Goal: Task Accomplishment & Management: Complete application form

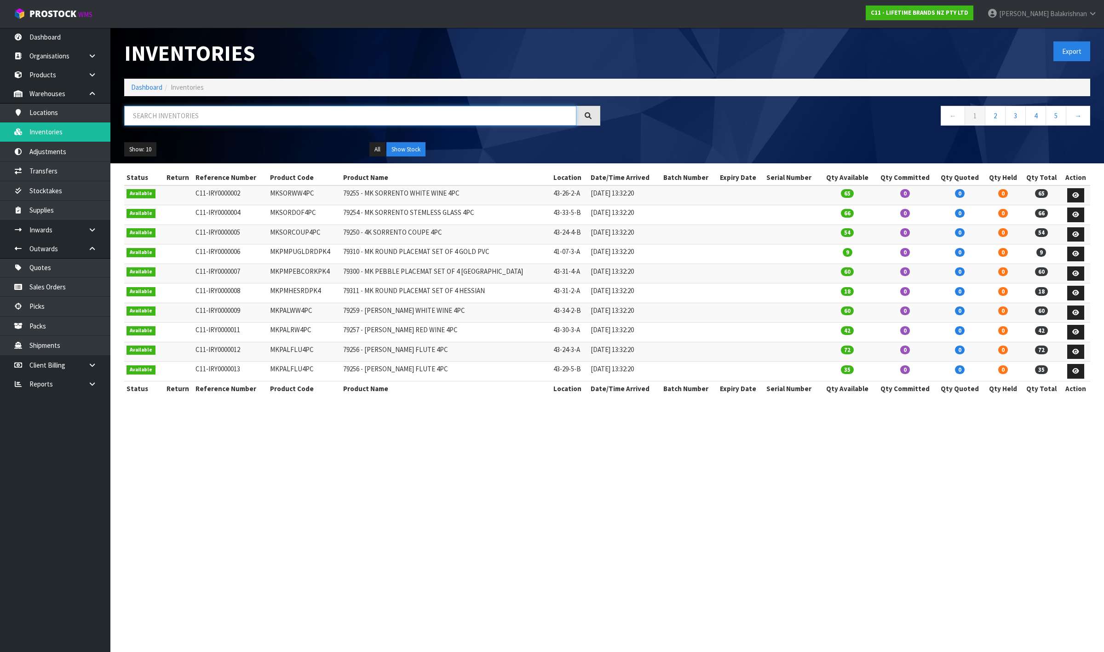
click at [256, 118] on input "text" at bounding box center [350, 116] width 452 height 20
paste input "NRCS008BG"
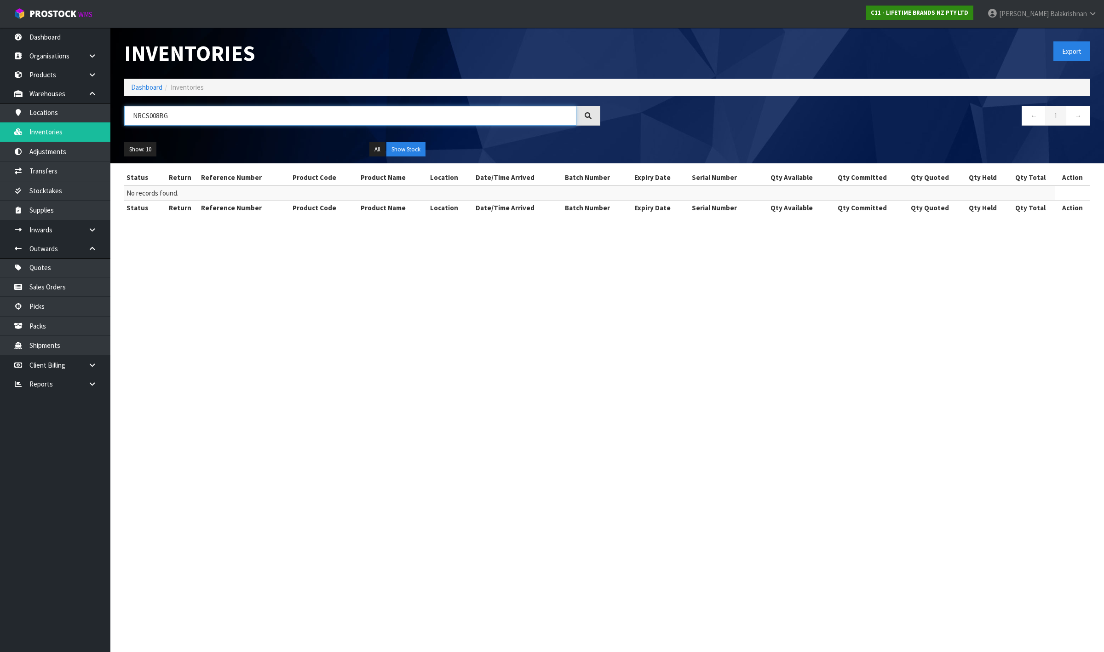
type input "NRCS008BG"
click at [969, 12] on strong "C11 - LIFETIME BRANDS NZ PTY LTD" at bounding box center [920, 13] width 98 height 8
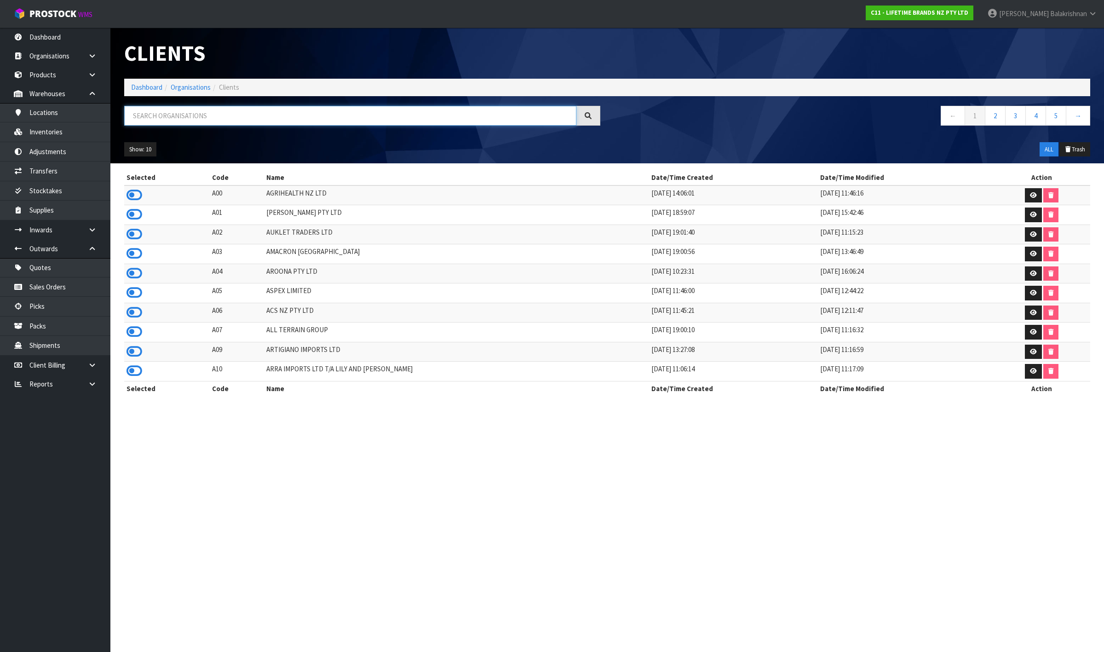
click at [155, 115] on input "text" at bounding box center [350, 116] width 452 height 20
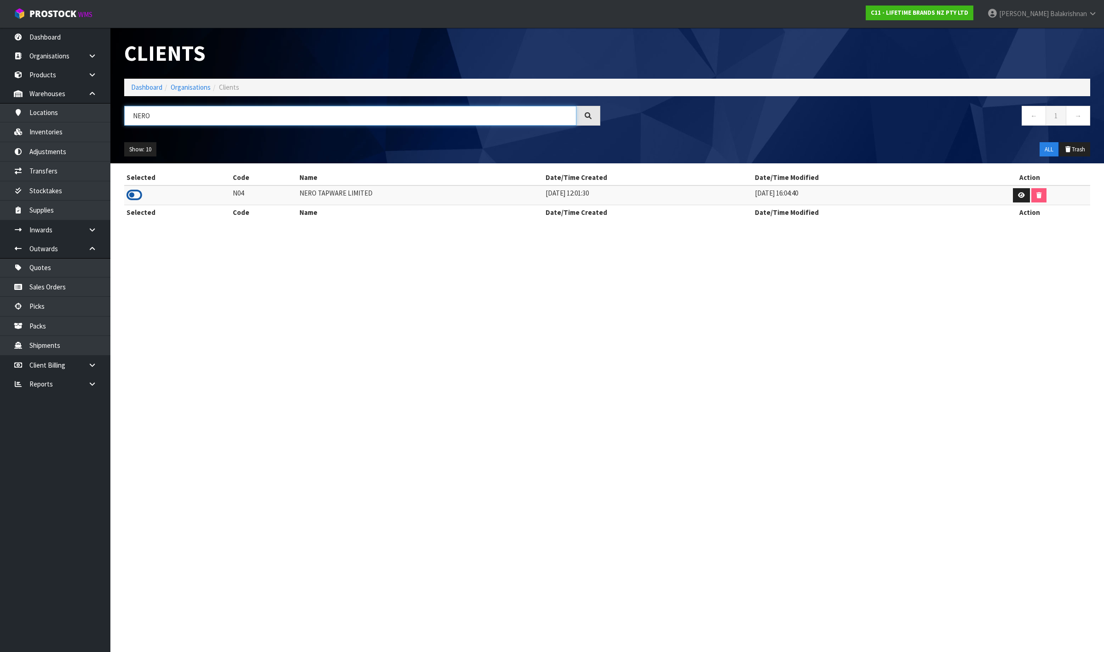
type input "NERO"
click at [138, 194] on icon at bounding box center [135, 195] width 16 height 14
click at [65, 132] on link "Inventories" at bounding box center [55, 131] width 110 height 19
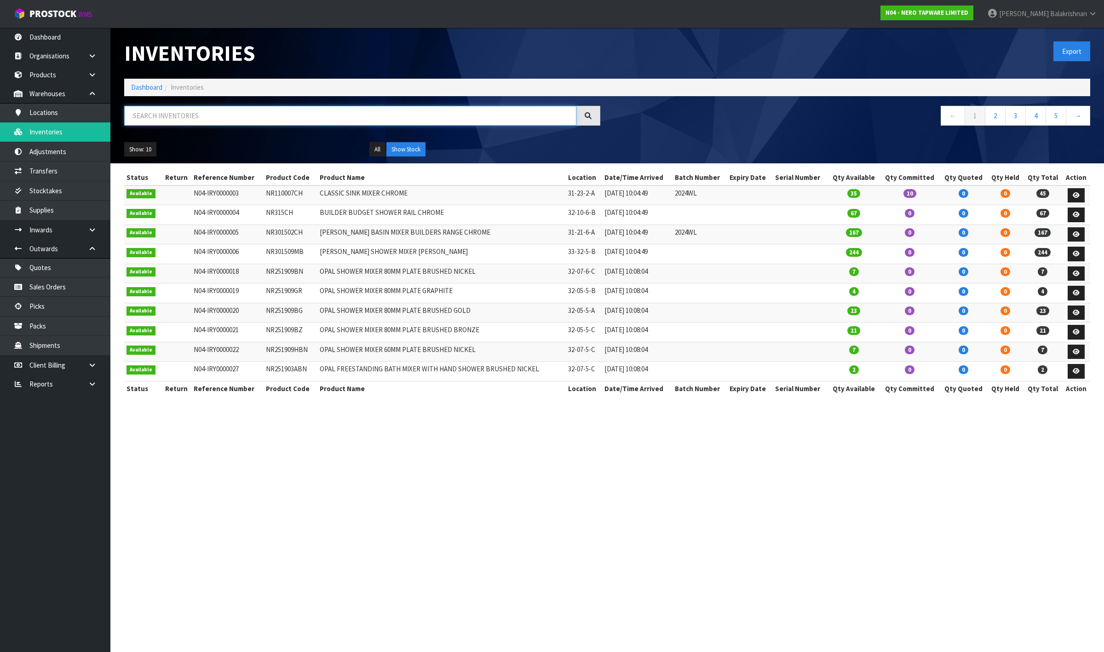
click at [203, 112] on input "text" at bounding box center [350, 116] width 452 height 20
paste input "NRCS008BG"
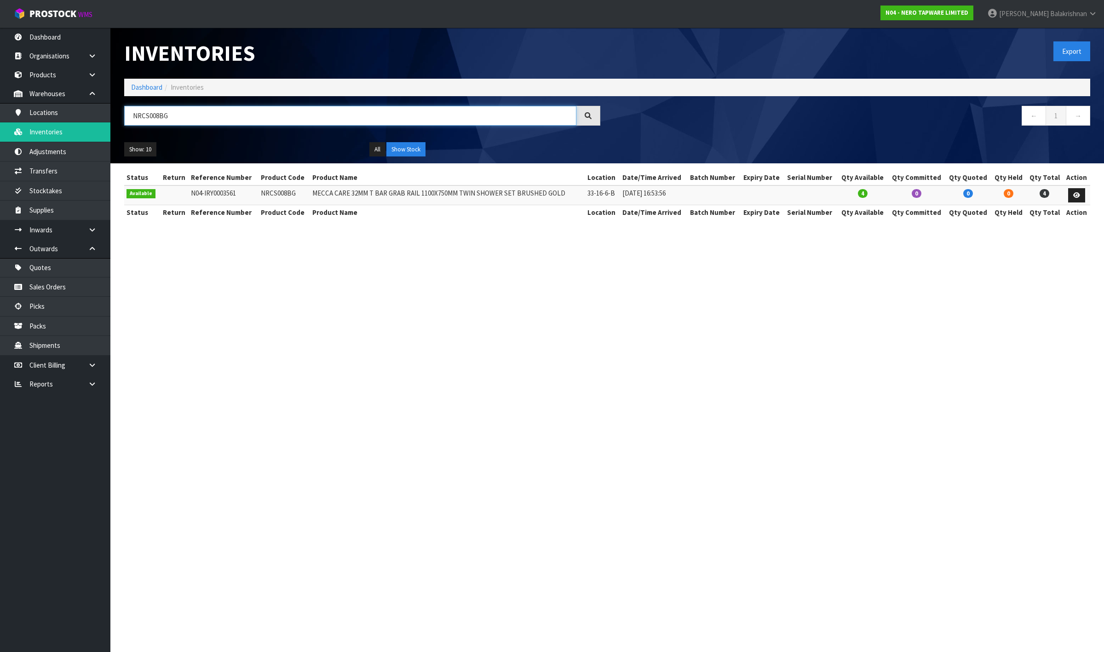
type input "NRCS008BG"
click at [1084, 190] on link at bounding box center [1076, 195] width 17 height 15
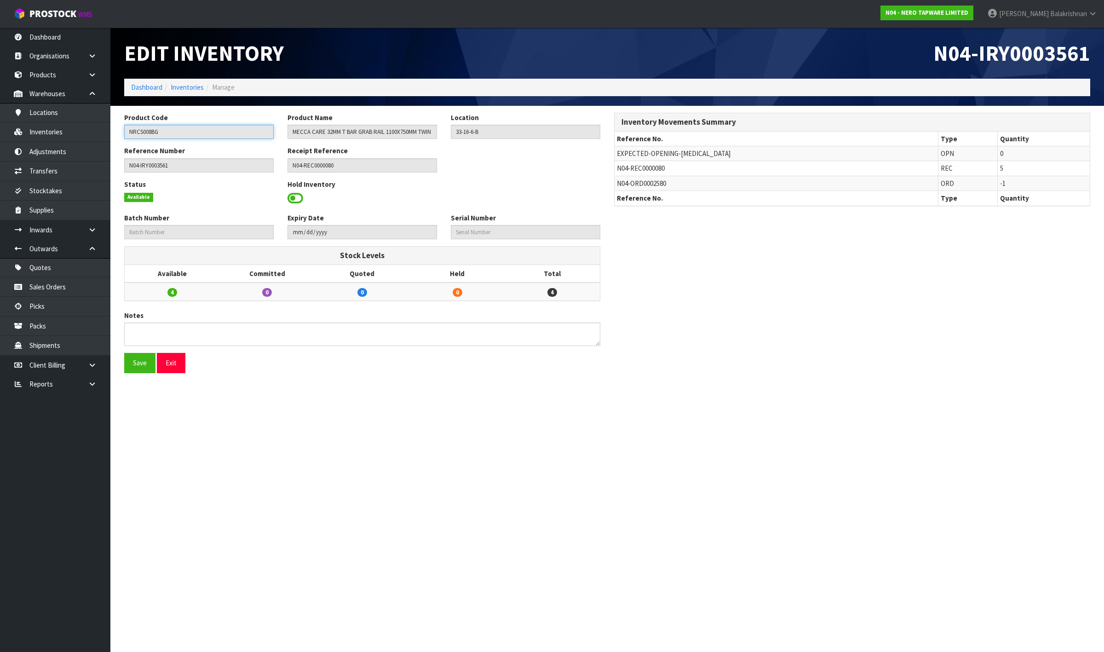
click at [135, 131] on input "NRCS008BG" at bounding box center [199, 132] width 150 height 14
click at [43, 127] on link "Inventories" at bounding box center [55, 131] width 110 height 19
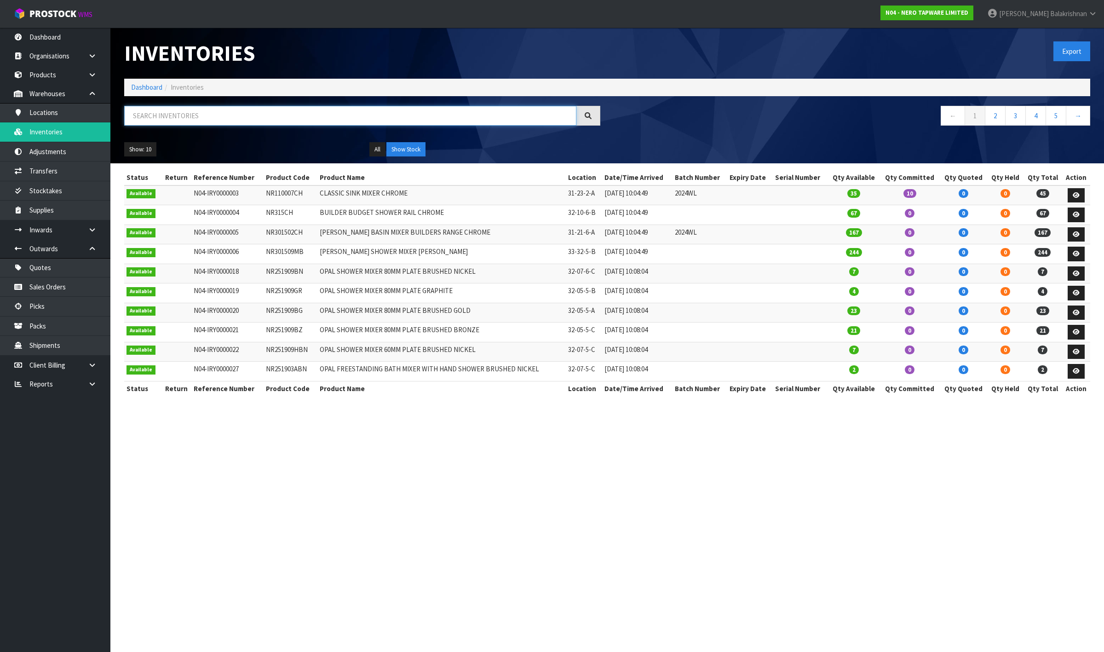
click at [173, 115] on input "text" at bounding box center [350, 116] width 452 height 20
paste input "NRCS008BG"
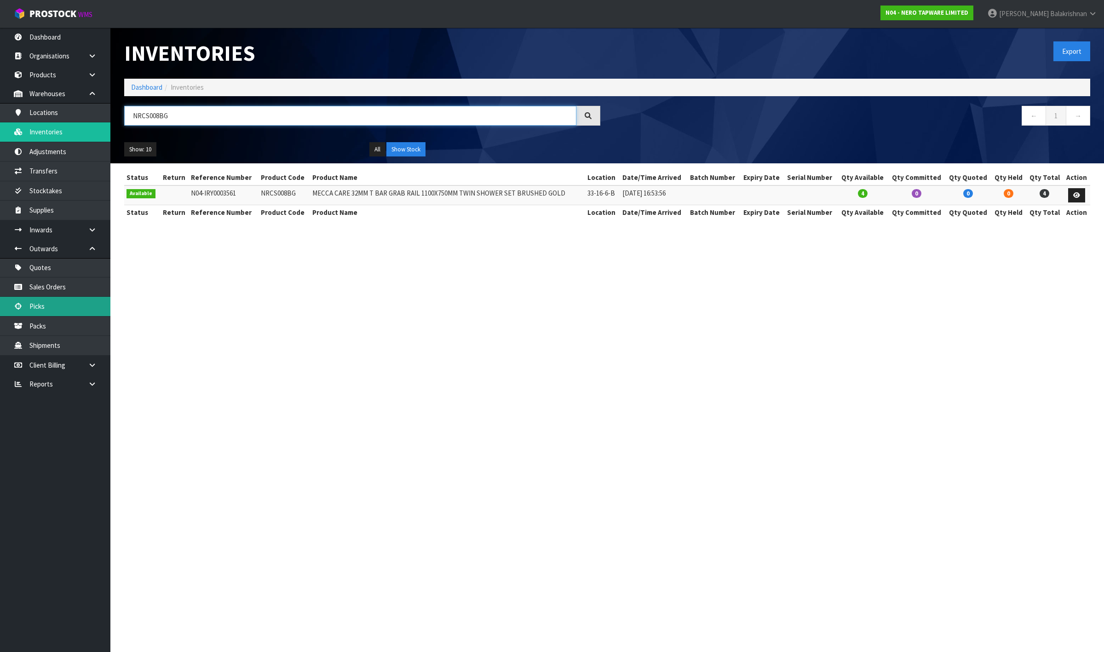
type input "NRCS008BG"
click at [219, 113] on input "NRCS008BG" at bounding box center [350, 116] width 452 height 20
paste input "NRCS008BG"
type input "NRCS008BG"
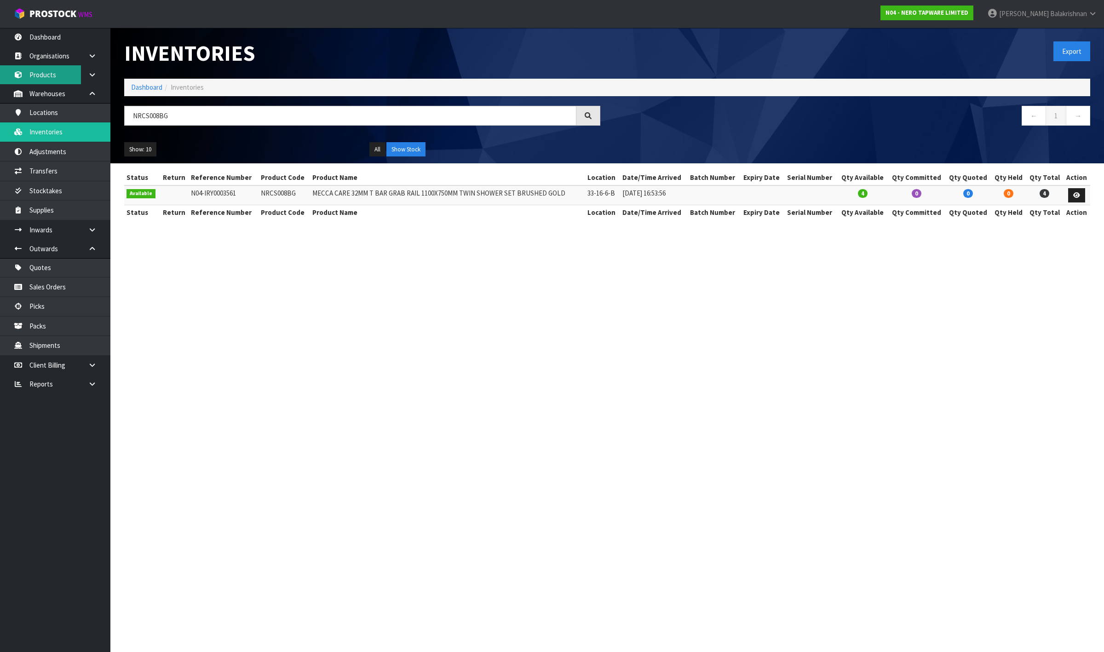
click at [36, 68] on link "Products" at bounding box center [55, 74] width 110 height 19
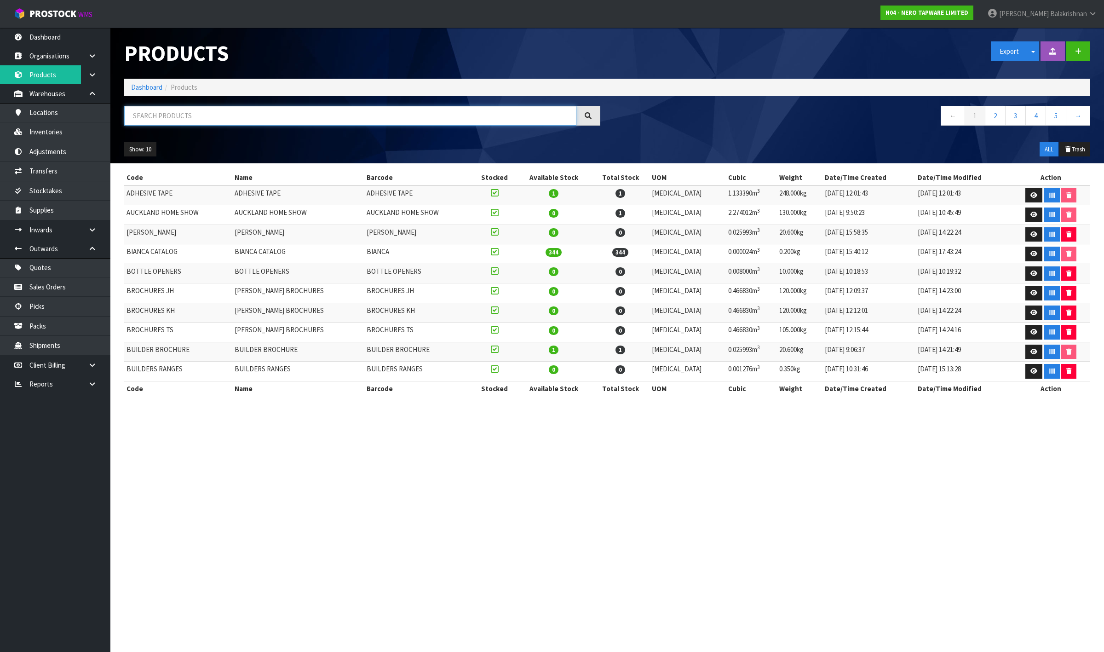
click at [215, 109] on input "text" at bounding box center [350, 116] width 452 height 20
paste input "NRCS008BG"
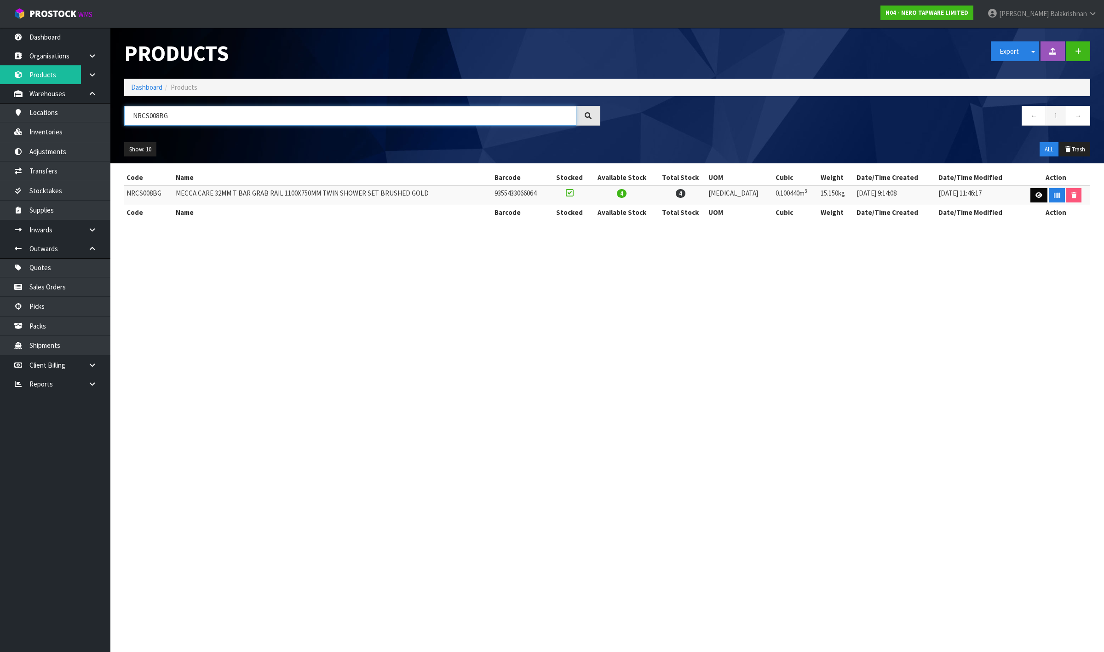
type input "NRCS008BG"
click at [1031, 191] on link at bounding box center [1039, 195] width 17 height 15
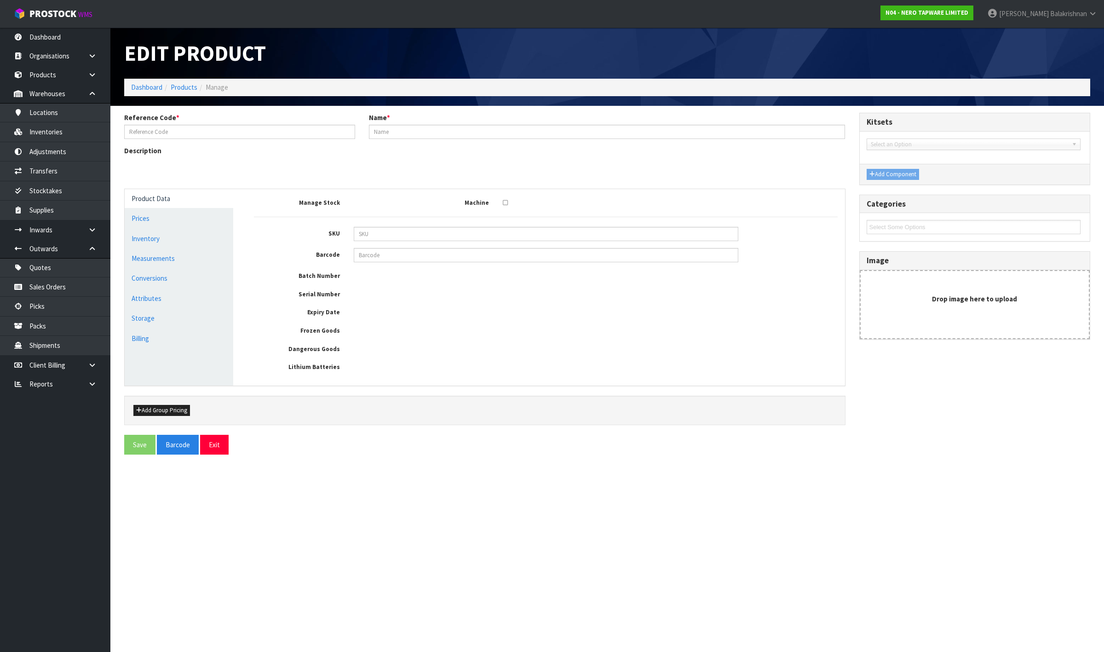
type input "NRCS008BG"
type input "MECCA CARE 32MM T BAR GRAB RAIL 1100X750MM TWIN SHOWER SET BRUSHED GOLD"
type input "NRCS008BG"
type input "9355433066064"
type input "135"
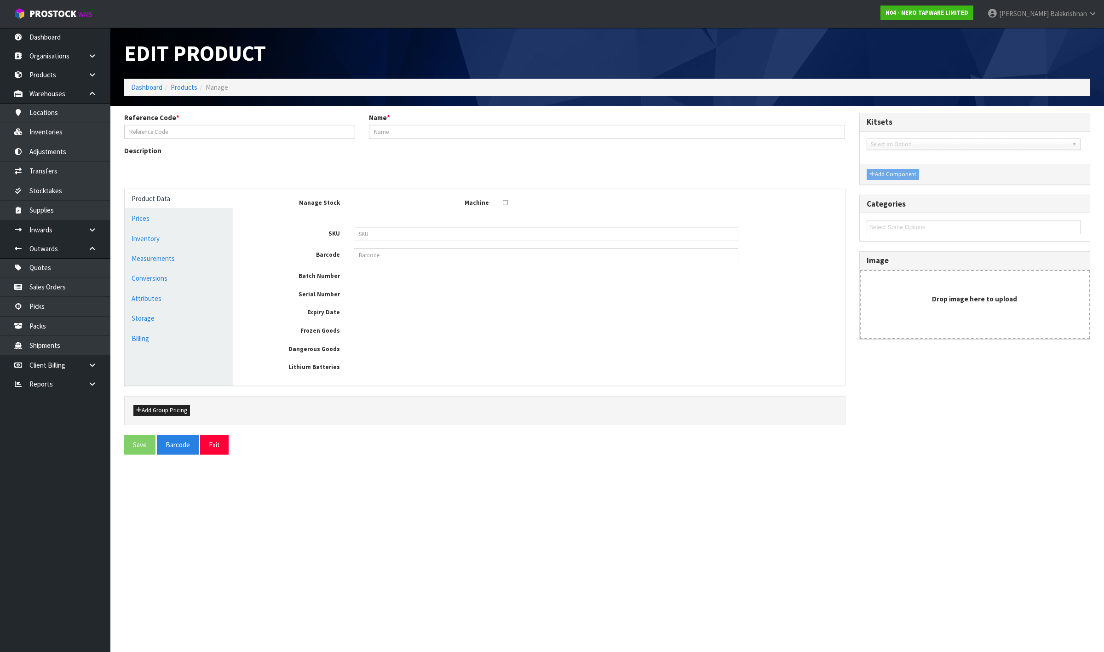
type input "62"
type input "12"
type input "0.10044"
type input "15.15"
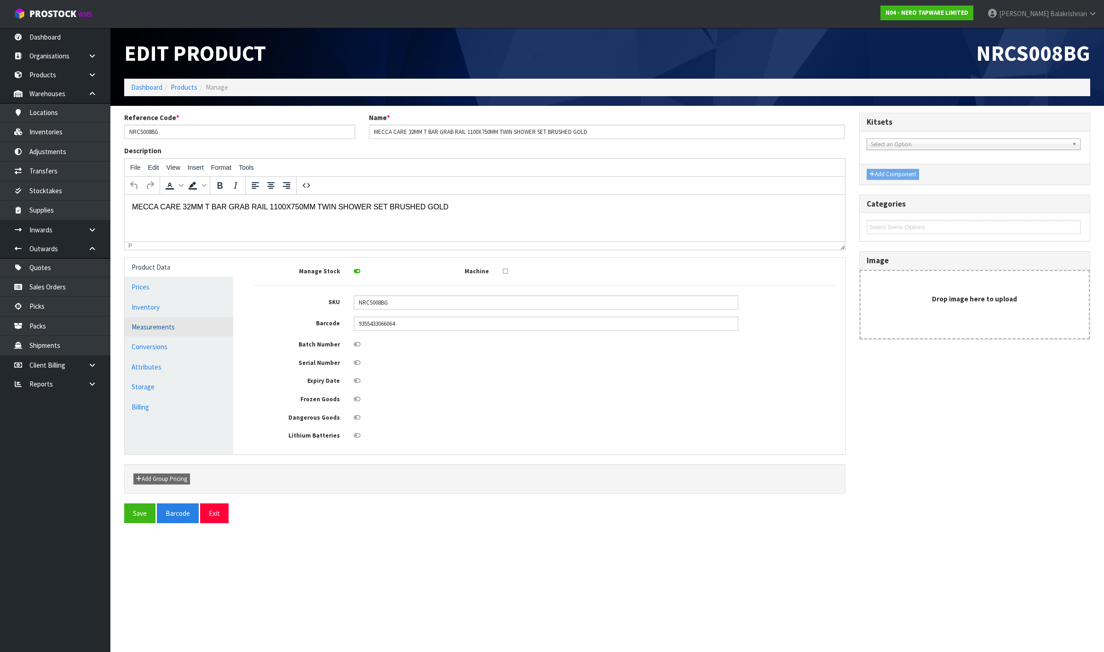
click at [166, 324] on link "Measurements" at bounding box center [179, 326] width 109 height 19
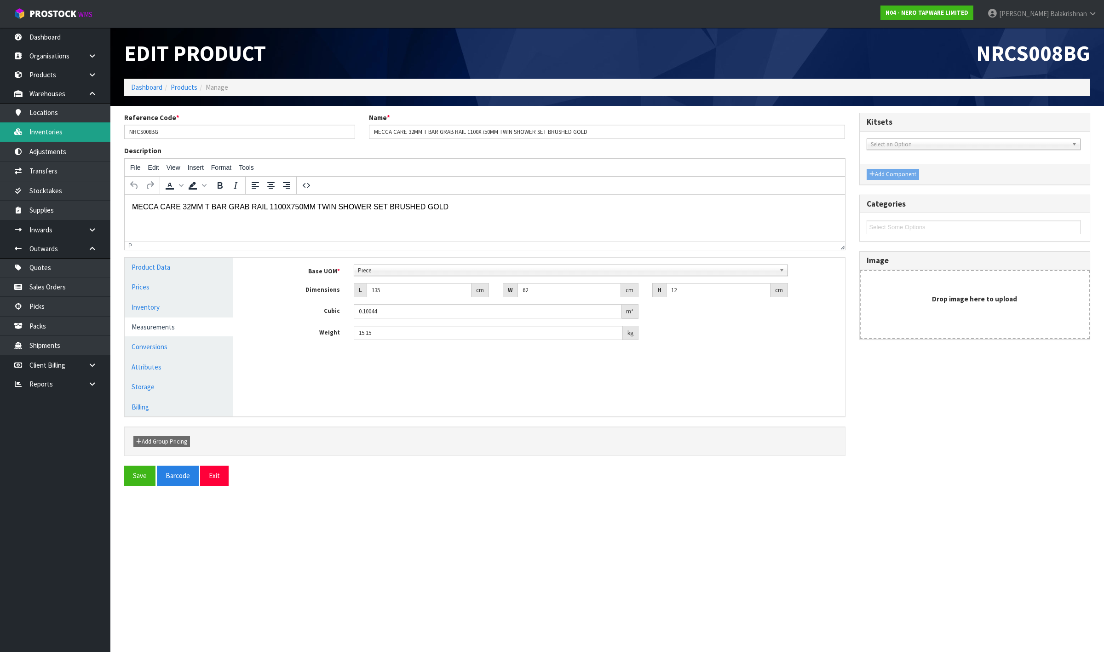
click at [72, 136] on link "Inventories" at bounding box center [55, 131] width 110 height 19
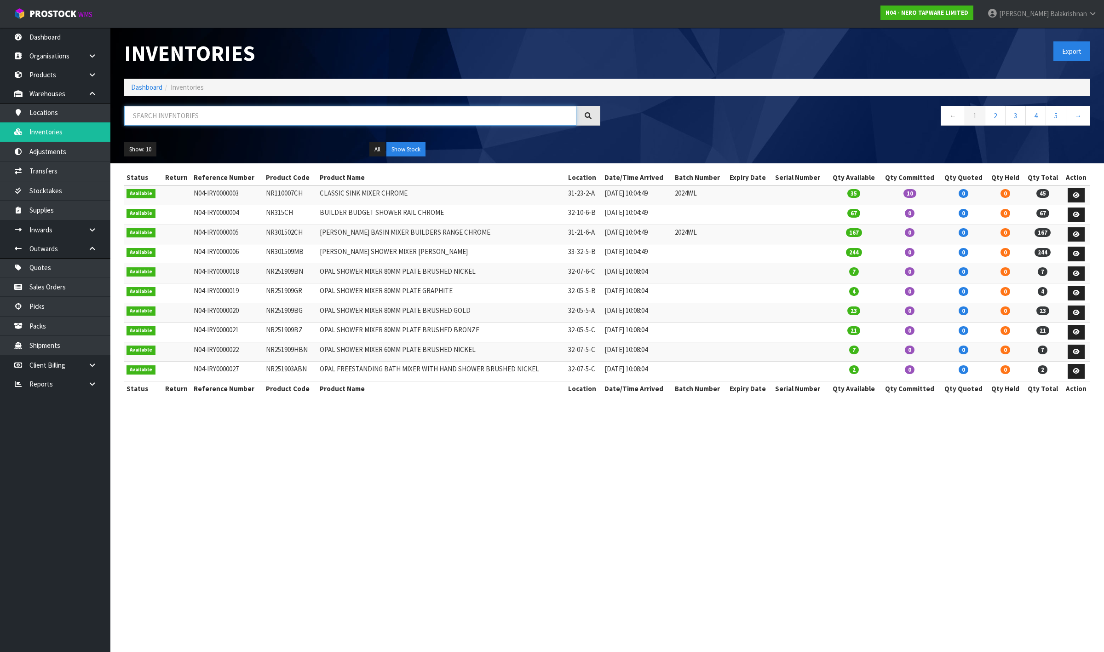
click at [194, 116] on input "text" at bounding box center [350, 116] width 452 height 20
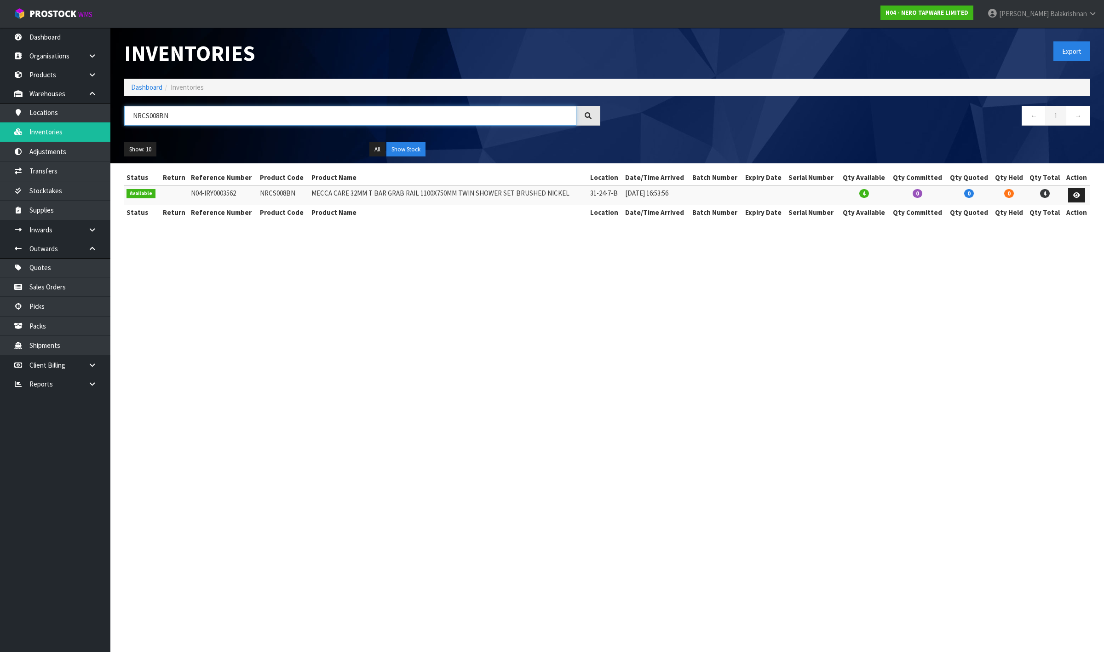
click at [155, 116] on input "NRCS008BN" at bounding box center [350, 116] width 452 height 20
type input "NRCS008BN"
click at [44, 75] on link "Products" at bounding box center [55, 74] width 110 height 19
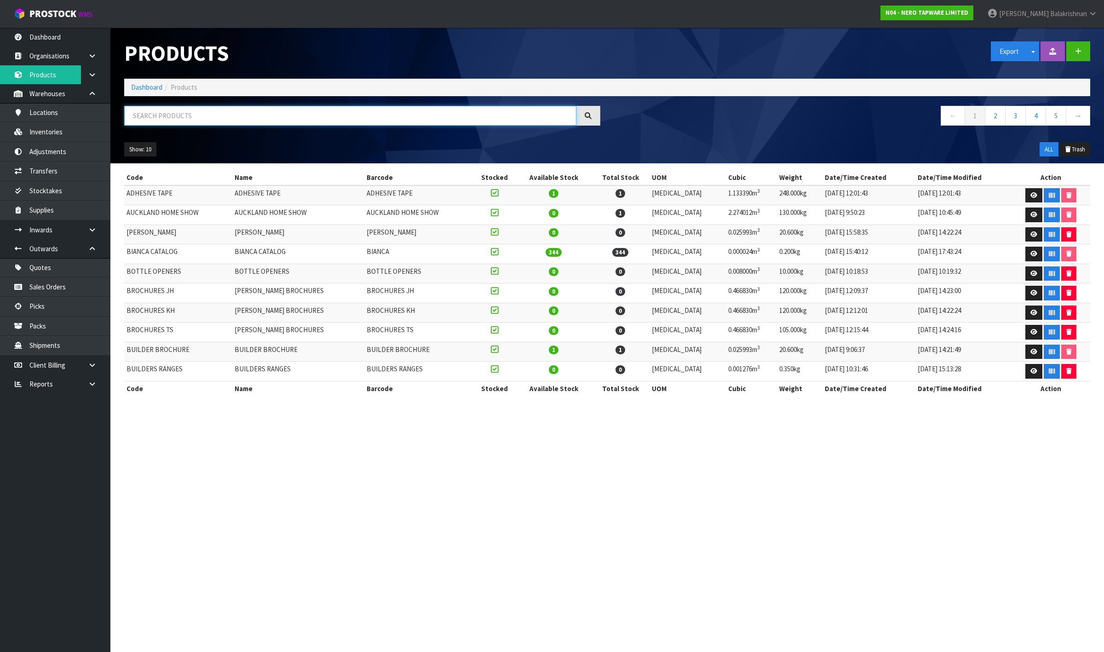
click at [179, 115] on input "text" at bounding box center [350, 116] width 452 height 20
paste input "NRCS008BN"
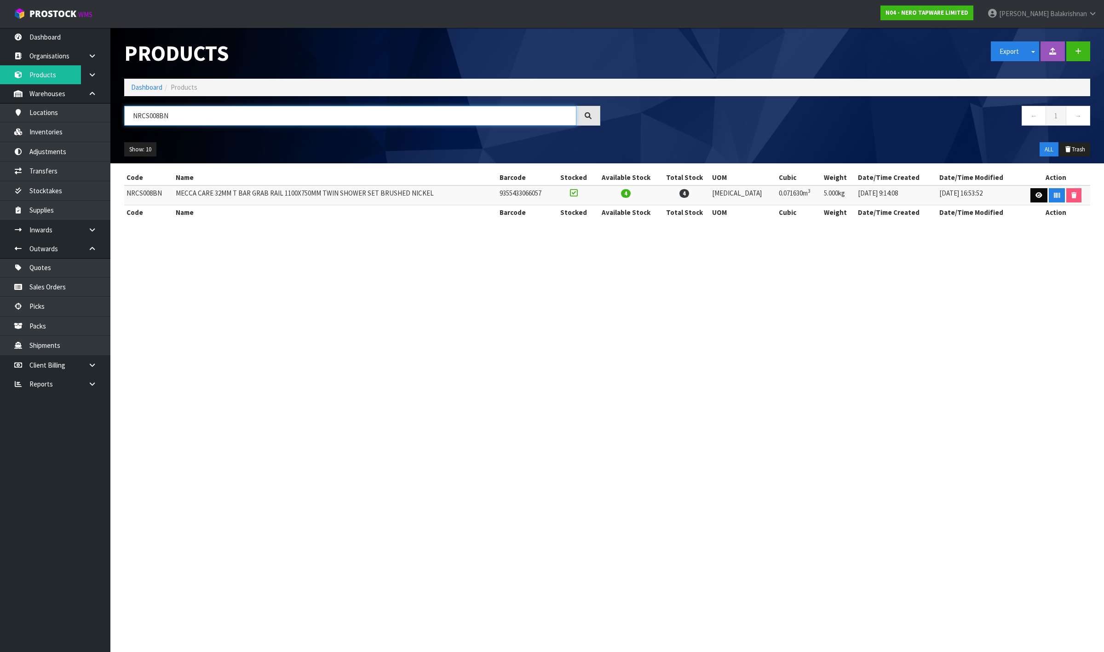
type input "NRCS008BN"
click at [1036, 194] on icon at bounding box center [1039, 195] width 7 height 6
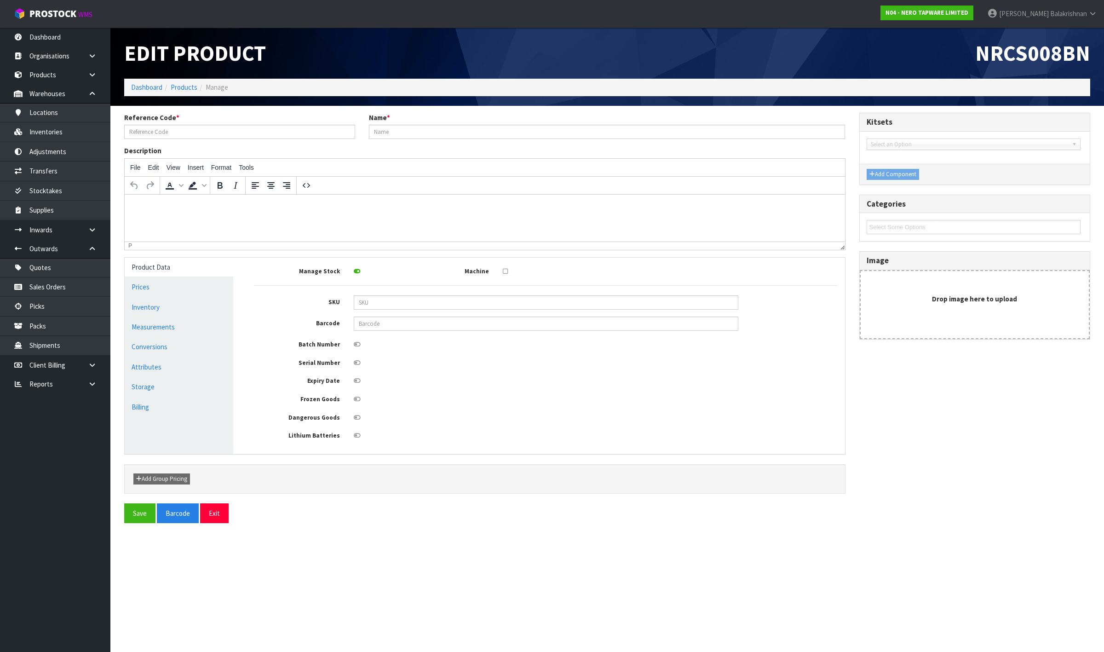
type input "NRCS008BN"
type input "MECCA CARE 32MM T BAR GRAB RAIL 1100X750MM TWIN SHOWER SET BRUSHED NICKEL"
type input "NRCS008BN"
type input "9355433066057"
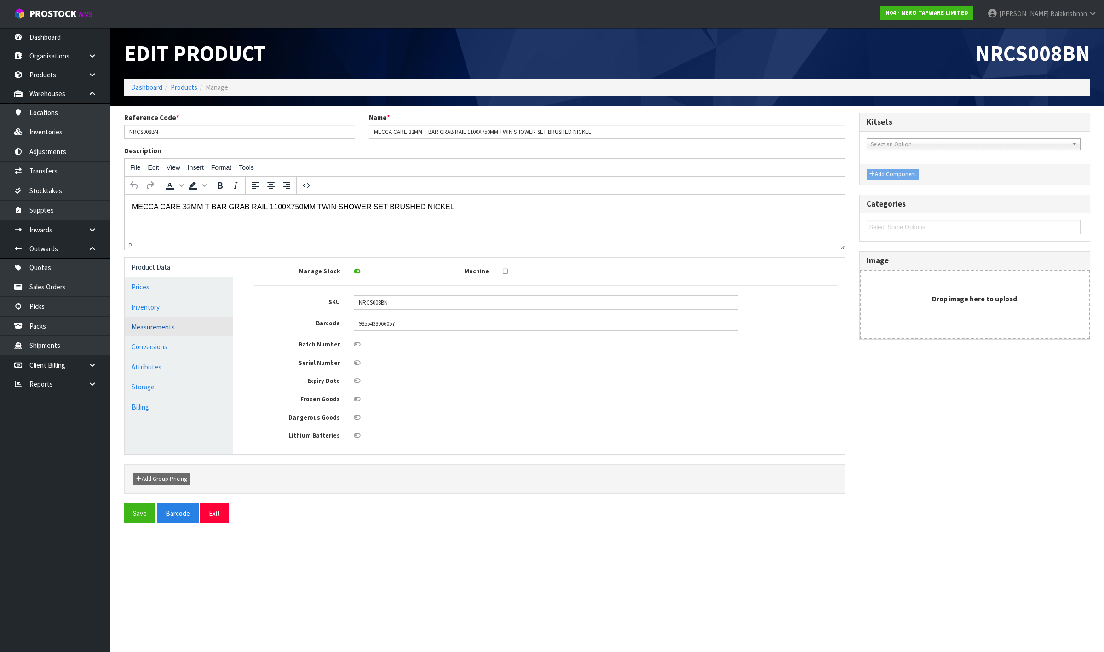
click at [148, 331] on link "Measurements" at bounding box center [179, 326] width 109 height 19
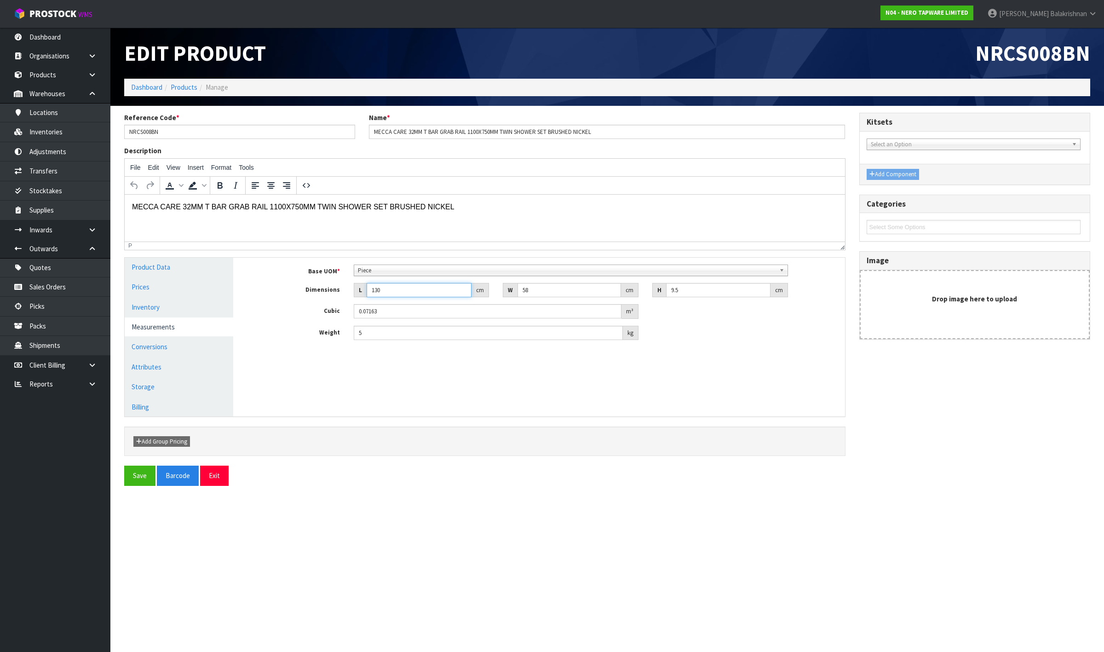
click at [410, 289] on input "130" at bounding box center [419, 290] width 105 height 14
type input "13"
type input "0.007163"
type input "1"
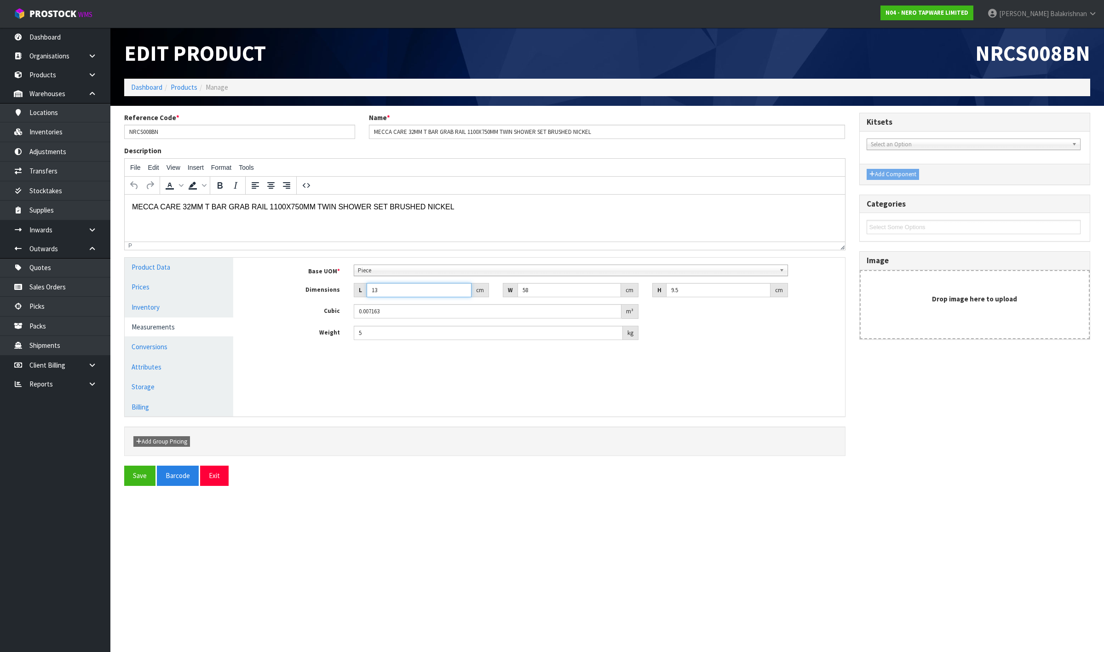
type input "0.000551"
type input "0.000001"
paste input "135"
type input "135"
type input "0.074385"
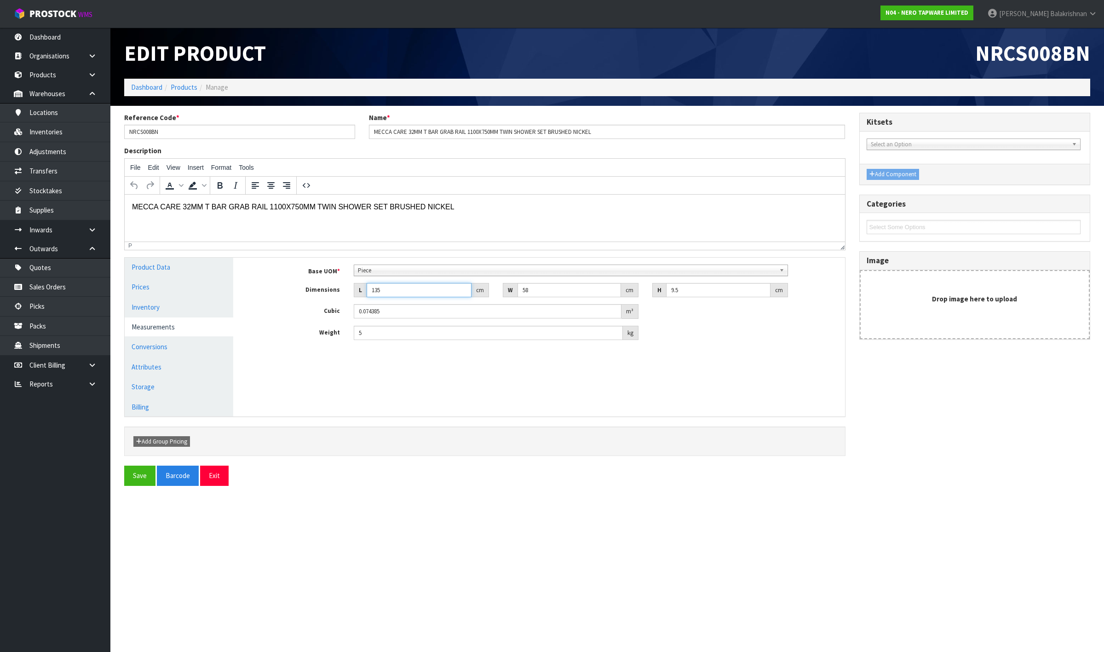
type input "135"
click at [551, 295] on input "58" at bounding box center [570, 290] width 104 height 14
click at [554, 284] on input "58" at bounding box center [570, 290] width 104 height 14
type input "5"
type input "0.006413"
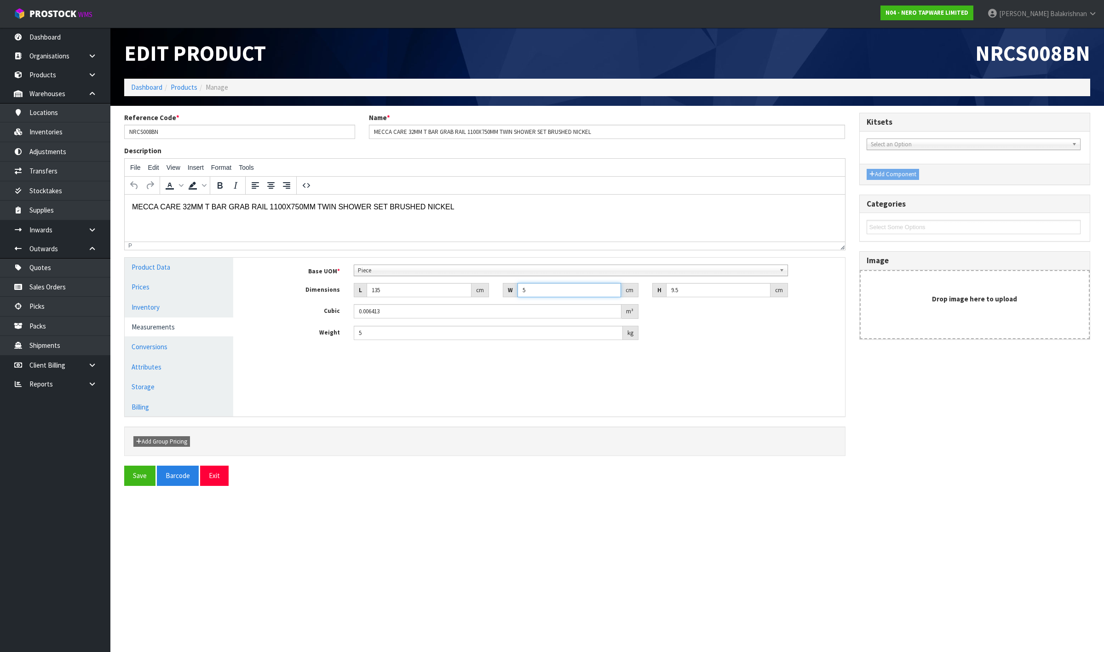
type input "0.000001"
paste input "62"
type input "62"
type input "0.079515"
type input "62"
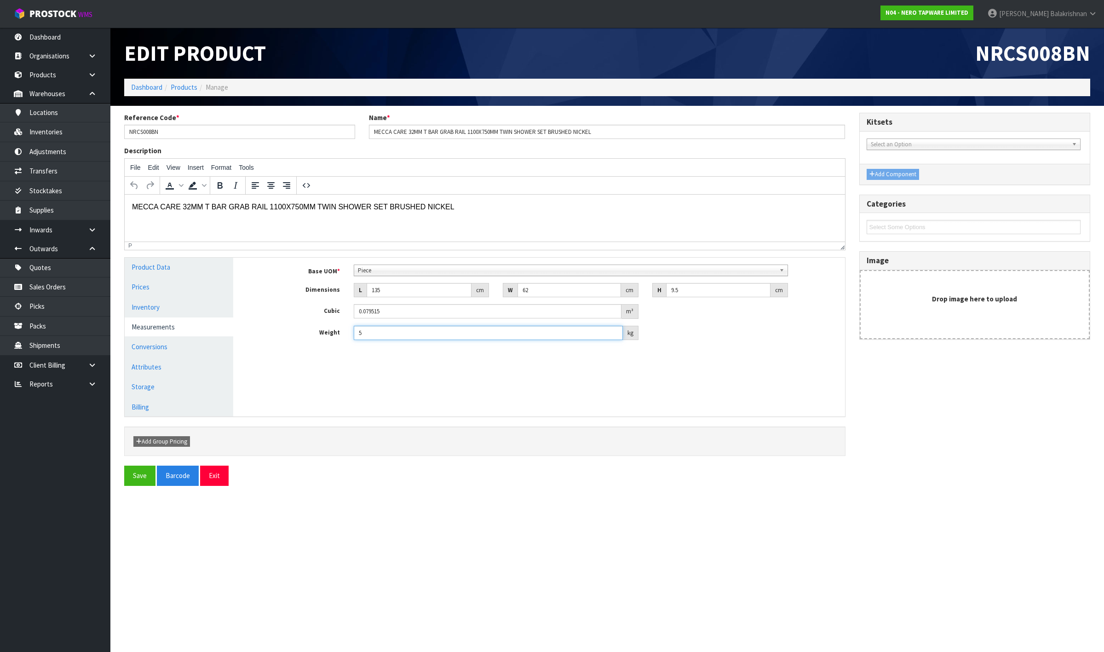
click at [394, 334] on input "5" at bounding box center [489, 333] width 270 height 14
type input "15.15"
click at [679, 290] on input "9.5" at bounding box center [718, 290] width 104 height 14
click at [700, 292] on input "9.5" at bounding box center [718, 290] width 104 height 14
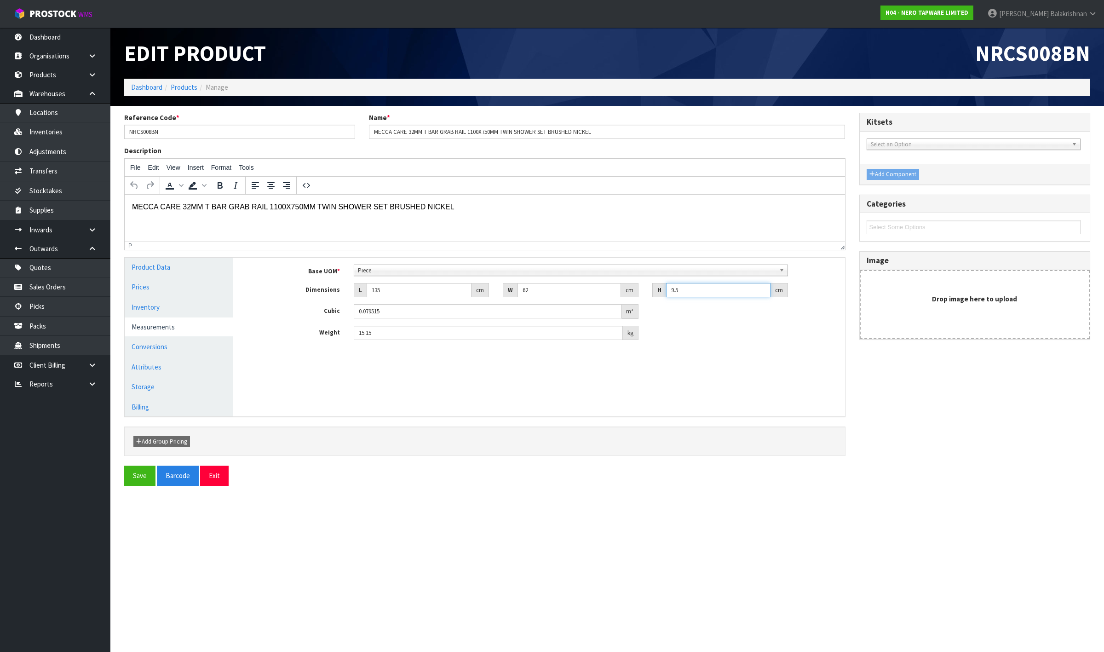
type input "9"
type input "0.07533"
type input "0.000001"
paste input "12"
type input "12"
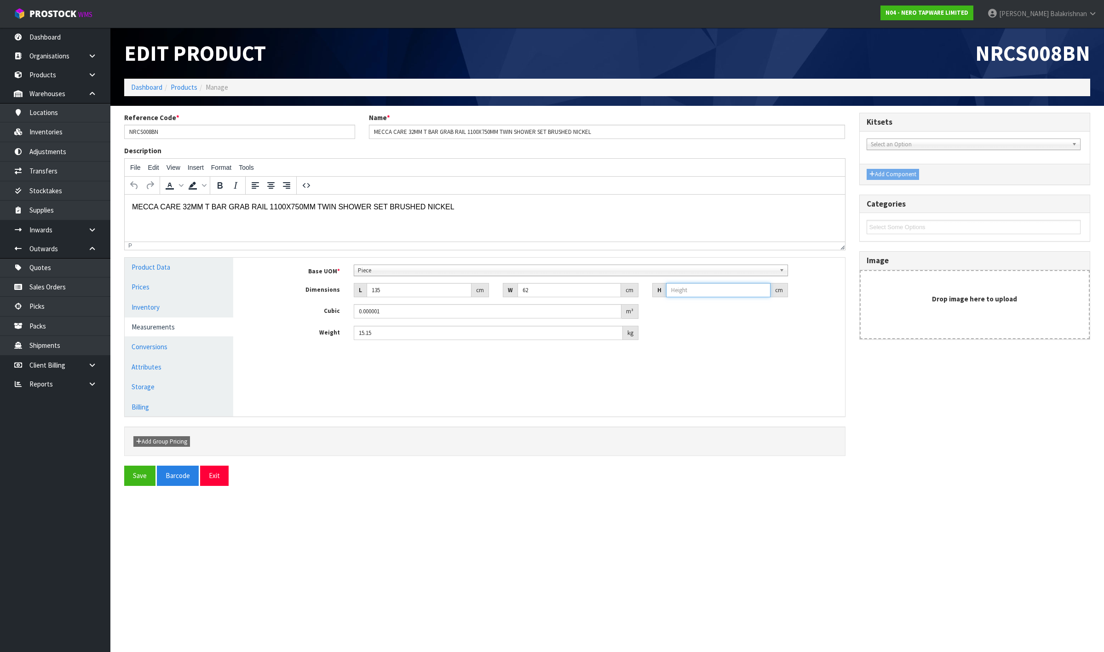
type input "0.10044"
type input "12"
click at [133, 479] on button "Save" at bounding box center [139, 476] width 31 height 20
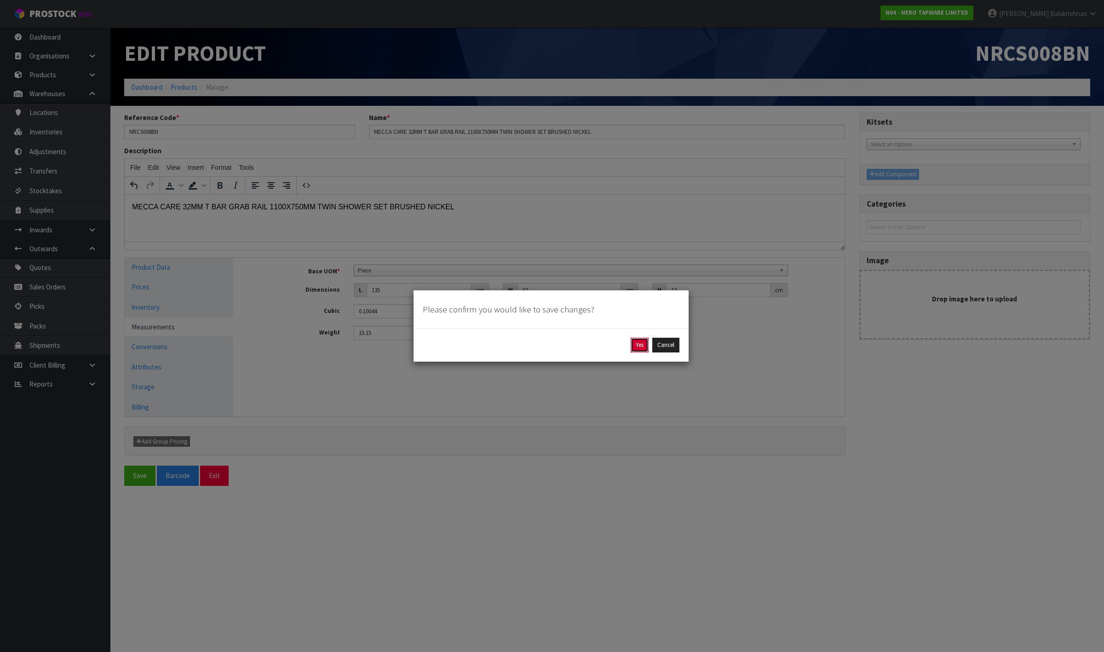
click at [639, 343] on button "Yes" at bounding box center [640, 345] width 18 height 15
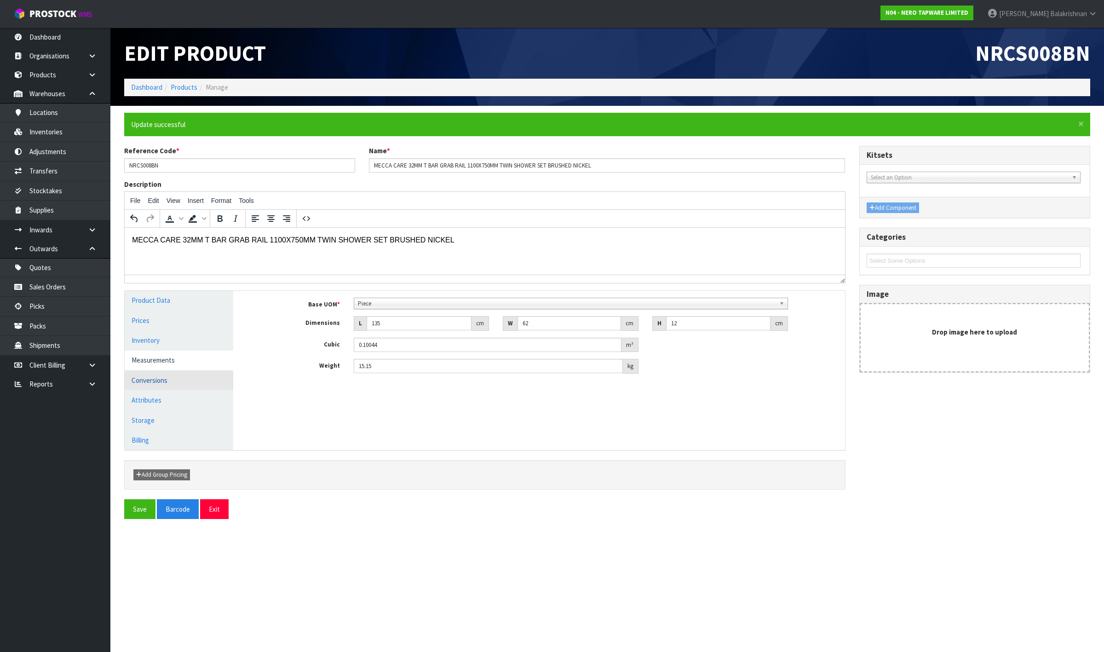
click at [166, 378] on link "Conversions" at bounding box center [179, 380] width 109 height 19
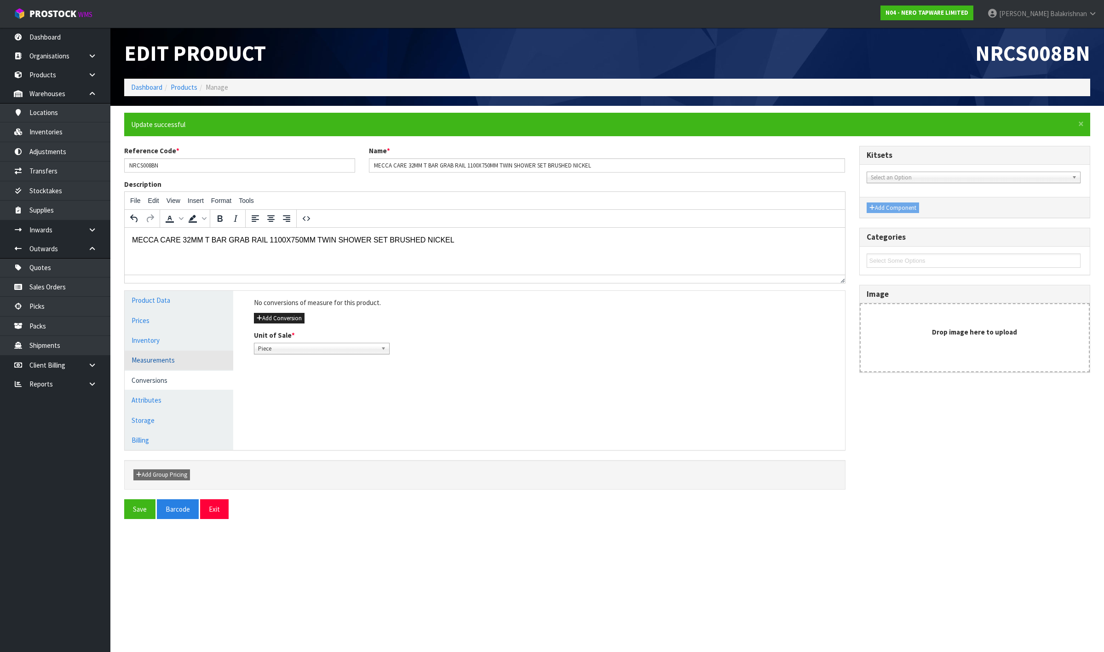
click at [160, 359] on link "Measurements" at bounding box center [179, 360] width 109 height 19
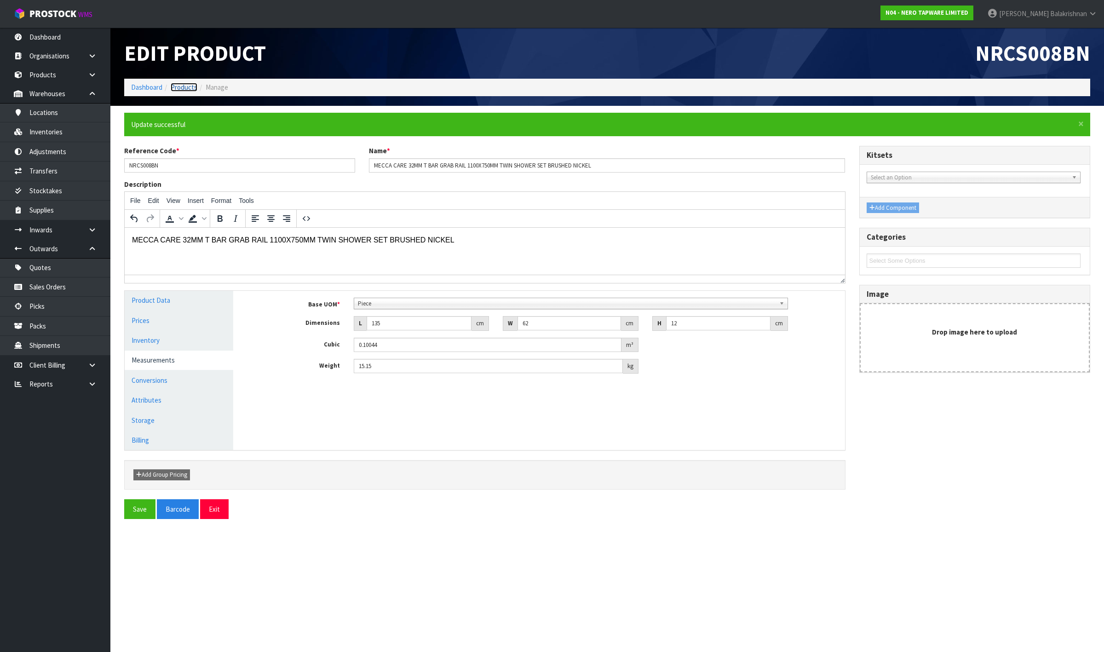
click at [176, 87] on link "Products" at bounding box center [184, 87] width 27 height 9
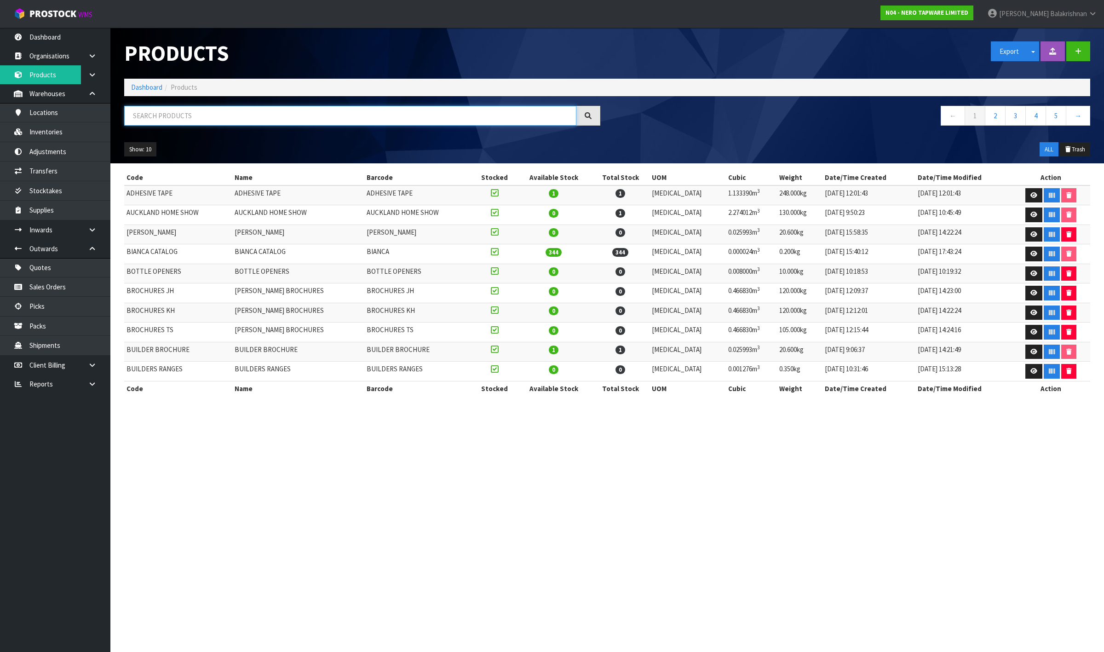
click at [183, 120] on input "text" at bounding box center [350, 116] width 452 height 20
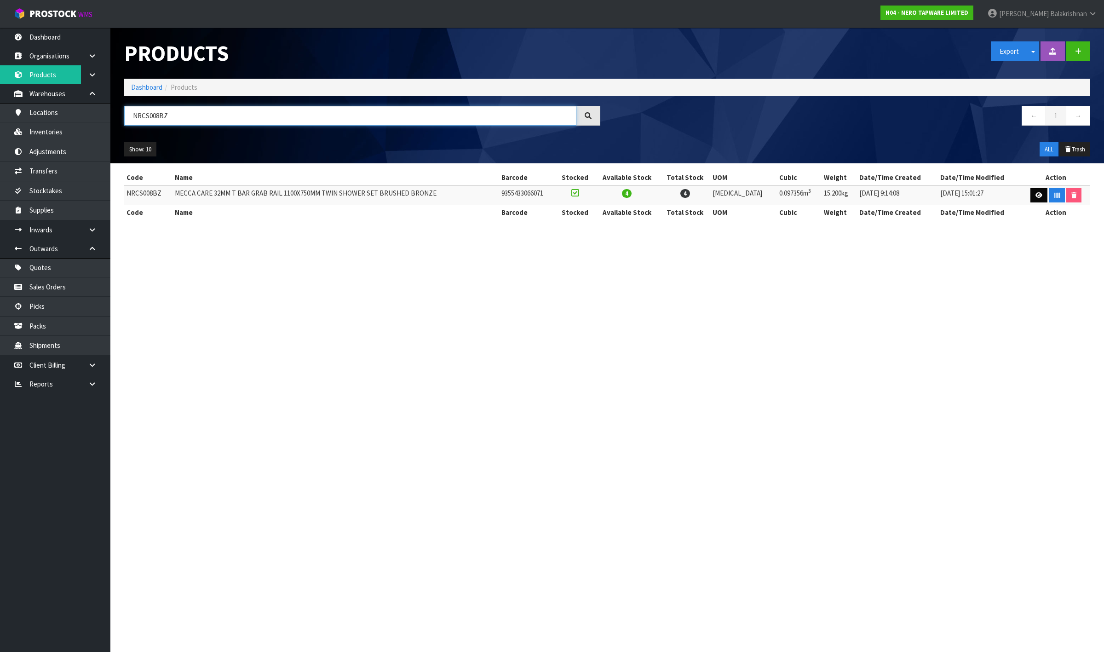
type input "NRCS008BZ"
click at [1036, 195] on icon at bounding box center [1039, 195] width 7 height 6
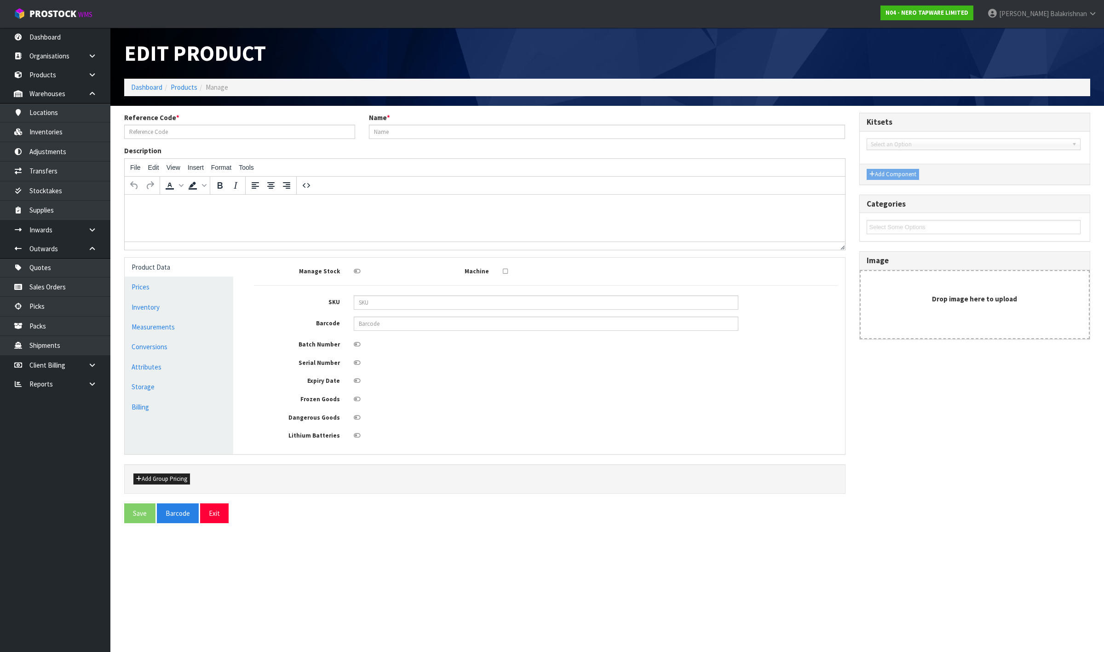
type input "NRCS008BZ"
type input "MECCA CARE 32MM T BAR GRAB RAIL 1100X750MM TWIN SHOWER SET BRUSHED BRONZE"
type input "NRCS008BZ"
type input "9355433066071"
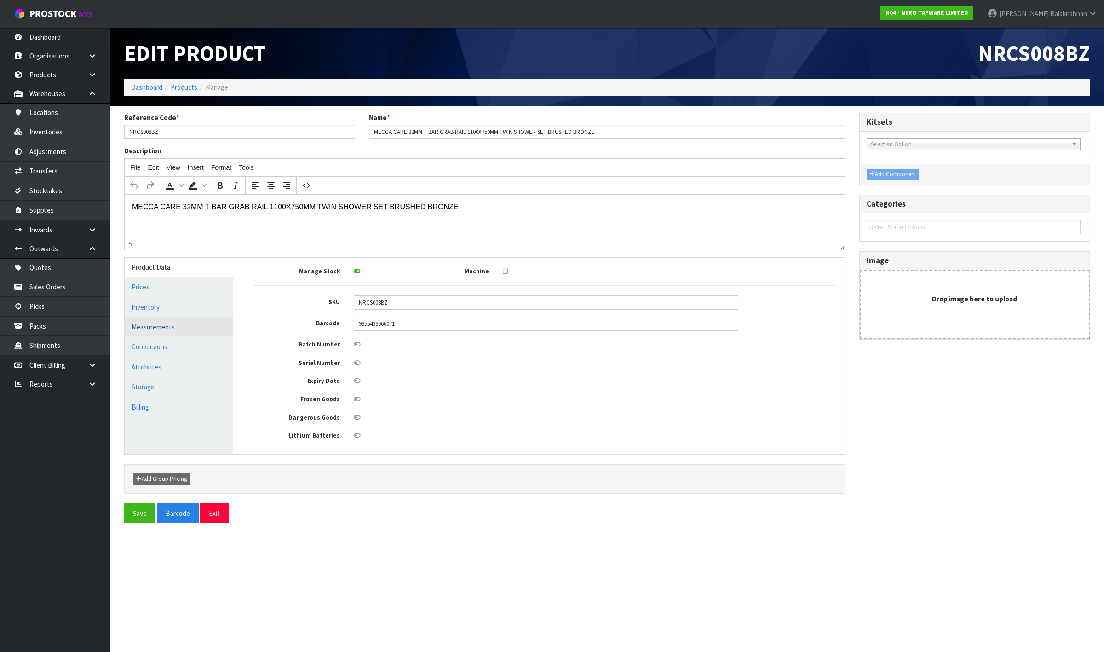
click at [148, 327] on link "Measurements" at bounding box center [179, 326] width 109 height 19
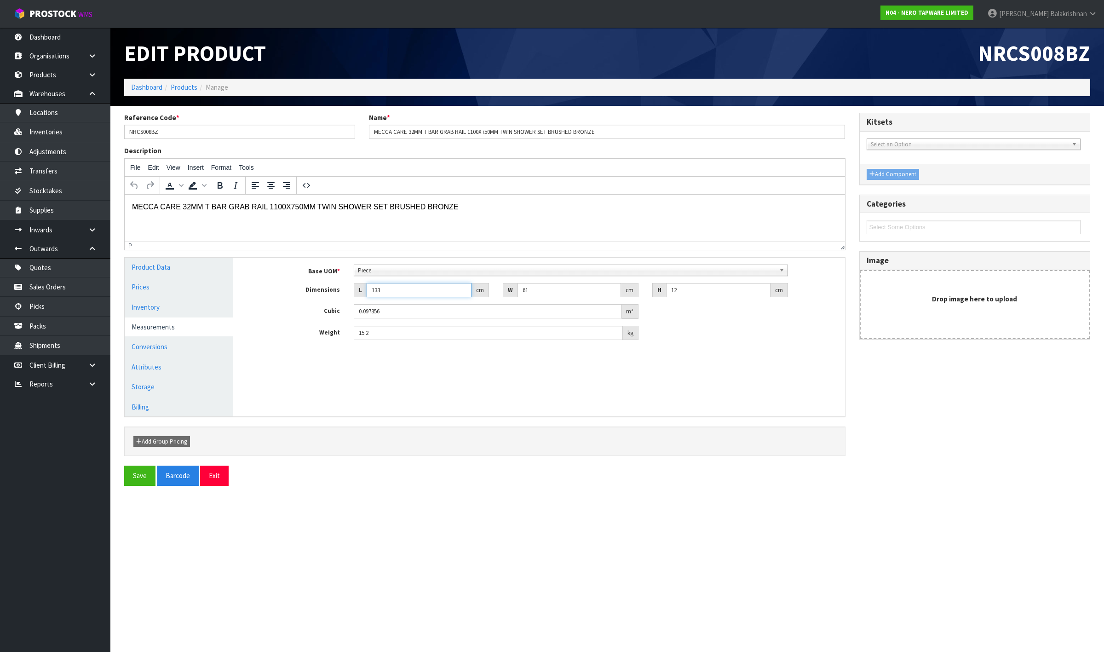
click at [389, 291] on input "133" at bounding box center [419, 290] width 105 height 14
type input "13"
type input "0.009516"
type input "1"
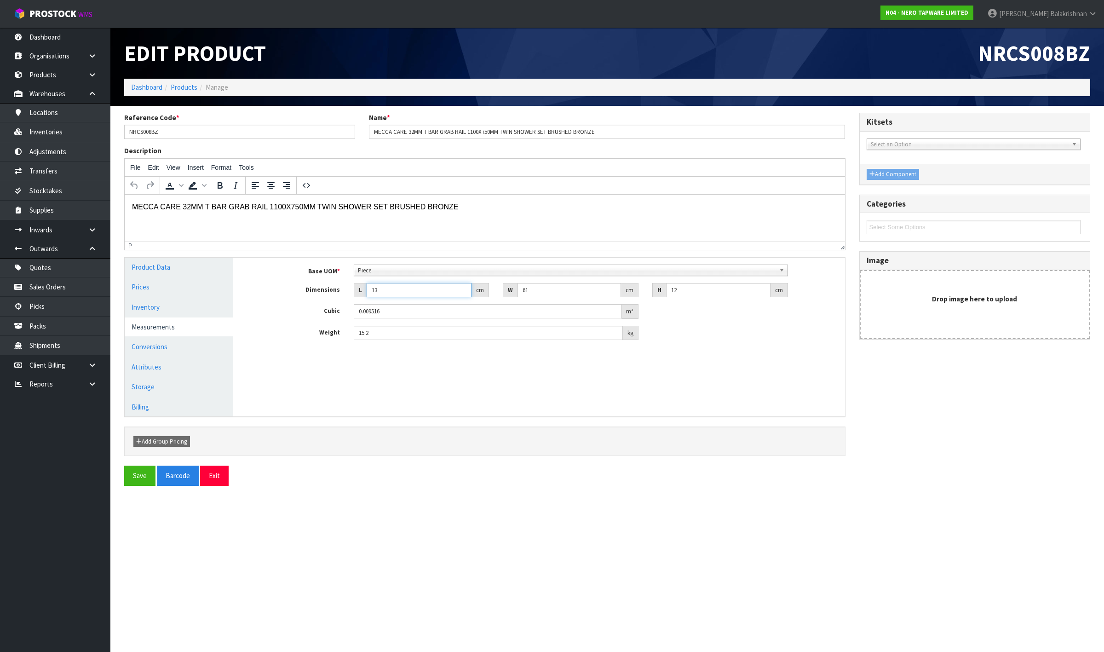
type input "0.000732"
type input "0.000001"
paste input "135"
type input "135"
type input "0.09882"
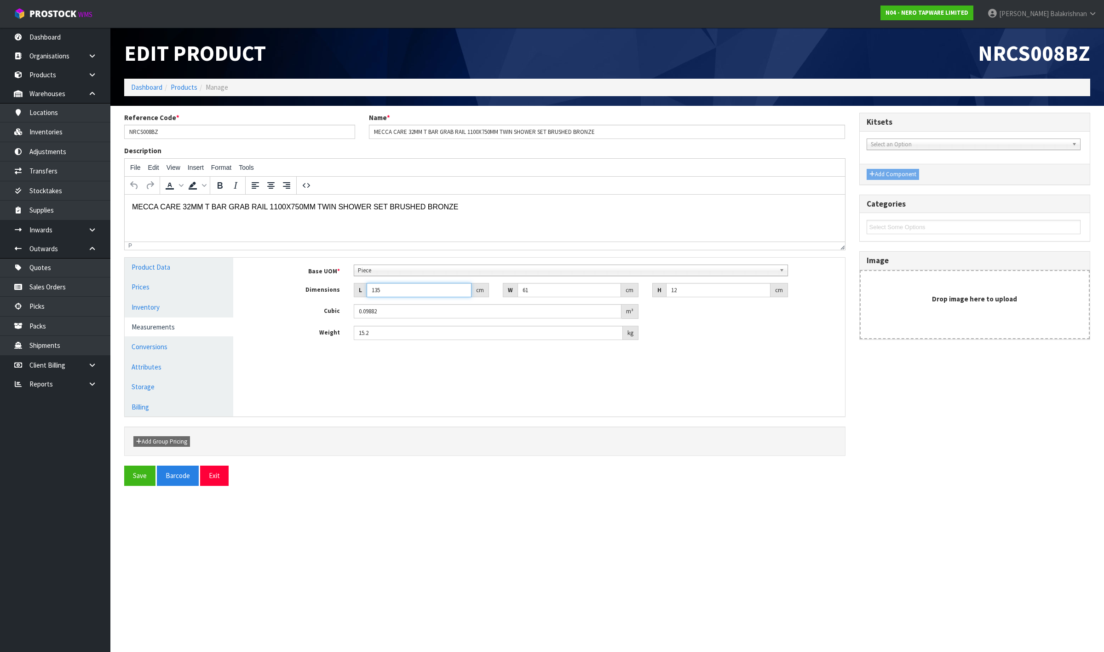
type input "135"
click at [540, 290] on input "61" at bounding box center [570, 290] width 104 height 14
click at [536, 289] on input "61" at bounding box center [570, 290] width 104 height 14
type input "6"
type input "0.00972"
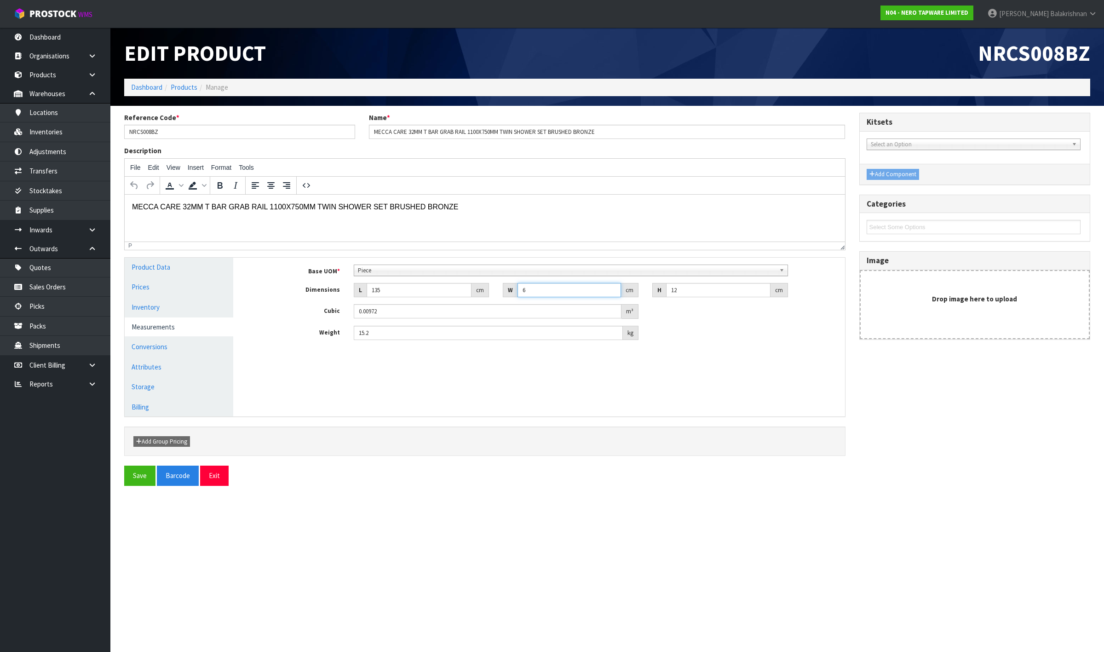
type input "62"
type input "0.10044"
type input "62"
click at [413, 332] on input "15.2" at bounding box center [489, 333] width 270 height 14
type input "15.15"
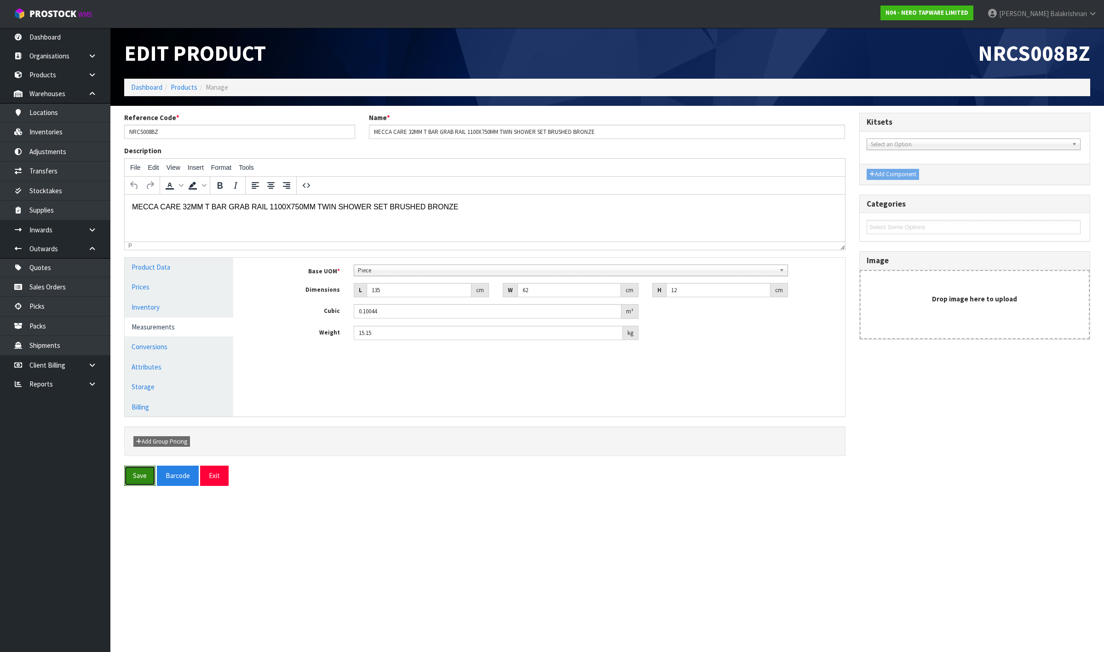
click at [134, 475] on button "Save" at bounding box center [139, 476] width 31 height 20
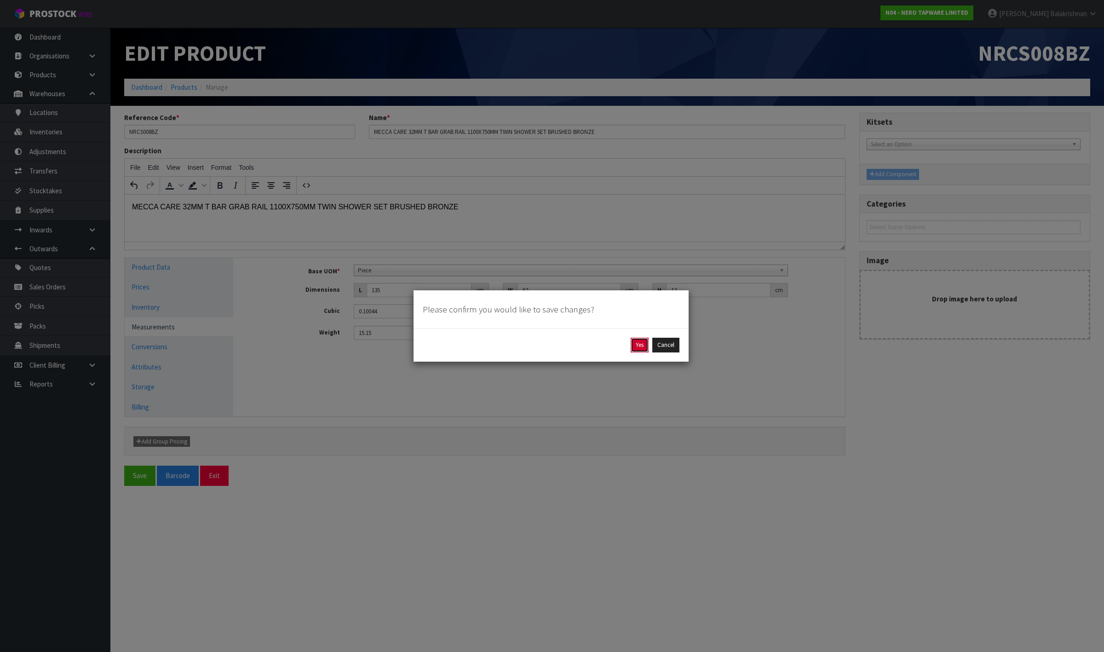
click at [639, 341] on button "Yes" at bounding box center [640, 345] width 18 height 15
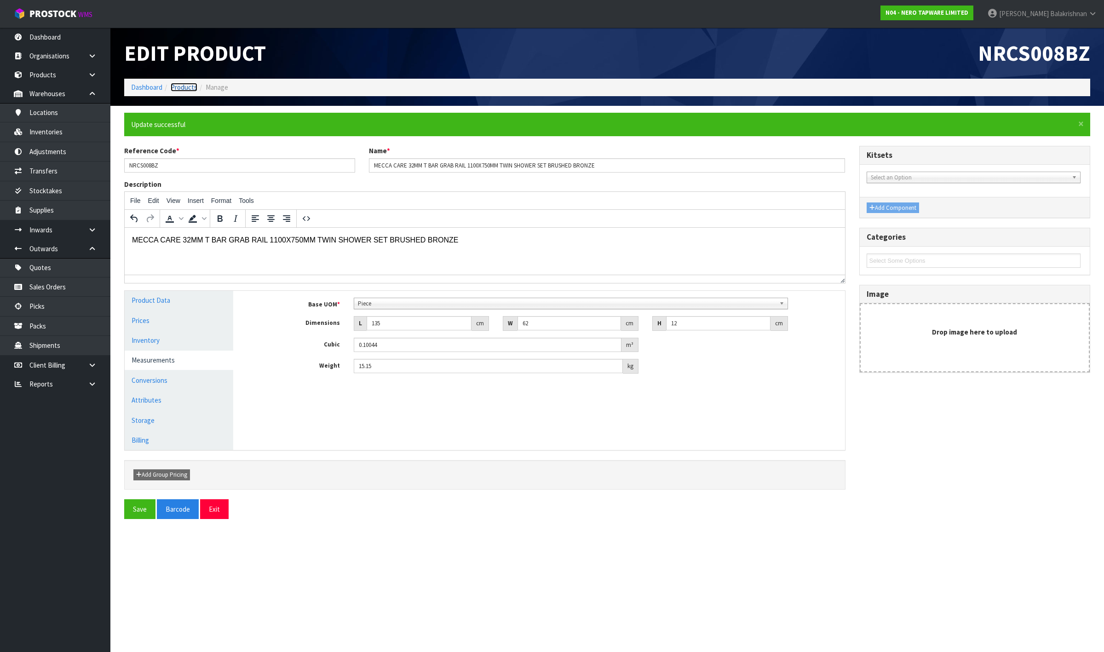
click at [179, 87] on link "Products" at bounding box center [184, 87] width 27 height 9
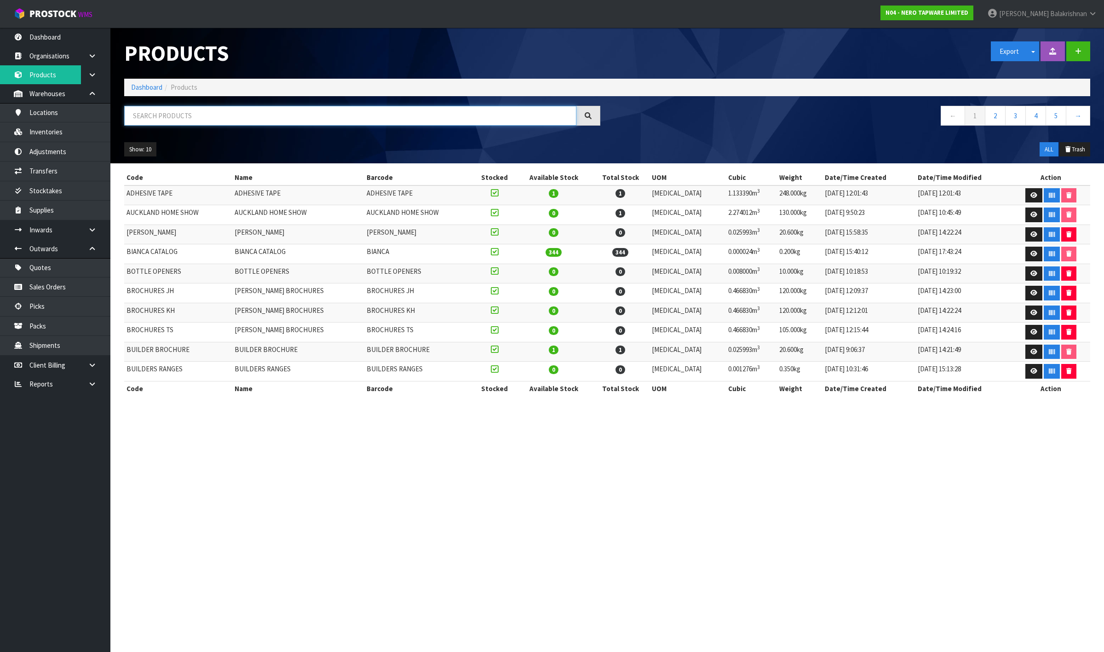
click at [168, 118] on input "text" at bounding box center [350, 116] width 452 height 20
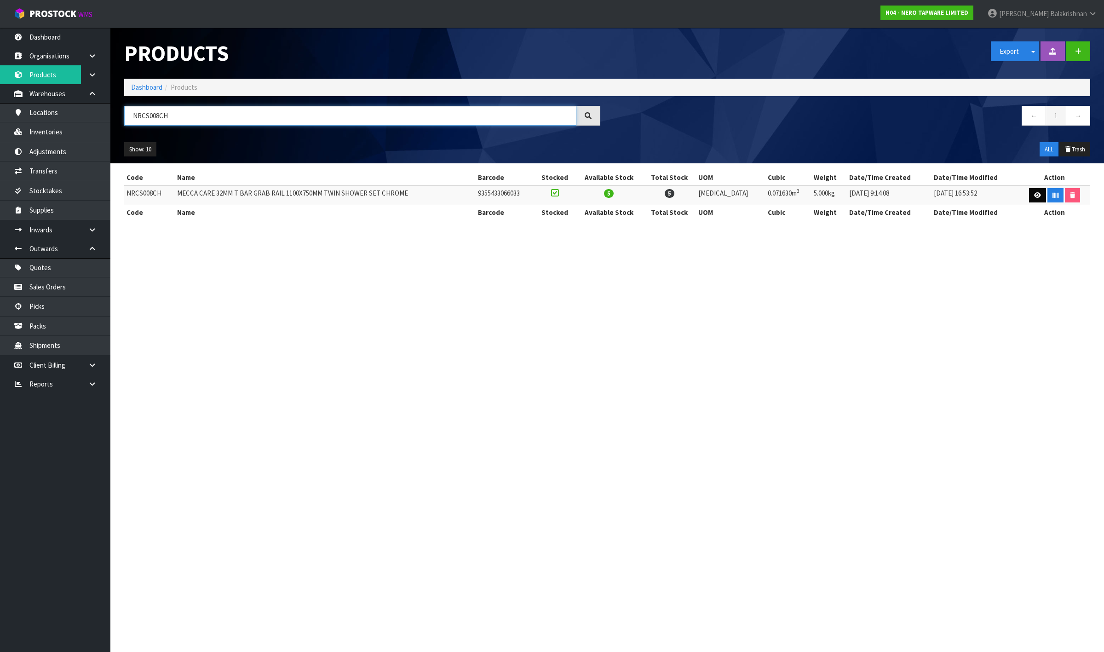
type input "NRCS008CH"
click at [1034, 193] on icon at bounding box center [1037, 195] width 7 height 6
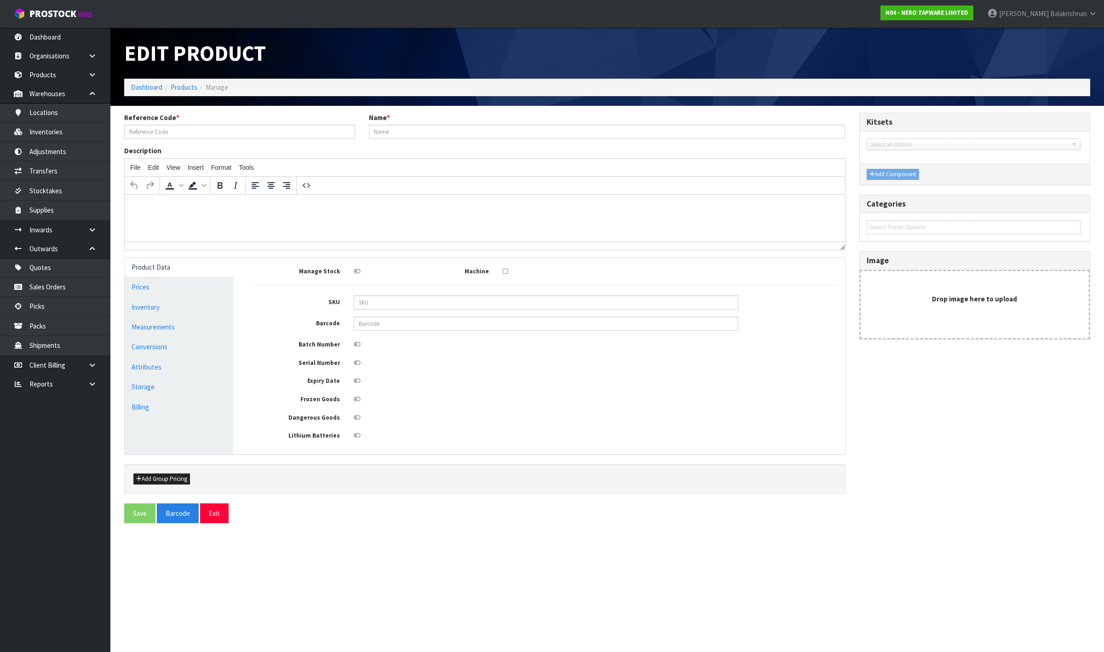
type input "NRCS008CH"
type input "MECCA CARE 32MM T BAR GRAB RAIL 1100X750MM TWIN SHOWER SET CHROME"
type input "NRCS008CH"
type input "9355433066033"
type input "130"
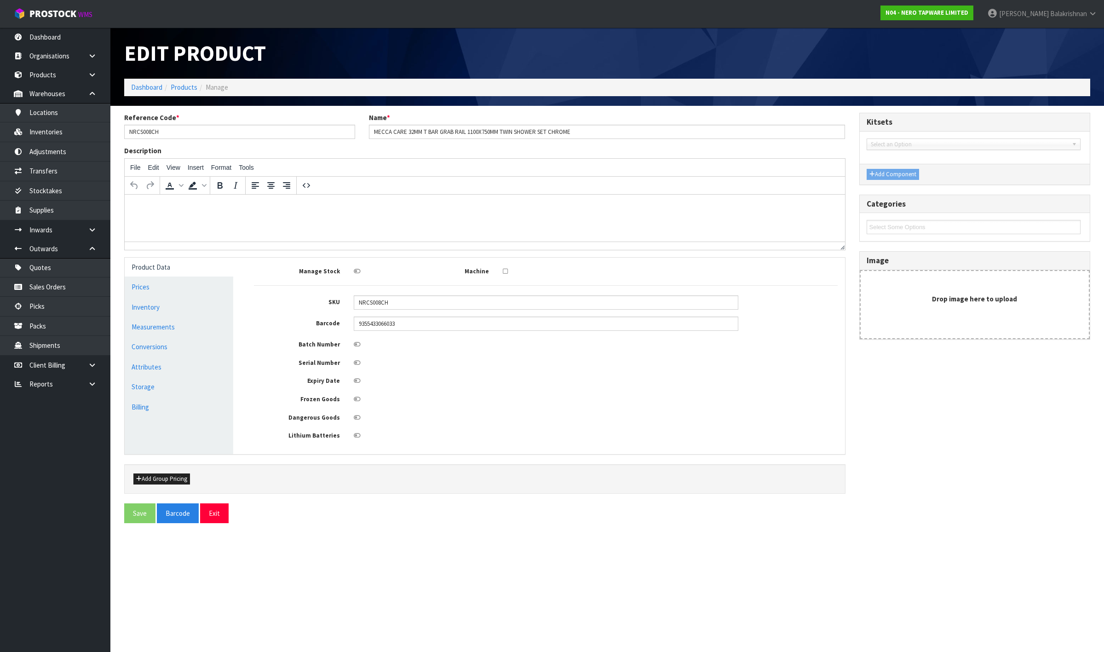
type input "58"
type input "9.5"
type input "0.07163"
type input "5"
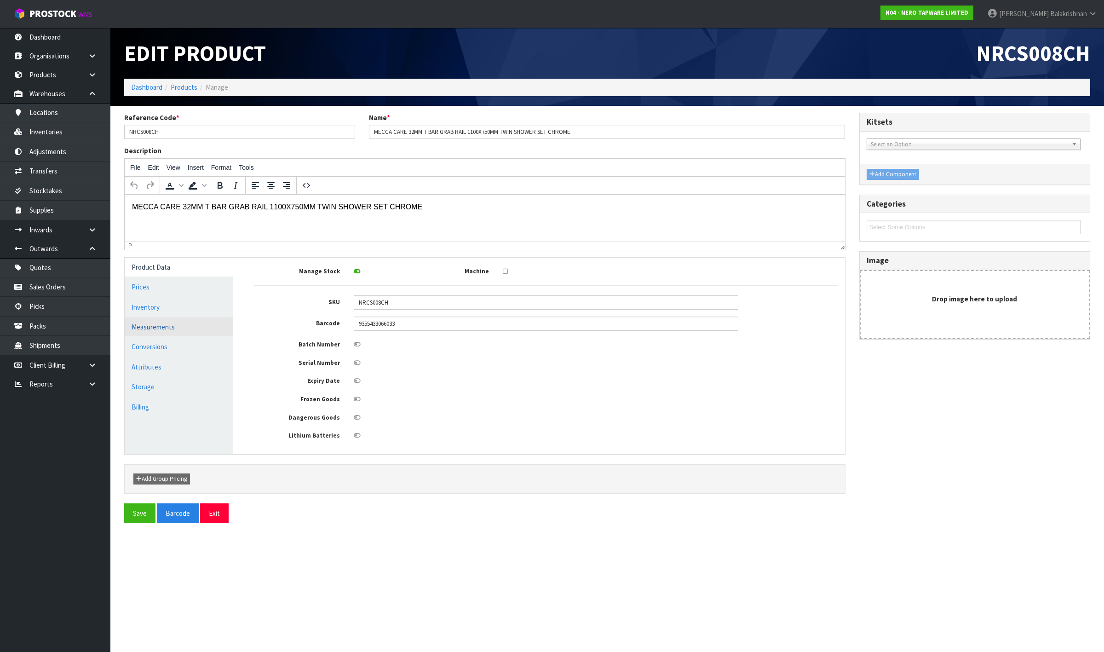
click at [149, 327] on link "Measurements" at bounding box center [179, 326] width 109 height 19
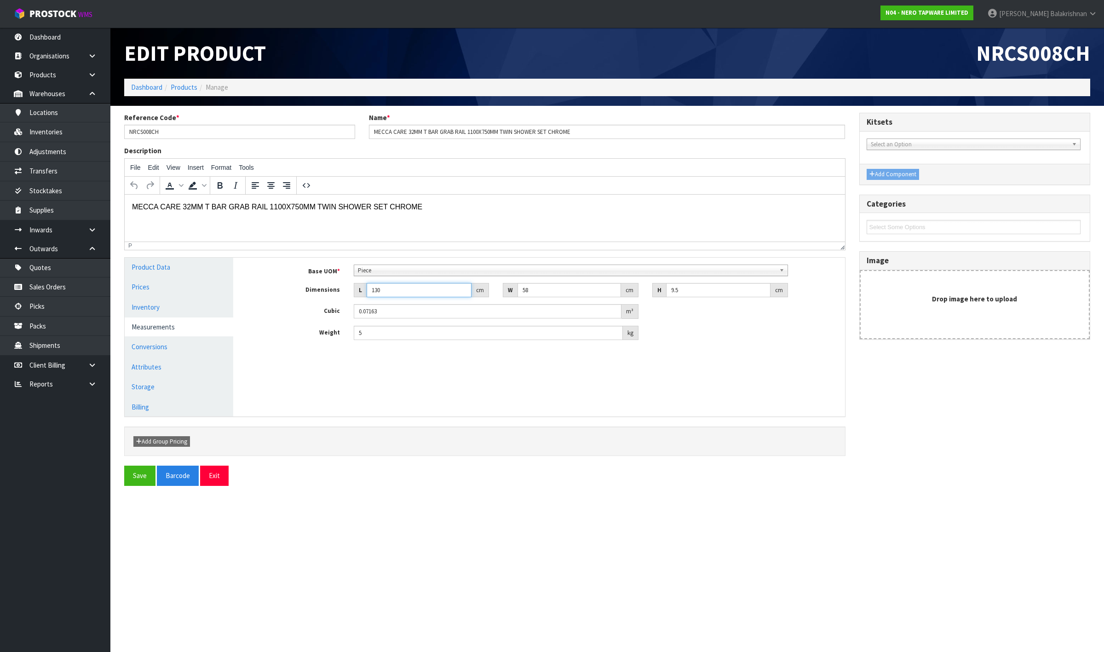
click at [387, 289] on input "130" at bounding box center [419, 290] width 105 height 14
type input "13"
type input "0.007163"
type input "135"
type input "0.074385"
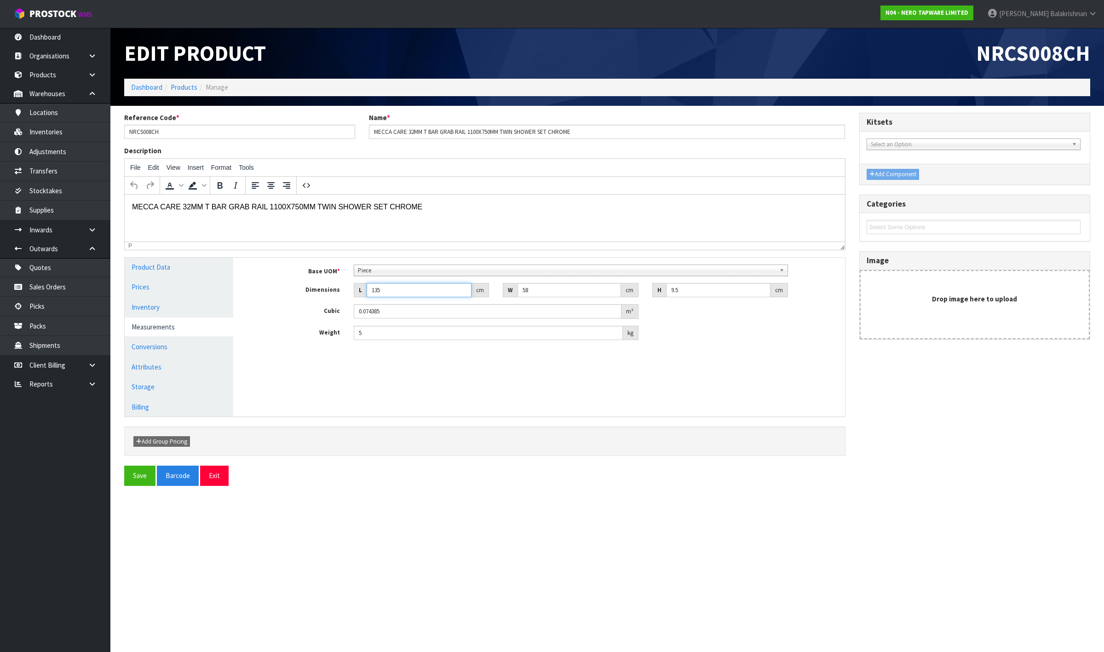
type input "135"
click at [530, 287] on input "58" at bounding box center [570, 290] width 104 height 14
type input "5"
type input "0.006413"
type input "0.000001"
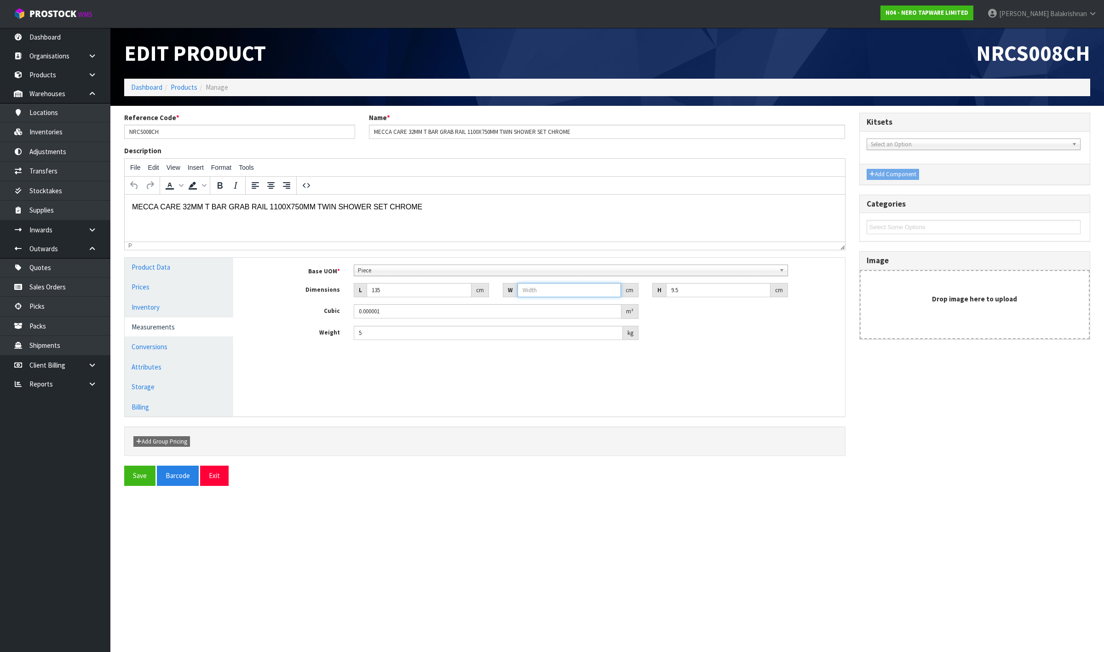
type input "6"
type input "0.007695"
type input "62"
type input "0.079515"
type input "62"
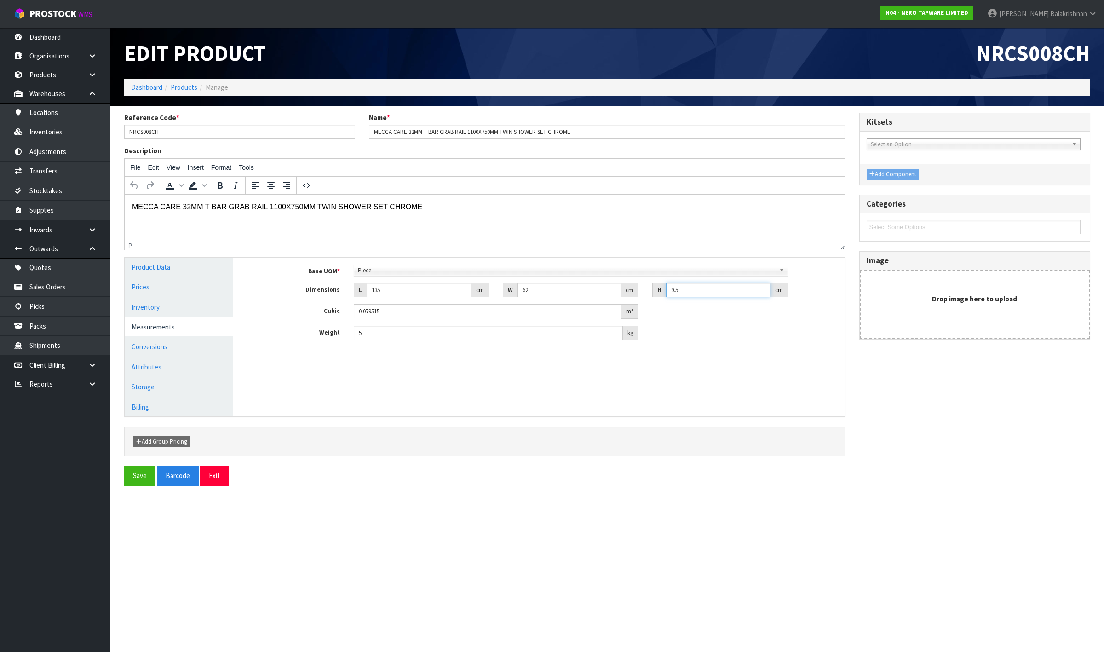
click at [703, 287] on input "9.5" at bounding box center [718, 290] width 104 height 14
type input "9"
type input "0.07533"
type input "0.000001"
type input "1"
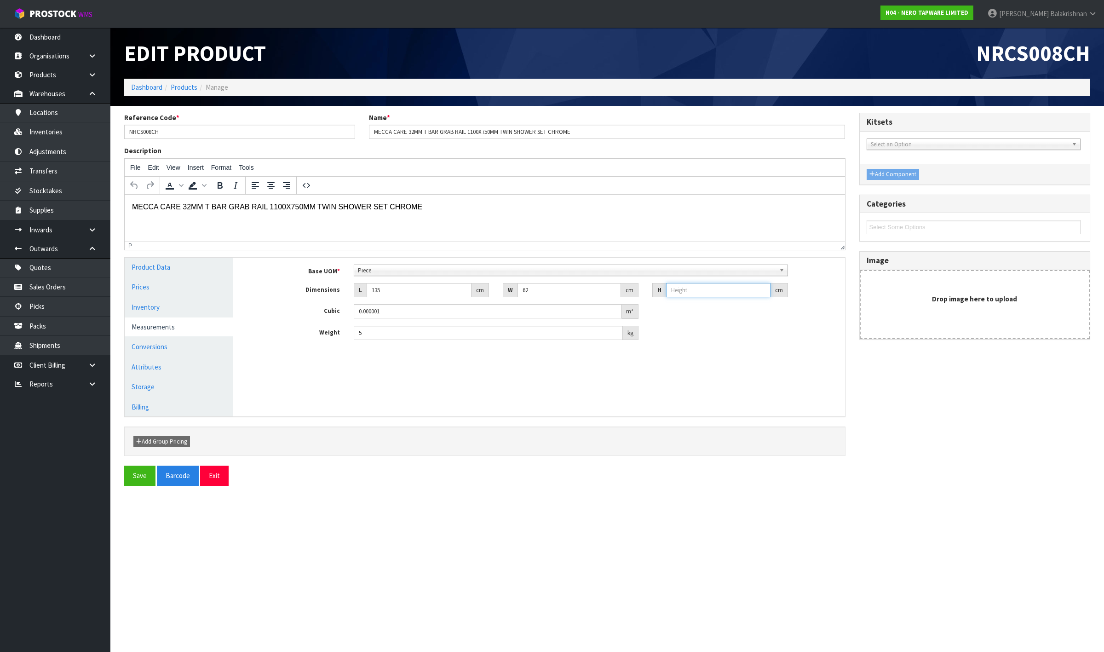
type input "0.00837"
type input "12"
type input "0.10044"
type input "12"
click at [448, 334] on input "5" at bounding box center [489, 333] width 270 height 14
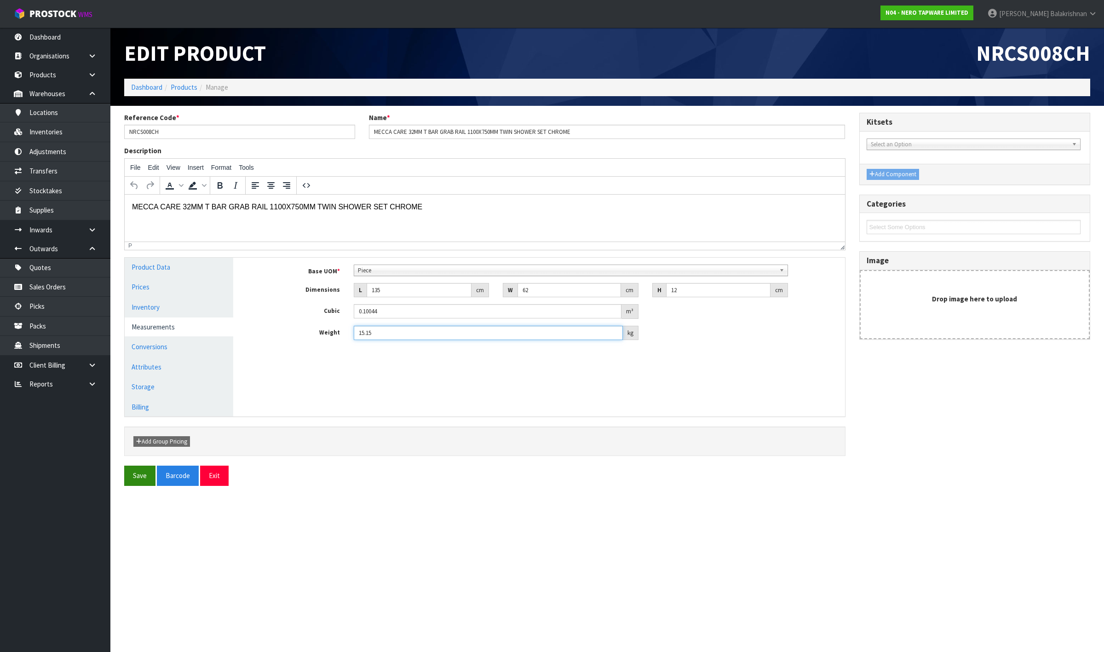
type input "15.15"
click at [135, 479] on button "Save" at bounding box center [139, 476] width 31 height 20
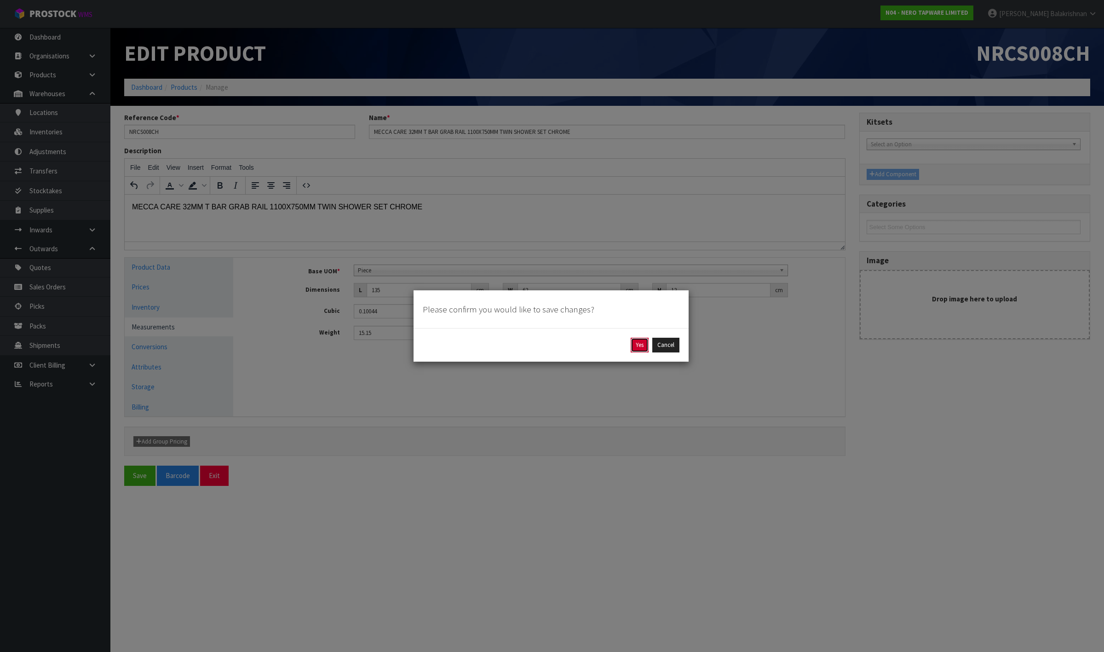
click at [637, 340] on button "Yes" at bounding box center [640, 345] width 18 height 15
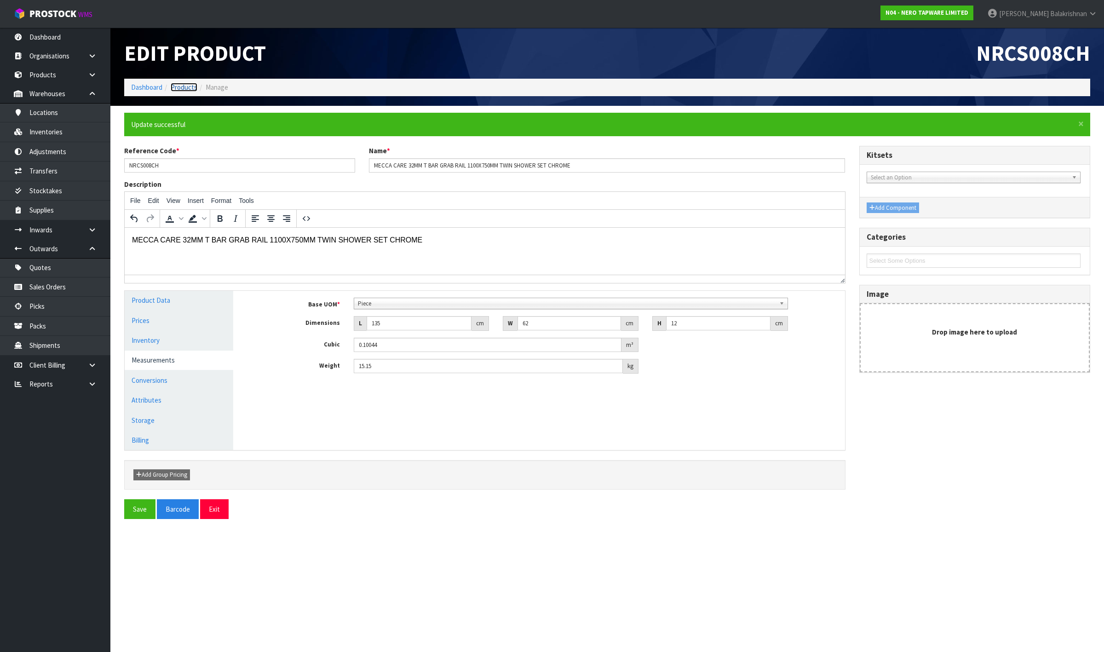
click at [190, 83] on link "Products" at bounding box center [184, 87] width 27 height 9
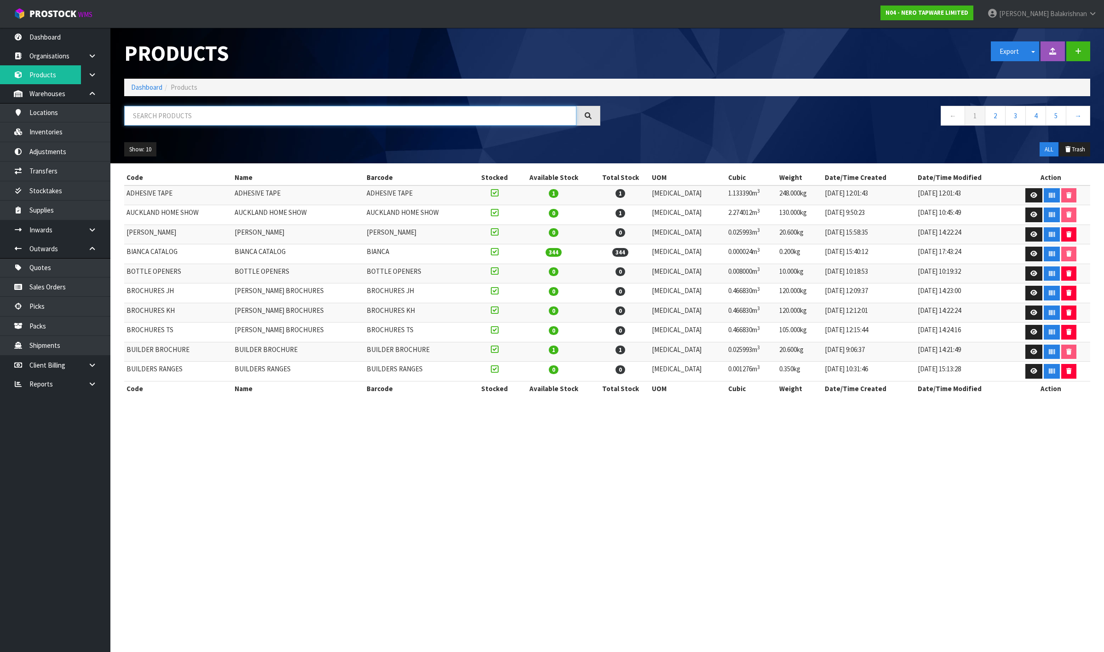
click at [180, 114] on input "text" at bounding box center [350, 116] width 452 height 20
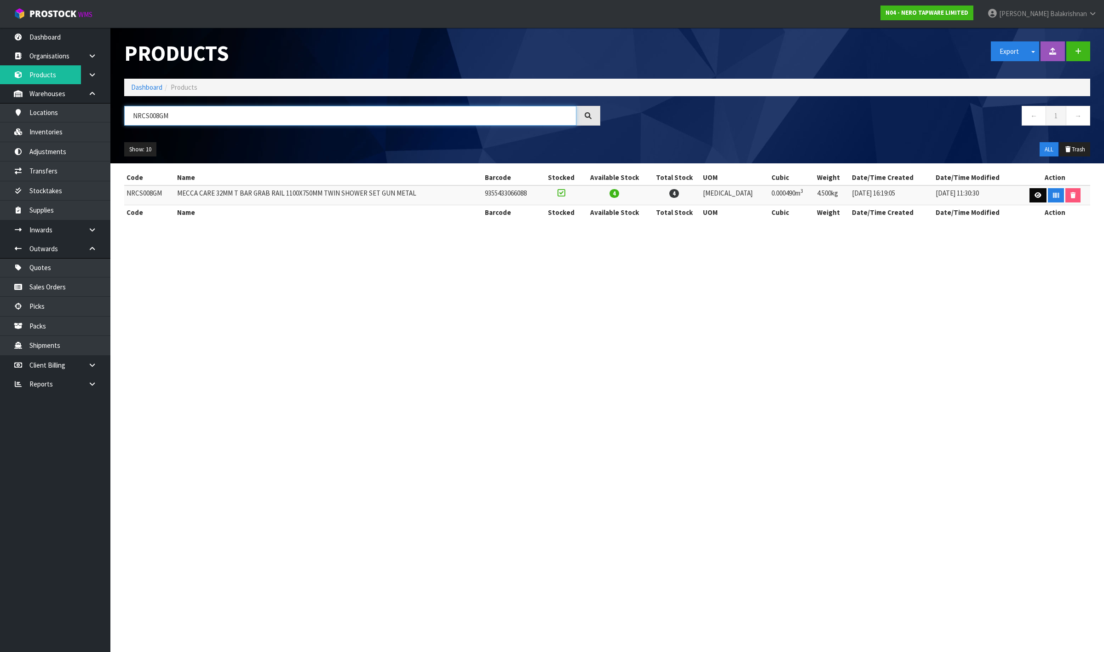
type input "NRCS008GM"
click at [1035, 195] on icon at bounding box center [1038, 195] width 7 height 6
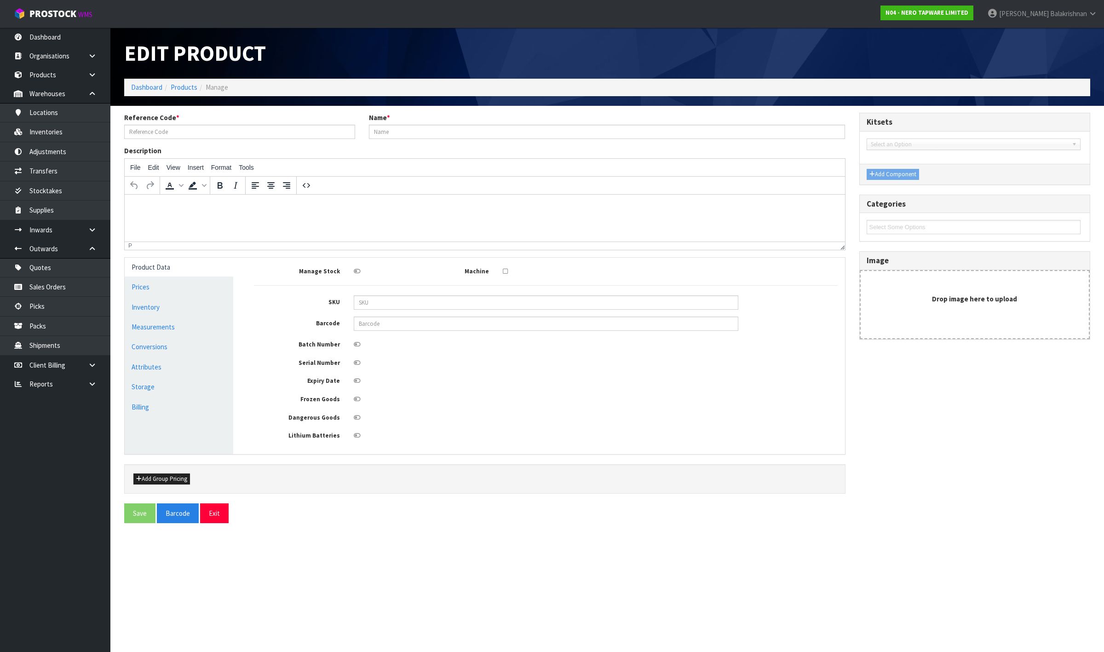
type input "NRCS008GM"
type input "MECCA CARE 32MM T BAR GRAB RAIL 1100X750MM TWIN SHOWER SET GUN METAL"
type input "NRCS008GM"
type input "9355433066088"
type input "7"
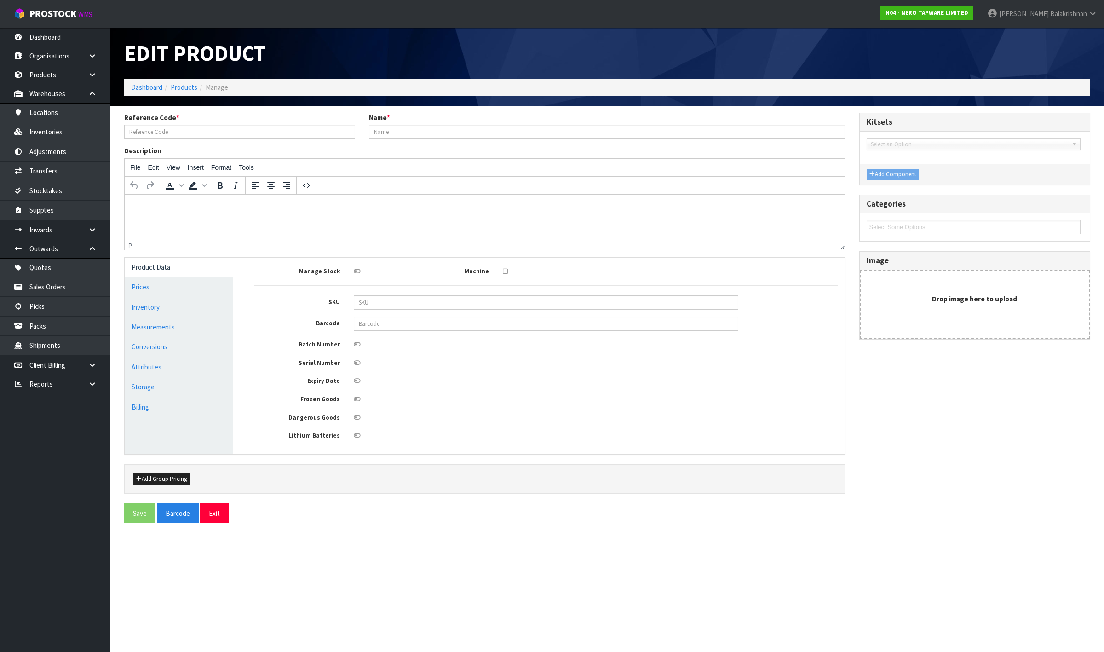
type input "7"
type input "10"
type input "0.00049"
type input "4.5"
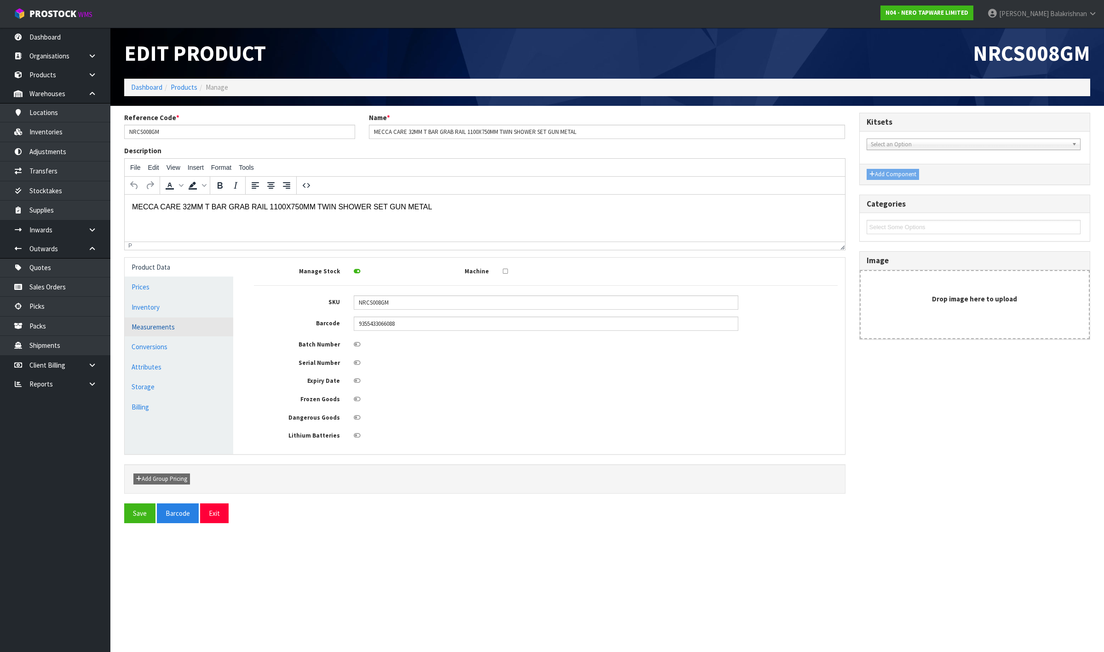
click at [168, 325] on link "Measurements" at bounding box center [179, 326] width 109 height 19
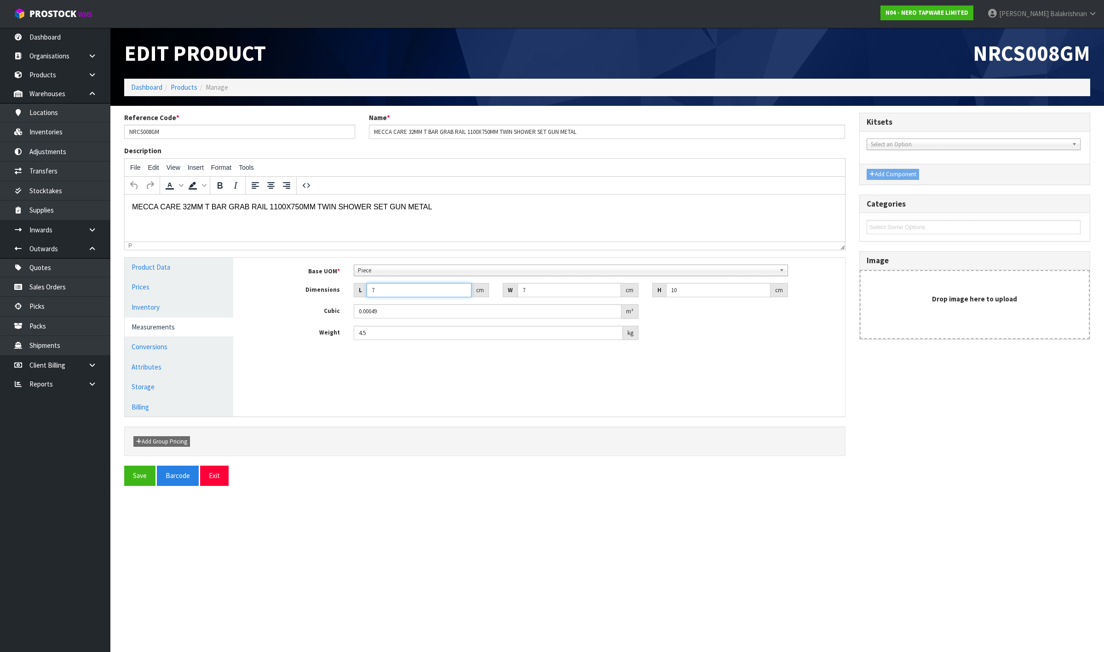
click at [389, 288] on input "7" at bounding box center [419, 290] width 105 height 14
type input "0.000001"
type input "1"
type input "0.00007"
type input "13"
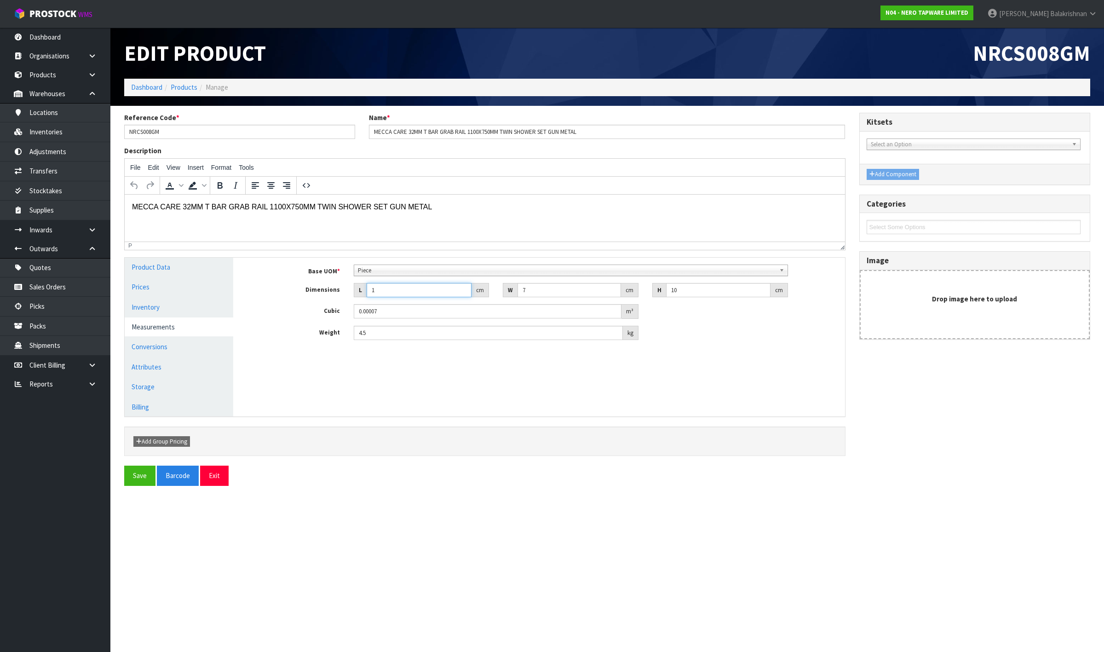
type input "0.00091"
type input "135"
type input "0.00945"
type input "135"
type input "6"
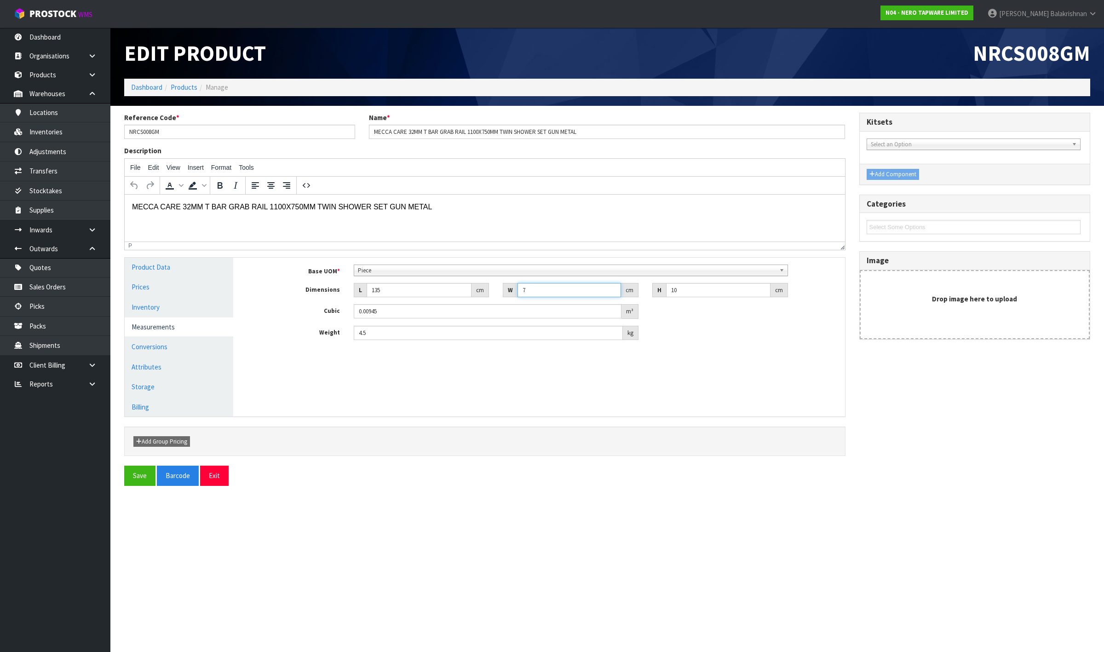
type input "0.0081"
type input "62"
type input "0.0837"
type input "62"
type input "1"
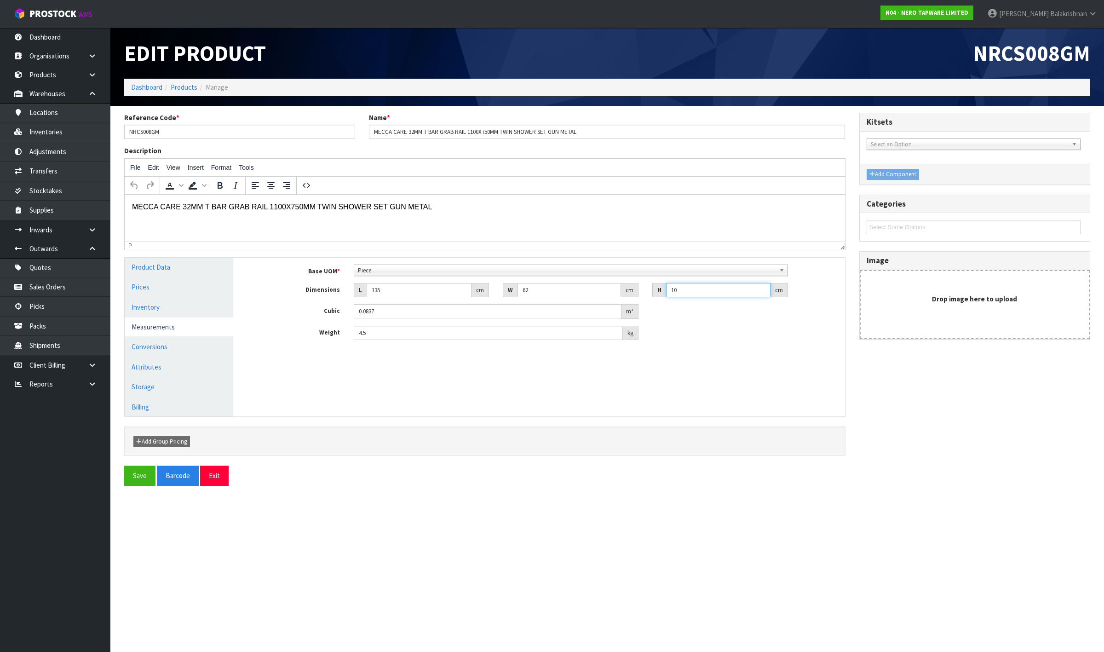
type input "0.00837"
type input "12"
type input "0.10044"
type input "12"
click at [397, 338] on input "4.5" at bounding box center [489, 333] width 270 height 14
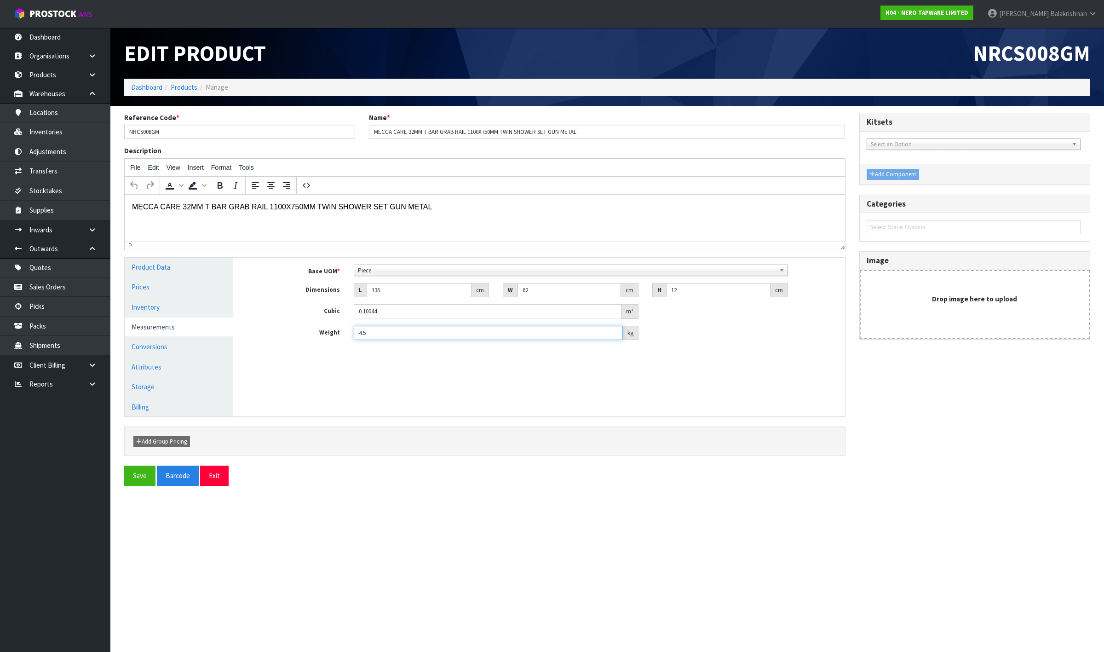
type input "4"
type input "15.15"
click at [138, 481] on button "Save" at bounding box center [139, 476] width 31 height 20
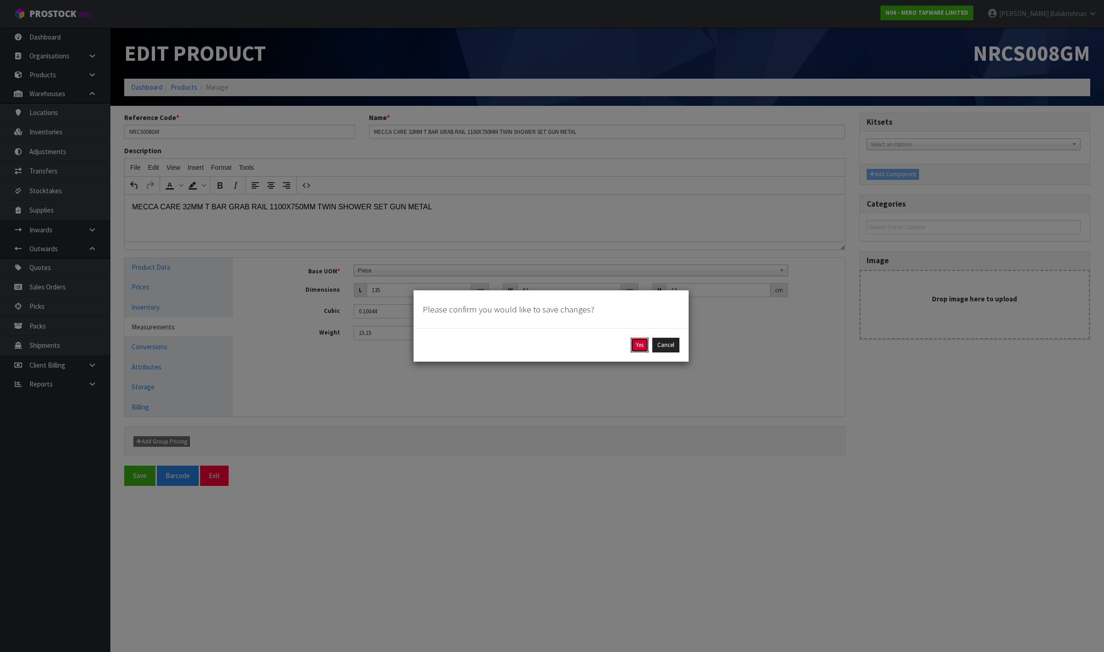
click at [636, 346] on button "Yes" at bounding box center [640, 345] width 18 height 15
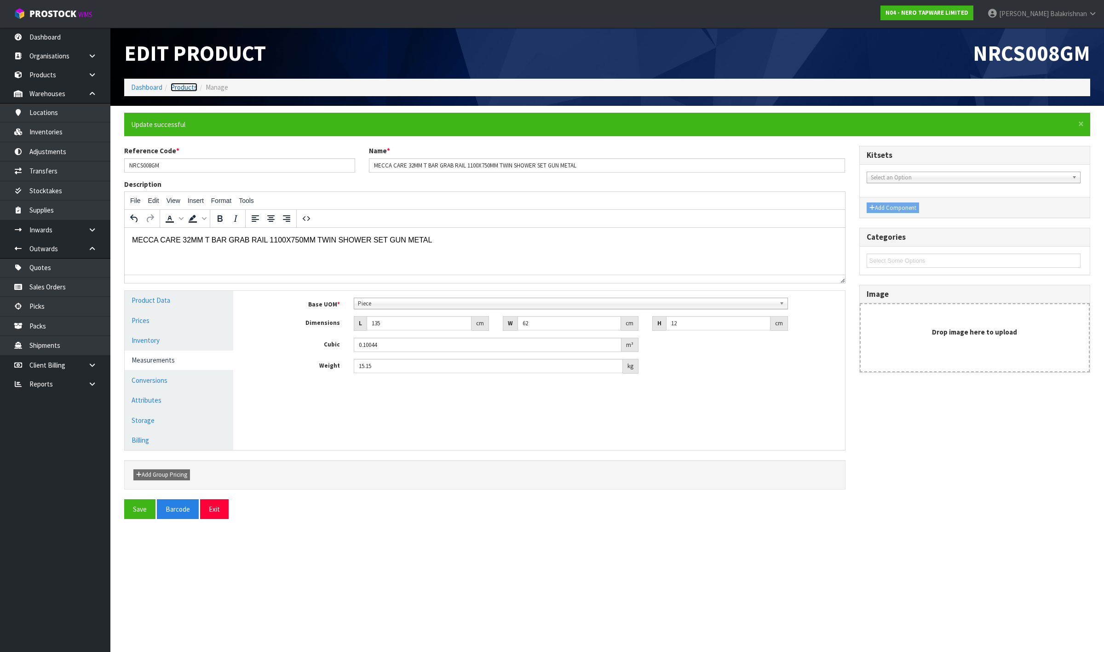
click at [175, 90] on link "Products" at bounding box center [184, 87] width 27 height 9
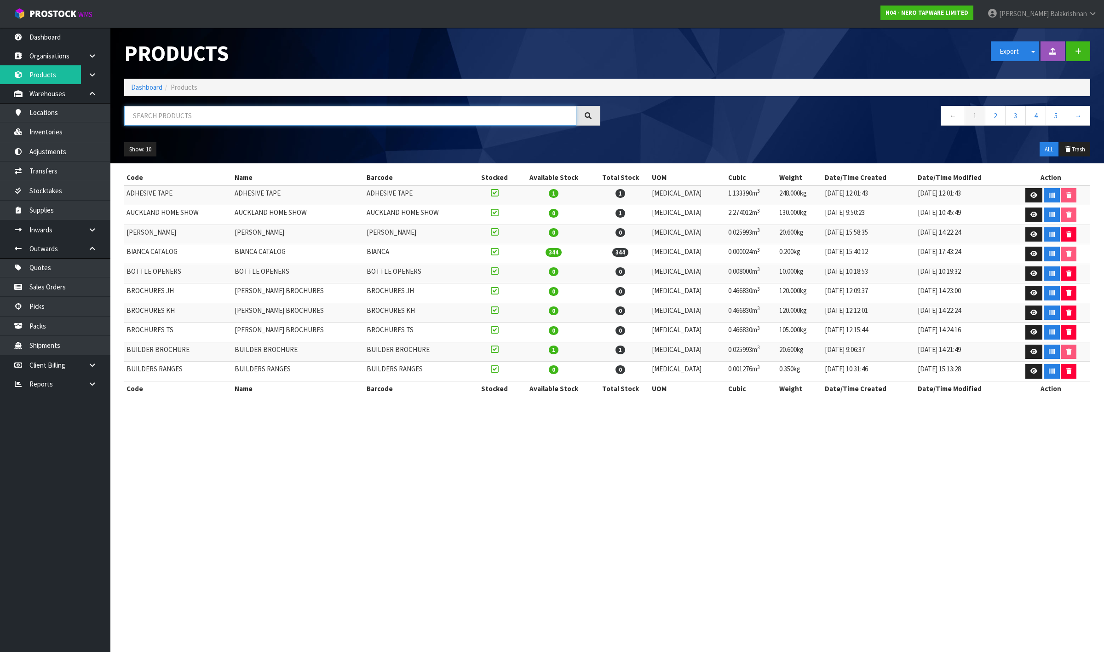
click at [161, 111] on input "text" at bounding box center [350, 116] width 452 height 20
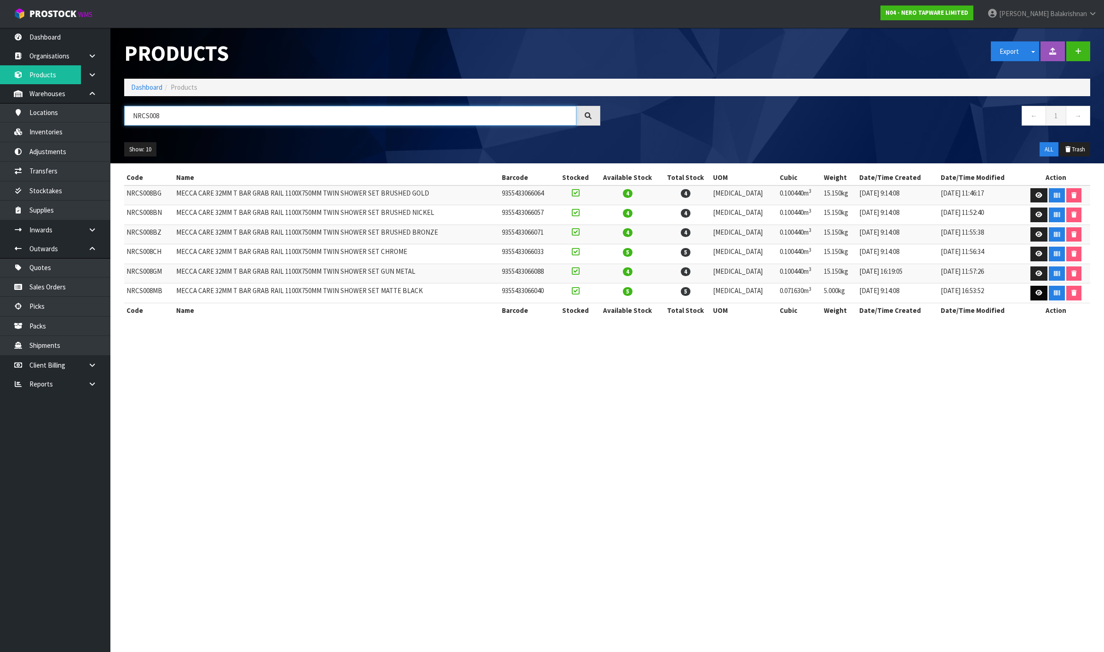
type input "NRCS008"
click at [1036, 295] on icon at bounding box center [1039, 293] width 7 height 6
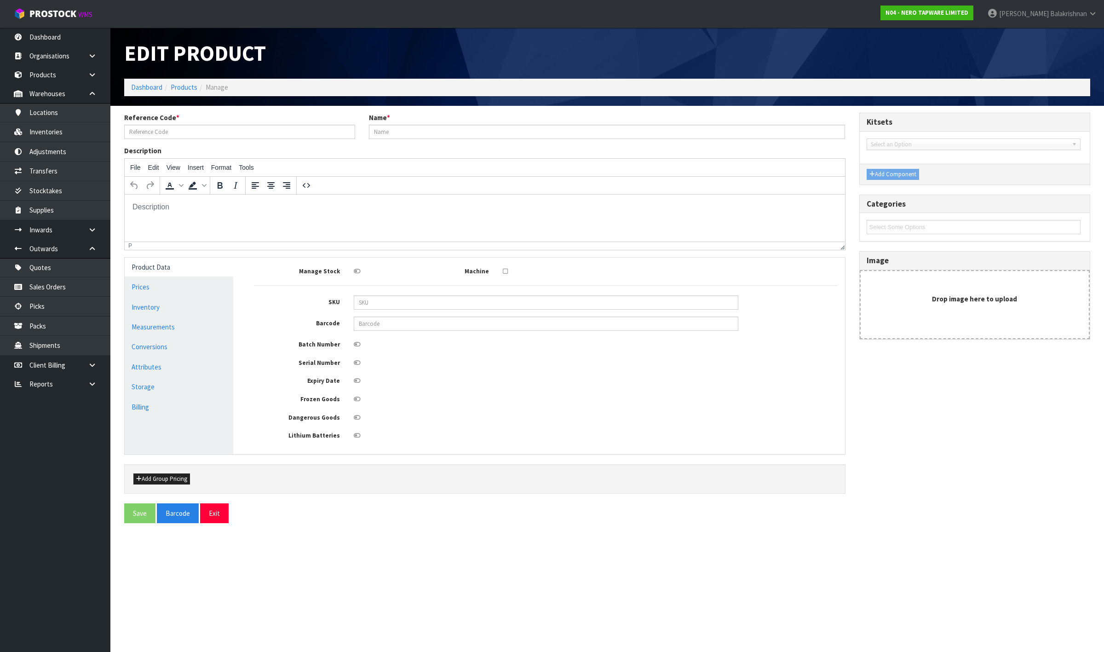
type input "NRCS008MB"
type input "MECCA CARE 32MM T BAR GRAB RAIL 1100X750MM TWIN SHOWER SET MATTE BLACK"
type input "NRCS008MB"
type input "9355433066040"
type input "130"
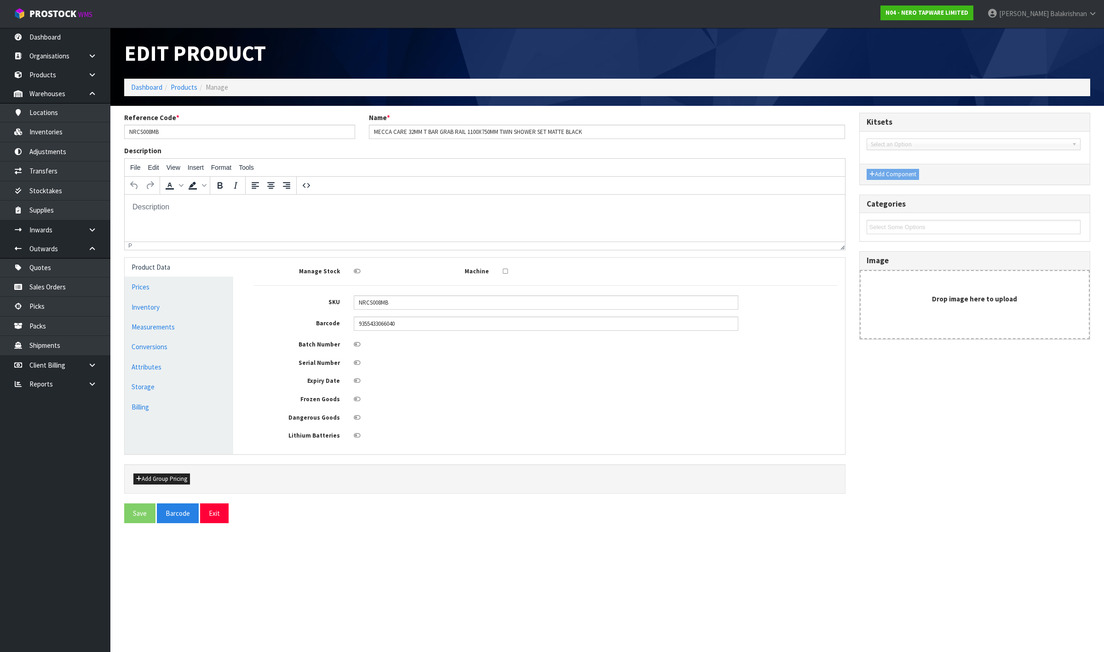
type input "58"
type input "9.5"
type input "0.07163"
type input "5"
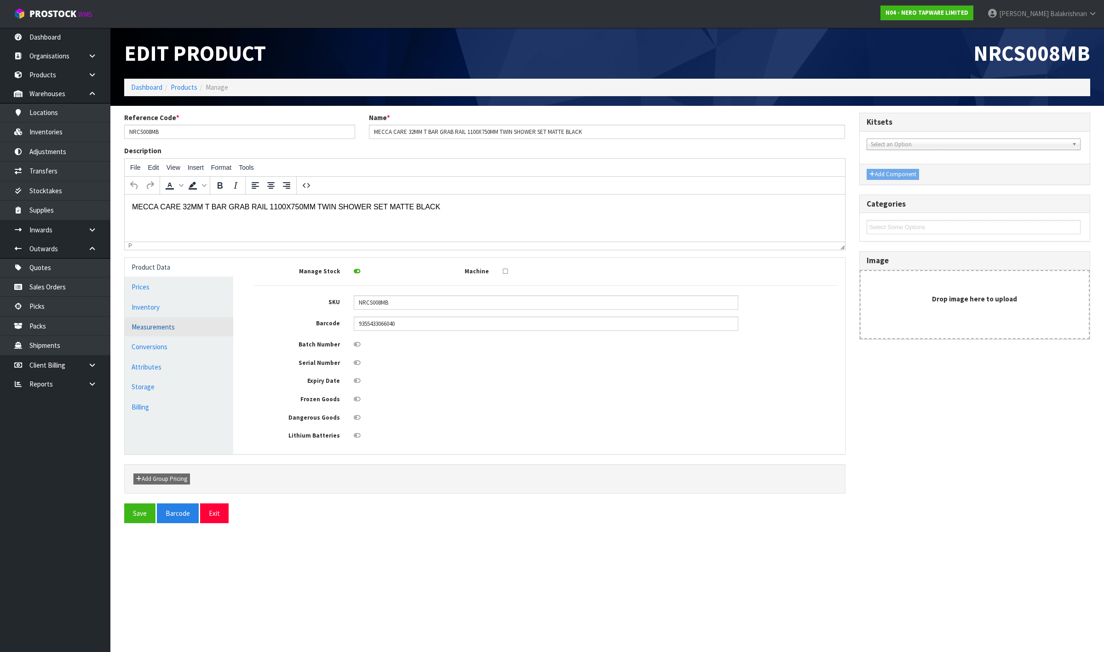
click at [141, 323] on link "Measurements" at bounding box center [179, 326] width 109 height 19
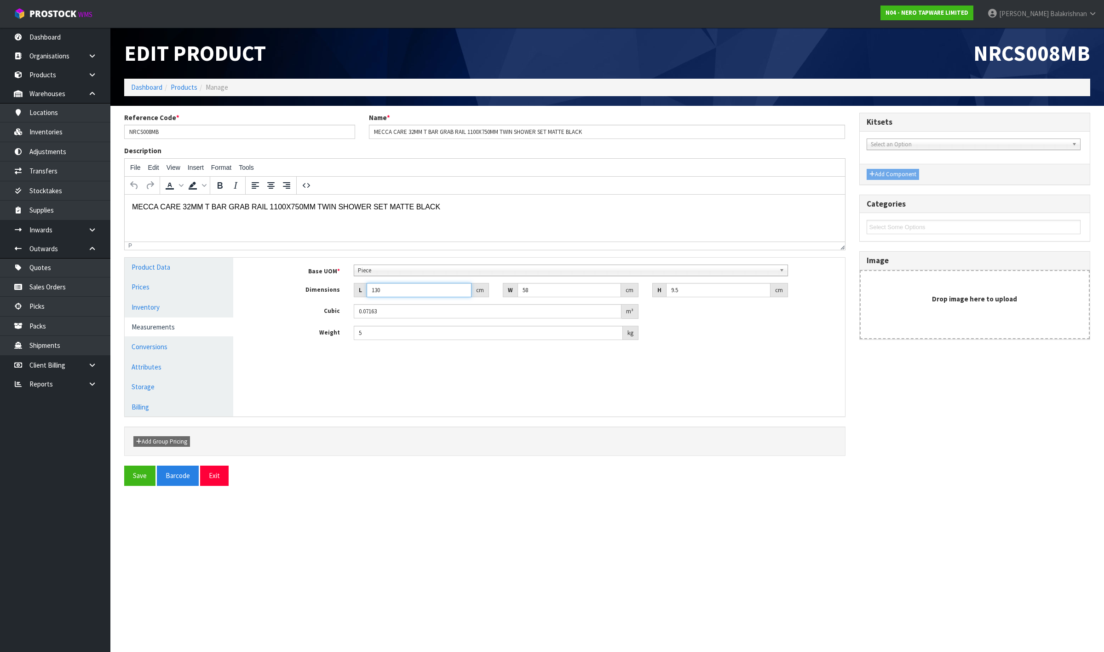
click at [406, 290] on input "130" at bounding box center [419, 290] width 105 height 14
type input "13"
type input "0.007163"
type input "135"
type input "0.074385"
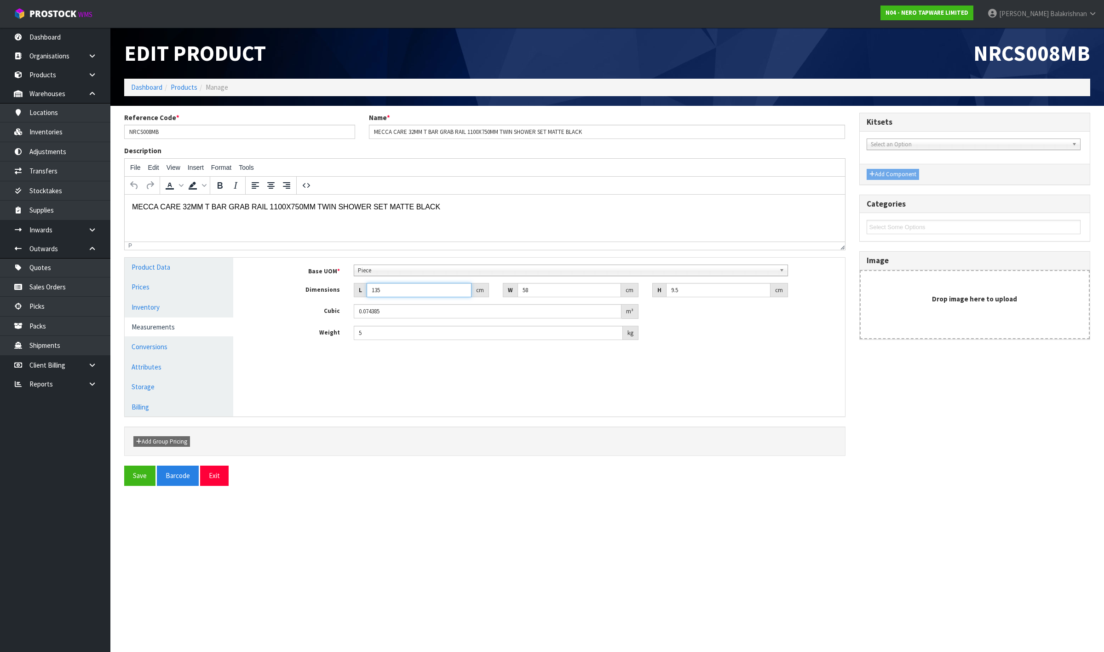
type input "135"
click at [567, 281] on div "Base UOM * Bag Bar Basket Bin Bottle Box Bundle Cabinet Cage Carton Case Coil C…" at bounding box center [546, 303] width 584 height 76
click at [563, 287] on input "58" at bounding box center [570, 290] width 104 height 14
type input "5"
type input "0.006413"
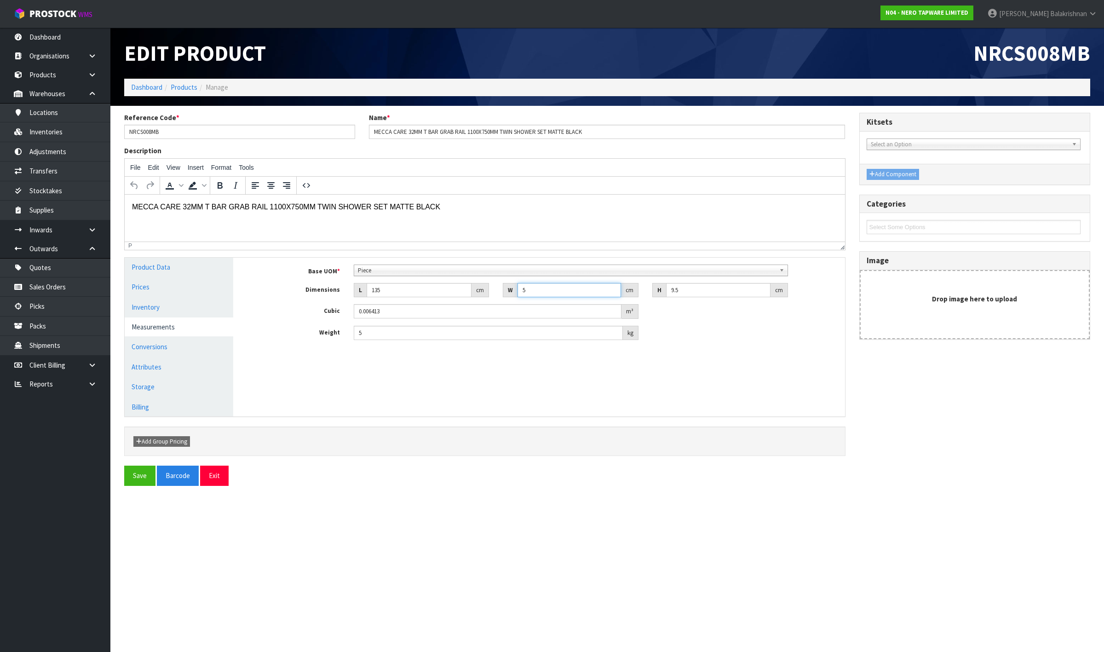
type input "0.000001"
type input "6"
type input "0.007695"
type input "63"
type input "0.080798"
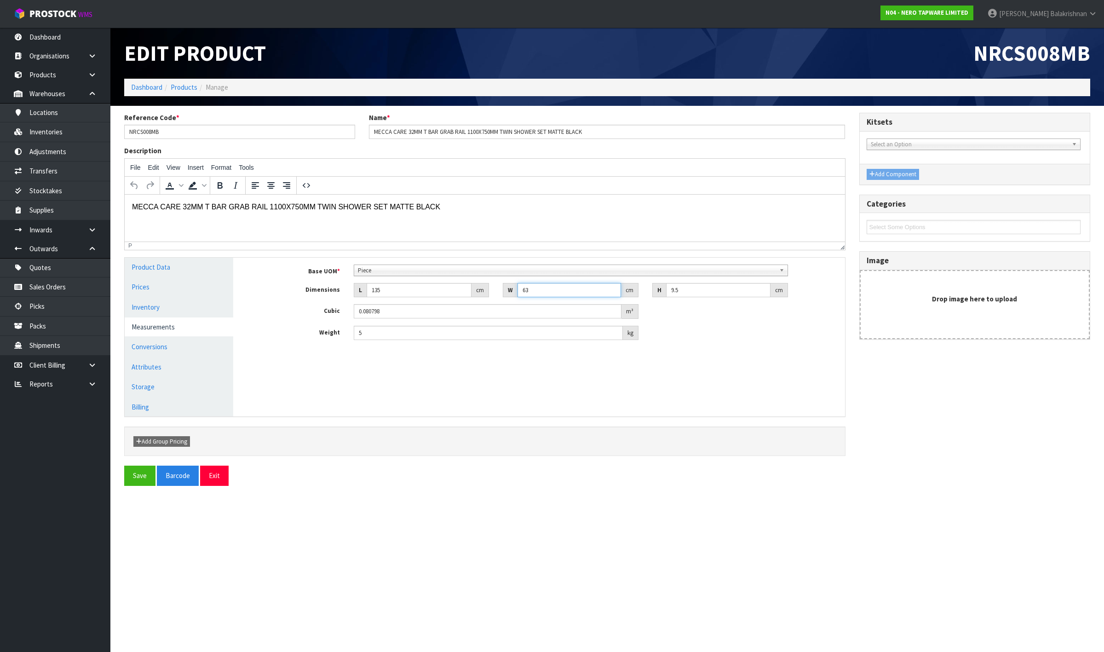
type input "6"
type input "0.007695"
type input "62"
type input "0.079515"
type input "62"
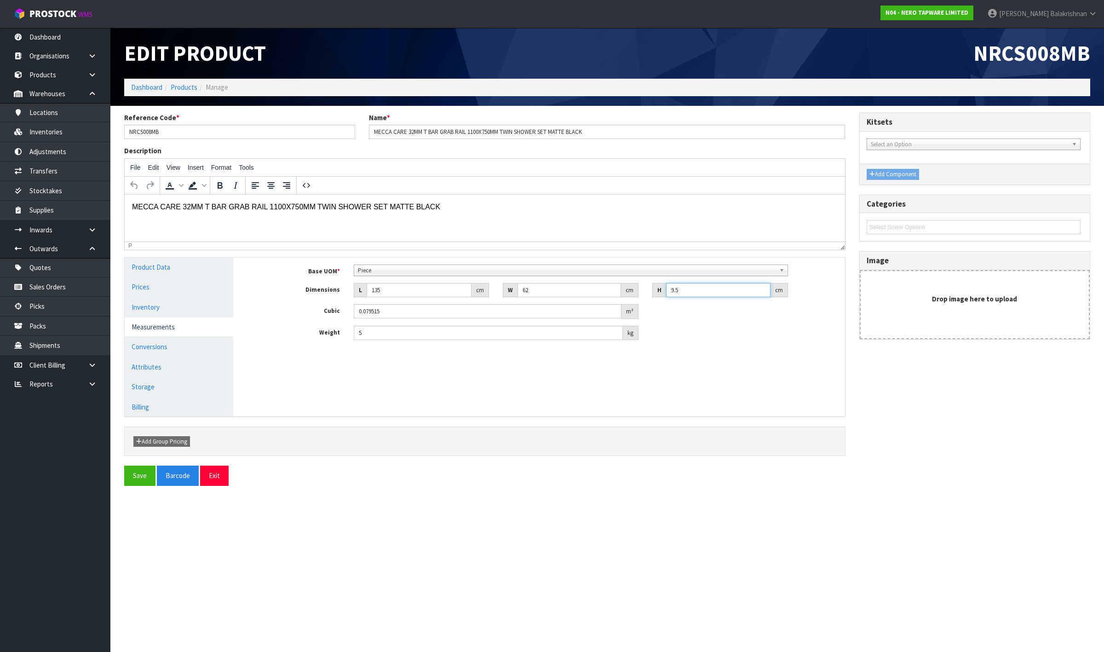
click at [687, 289] on input "9.5" at bounding box center [718, 290] width 104 height 14
type input "9"
type input "0.07533"
type input "0.000001"
type input "1"
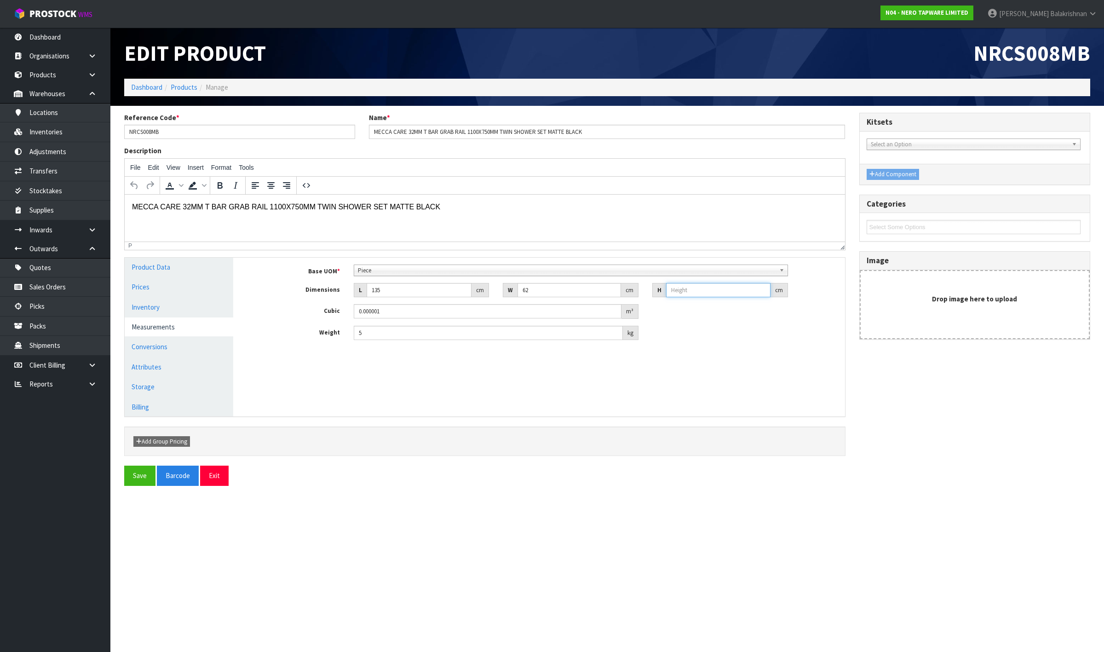
type input "0.00837"
type input "121"
type input "1.01277"
type input "12"
type input "0.10044"
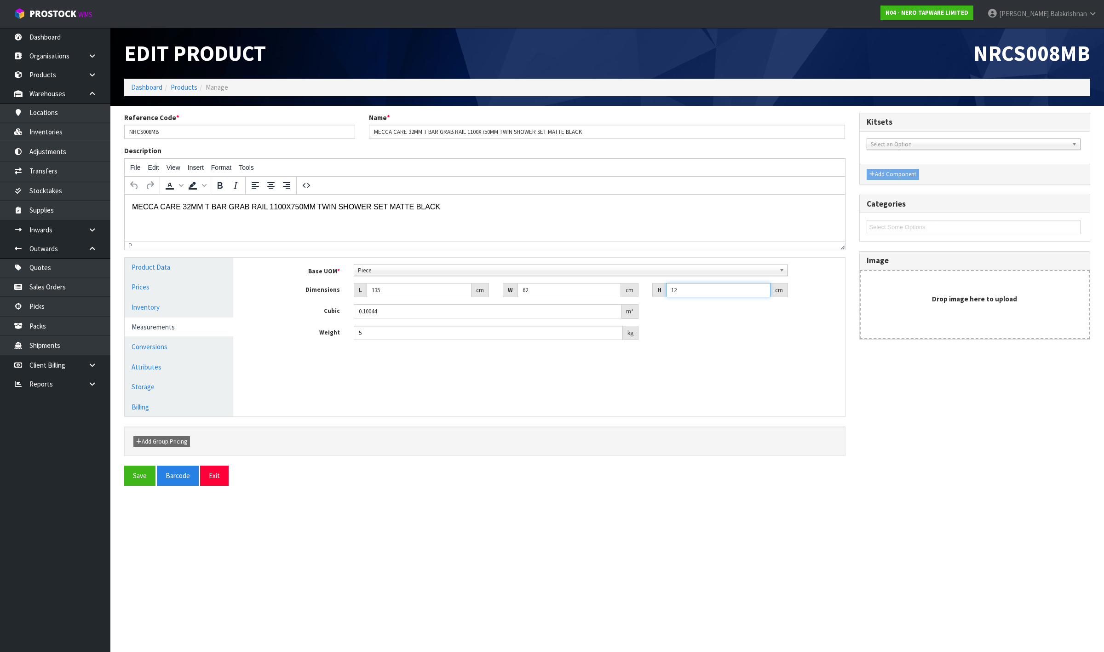
type input "12"
click at [401, 338] on input "5" at bounding box center [489, 333] width 270 height 14
type input "15.15"
click at [135, 479] on button "Save" at bounding box center [139, 476] width 31 height 20
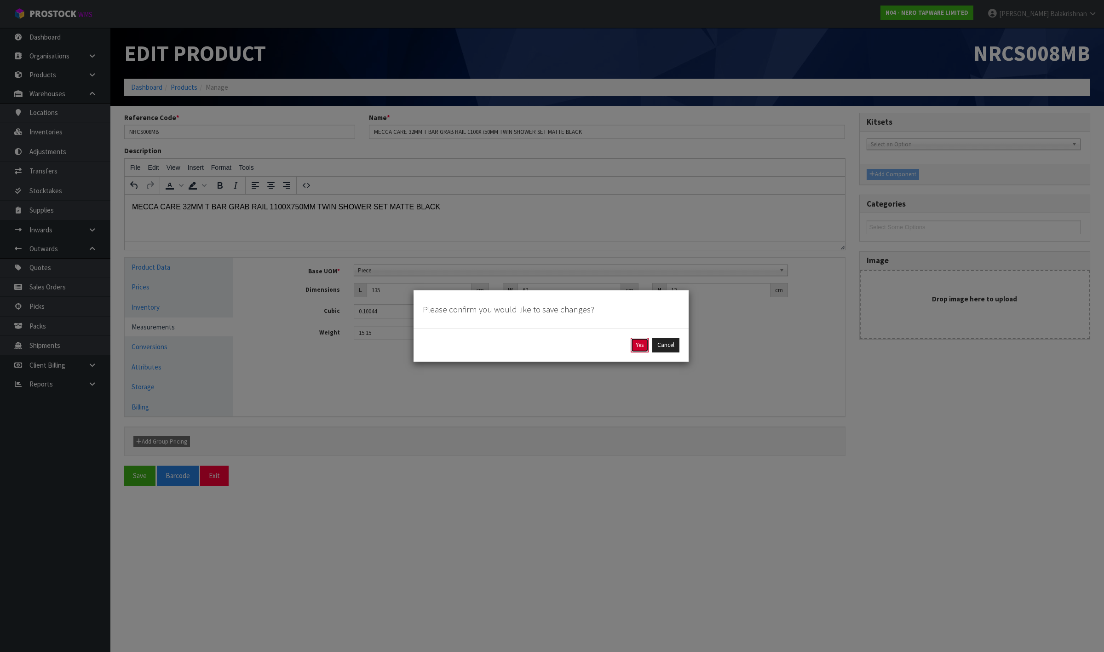
click at [642, 345] on button "Yes" at bounding box center [640, 345] width 18 height 15
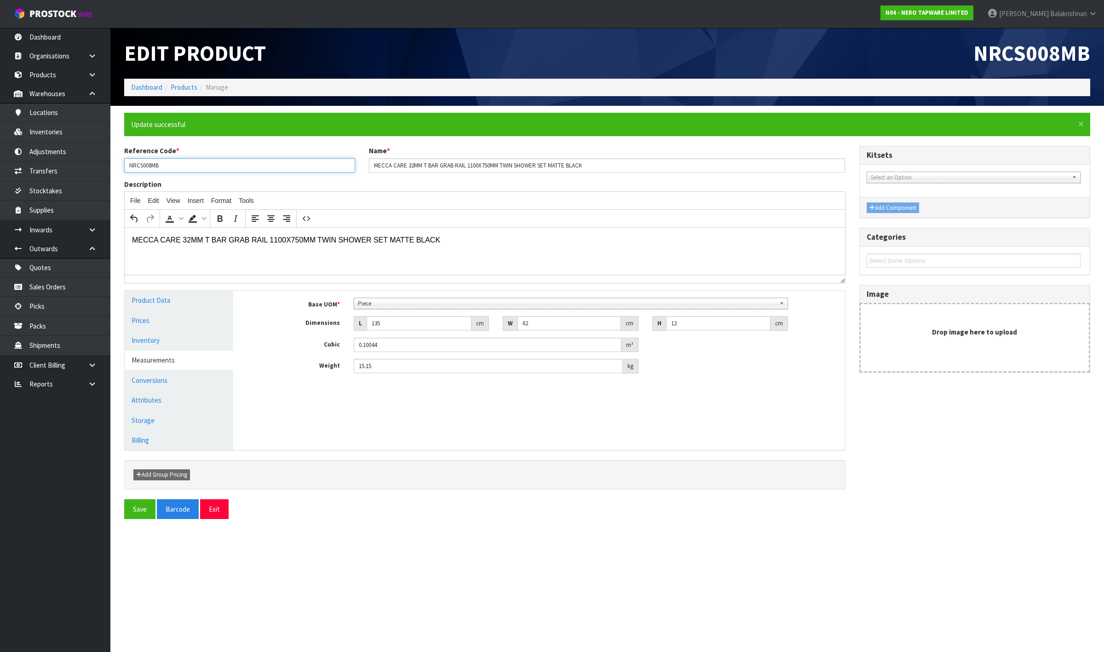
click at [143, 160] on input "NRCS008MB" at bounding box center [239, 165] width 231 height 14
click at [52, 75] on link "Products" at bounding box center [55, 74] width 110 height 19
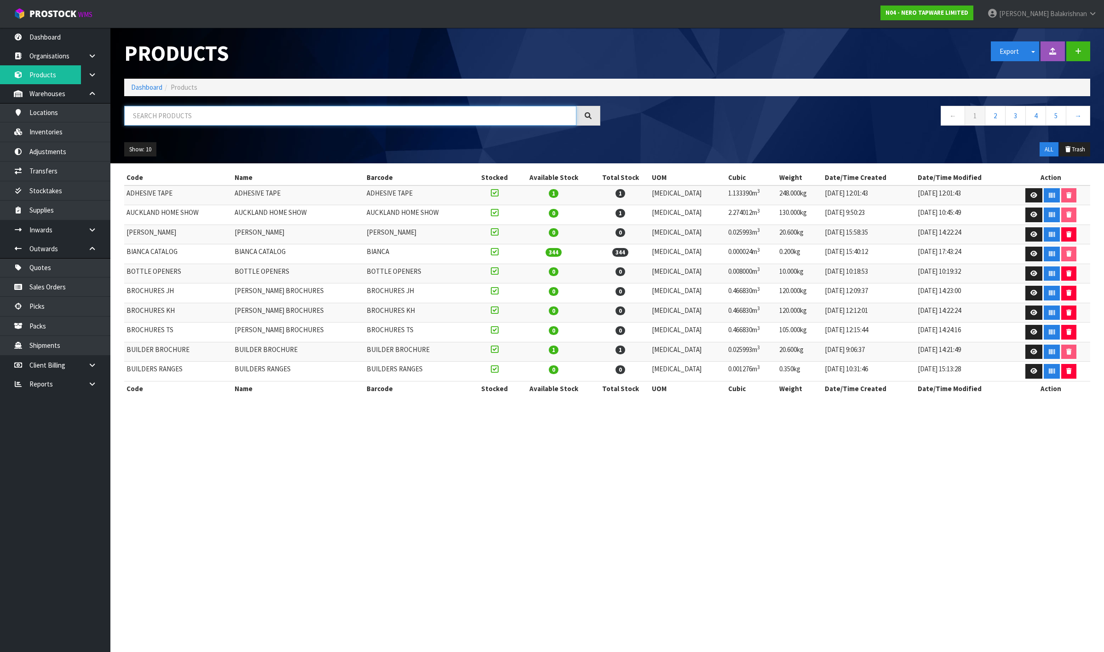
click at [164, 109] on input "text" at bounding box center [350, 116] width 452 height 20
paste input "NRCS008MB"
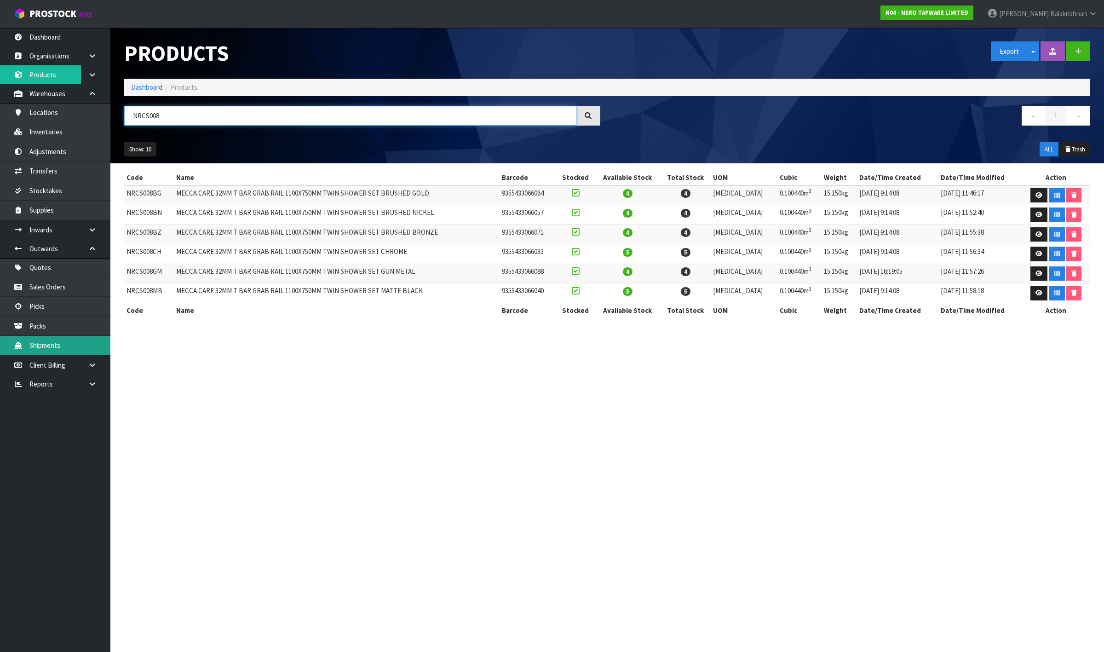
type input "NRCS008"
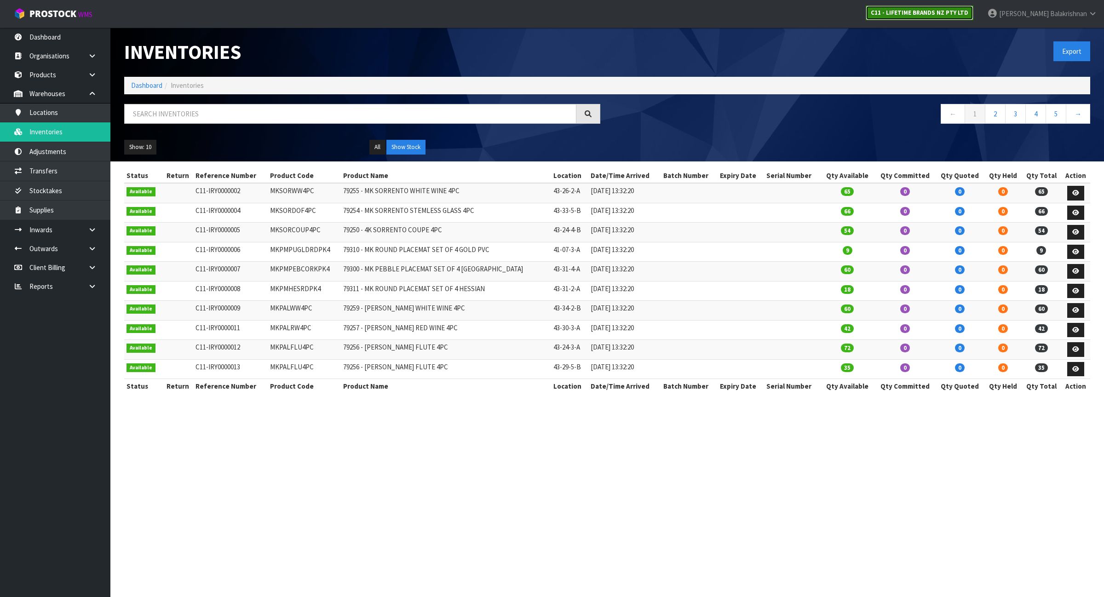
click at [931, 7] on link "C11 - LIFETIME BRANDS NZ PTY LTD" at bounding box center [920, 13] width 108 height 15
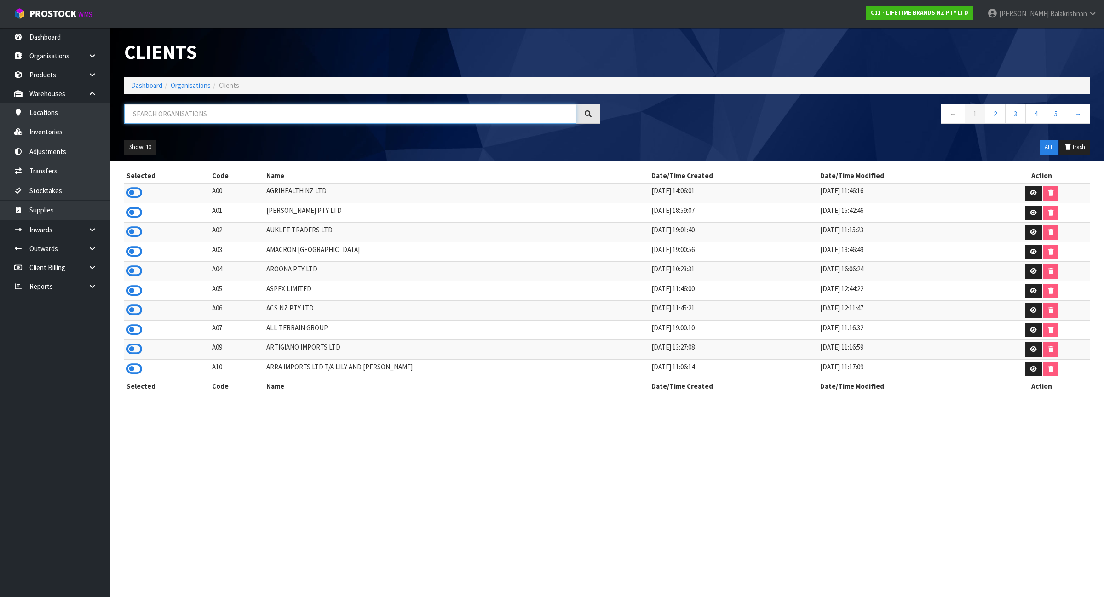
click at [231, 115] on input "text" at bounding box center [350, 114] width 452 height 20
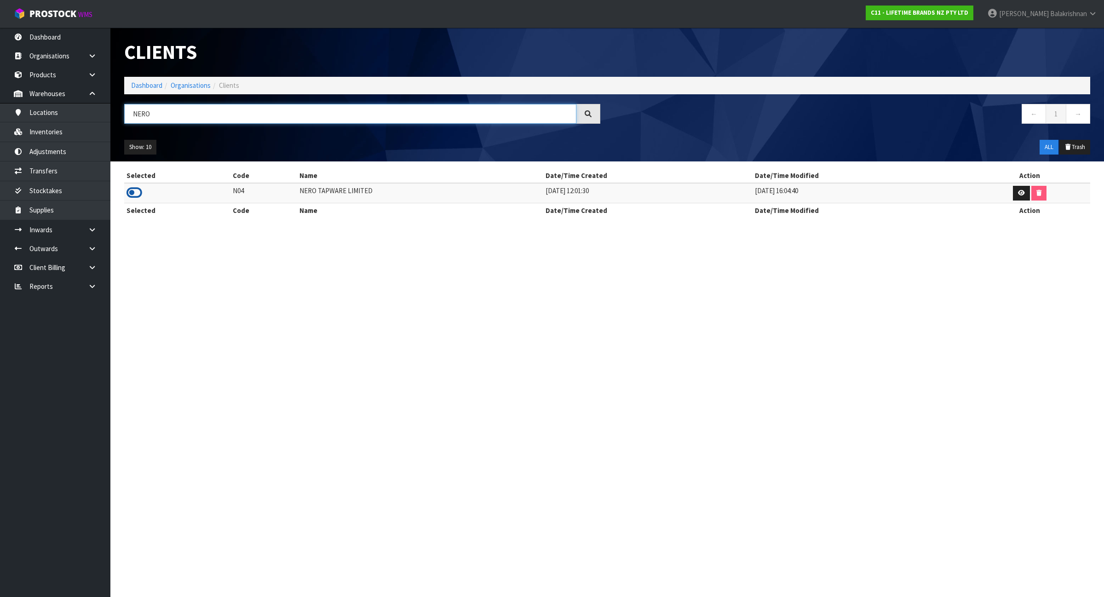
type input "NERO"
click at [127, 194] on icon at bounding box center [135, 193] width 16 height 14
click at [65, 135] on link "Inventories" at bounding box center [55, 131] width 110 height 19
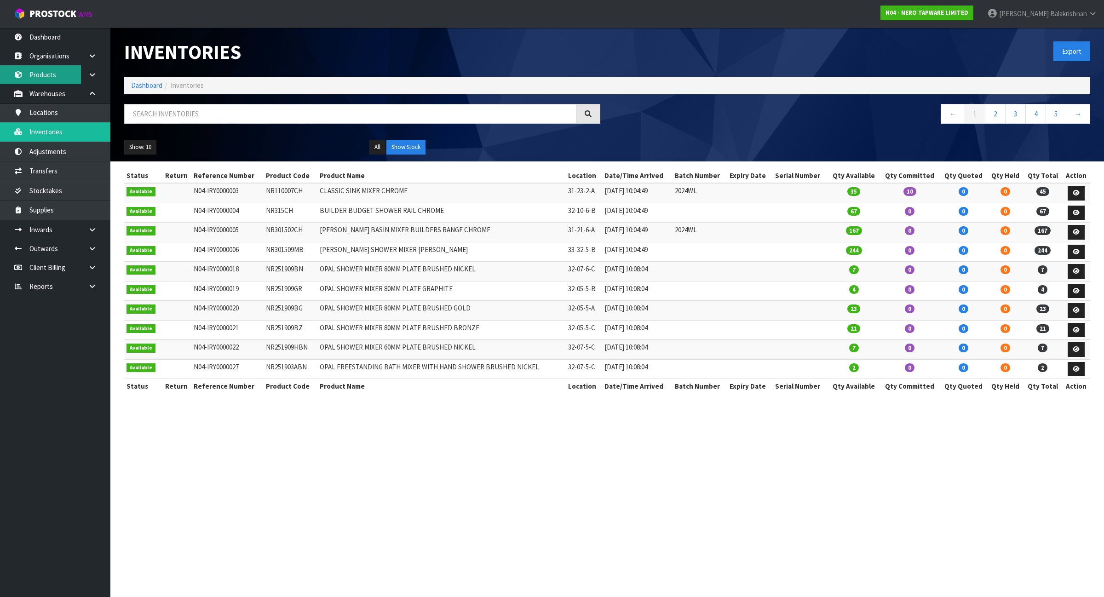
click at [69, 75] on link "Products" at bounding box center [55, 74] width 110 height 19
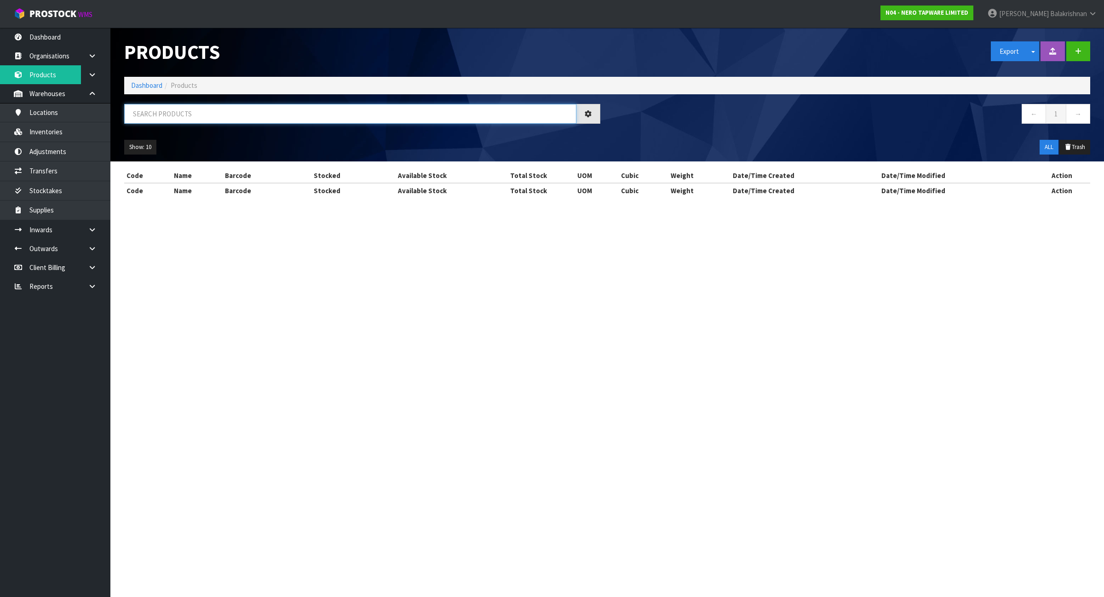
click at [196, 115] on input "text" at bounding box center [350, 114] width 452 height 20
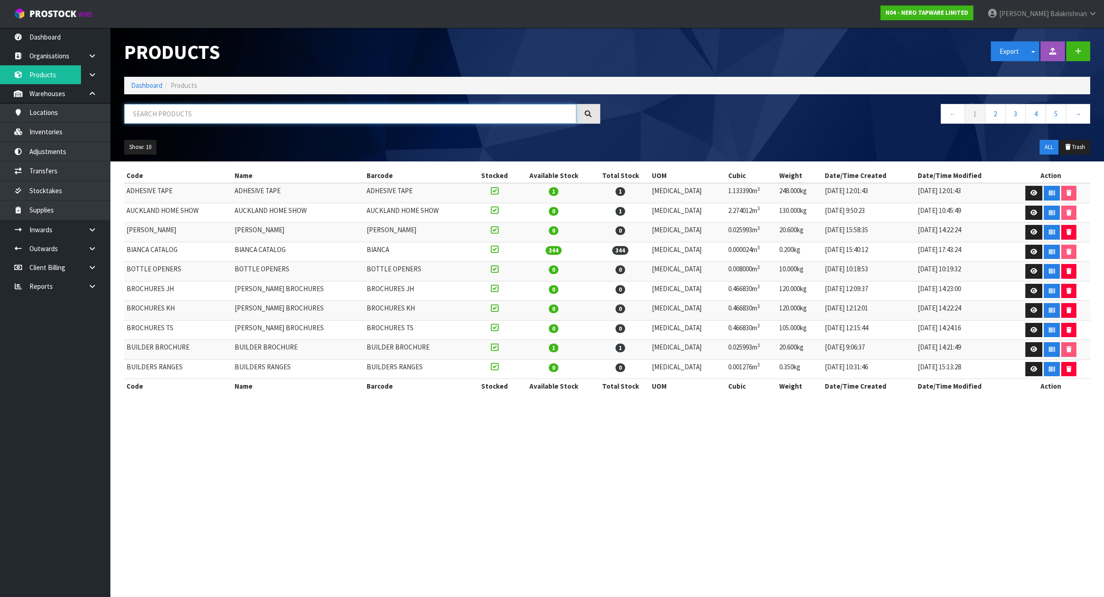
paste input "NRCS008BN"
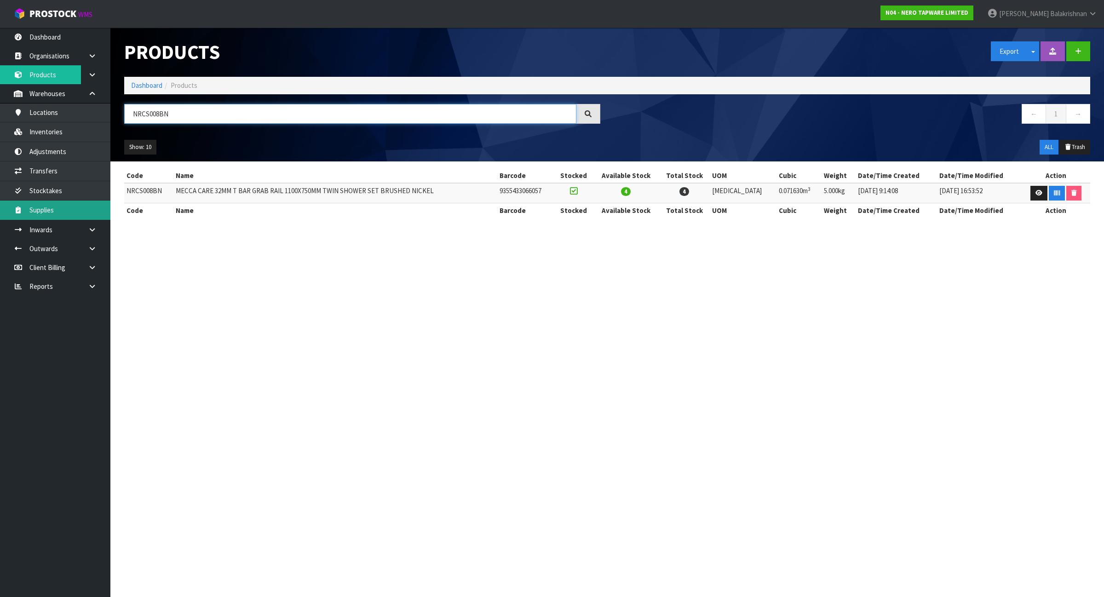
type input "NRCS008BN"
drag, startPoint x: 199, startPoint y: 120, endPoint x: 8, endPoint y: 118, distance: 190.9
click at [8, 118] on body "Toggle navigation ProStock WMS N04 - NERO TAPWARE LIMITED Raj Balakrishnan Logo…" at bounding box center [552, 298] width 1104 height 597
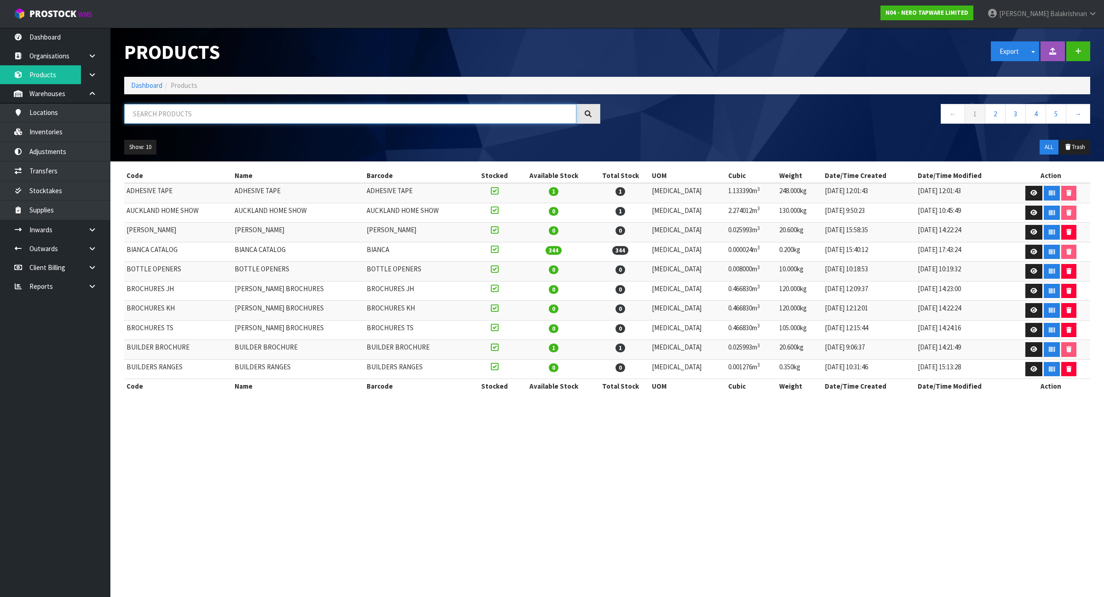
paste input "NRCS008BG"
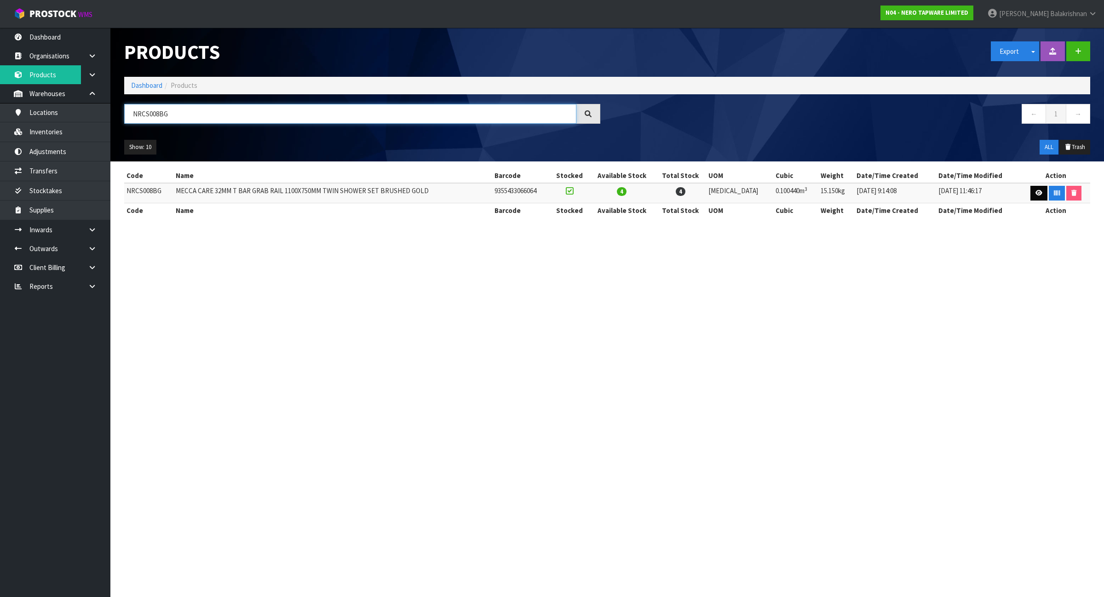
type input "NRCS008BG"
click at [1037, 197] on link at bounding box center [1039, 193] width 17 height 15
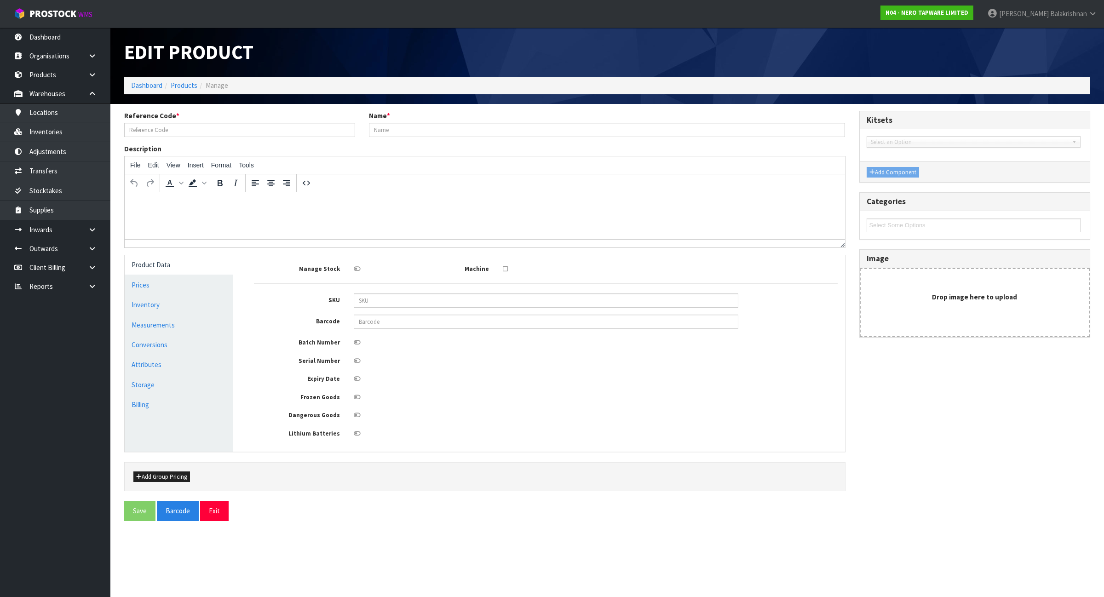
type input "NRCS008BG"
type input "MECCA CARE 32MM T BAR GRAB RAIL 1100X750MM TWIN SHOWER SET BRUSHED GOLD"
type input "NRCS008BG"
type input "9355433066064"
type input "135"
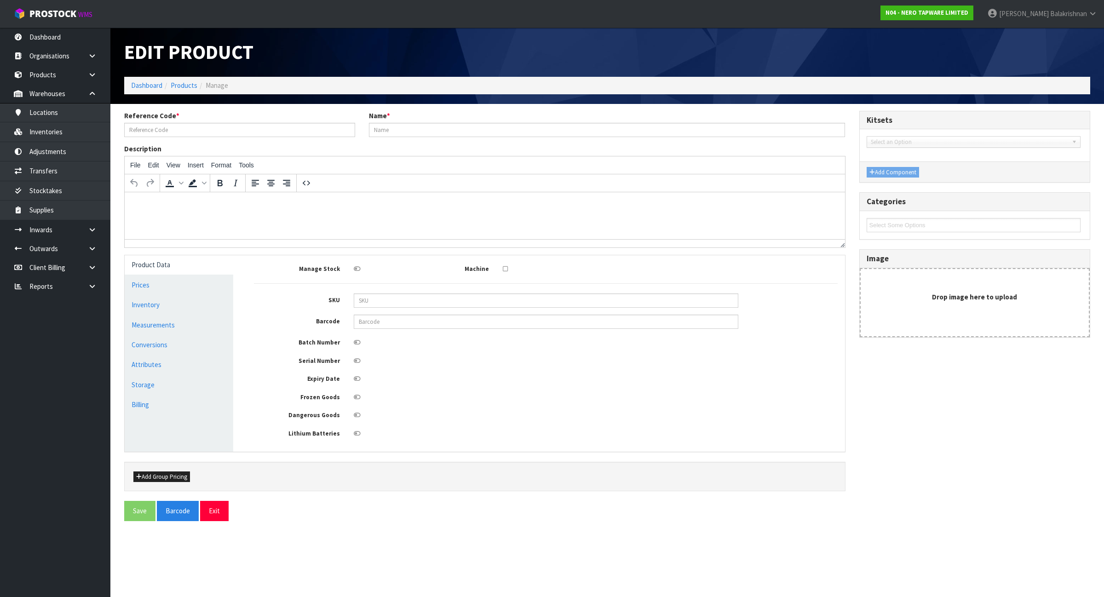
type input "62"
type input "12"
type input "0.10044"
type input "15.15"
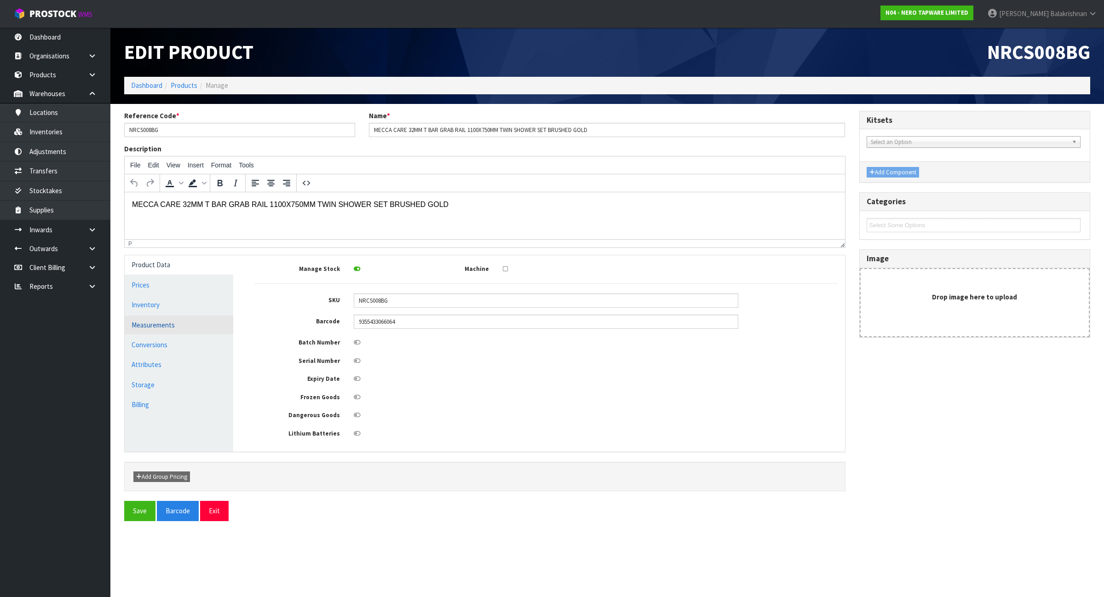
click at [156, 321] on link "Measurements" at bounding box center [179, 325] width 109 height 19
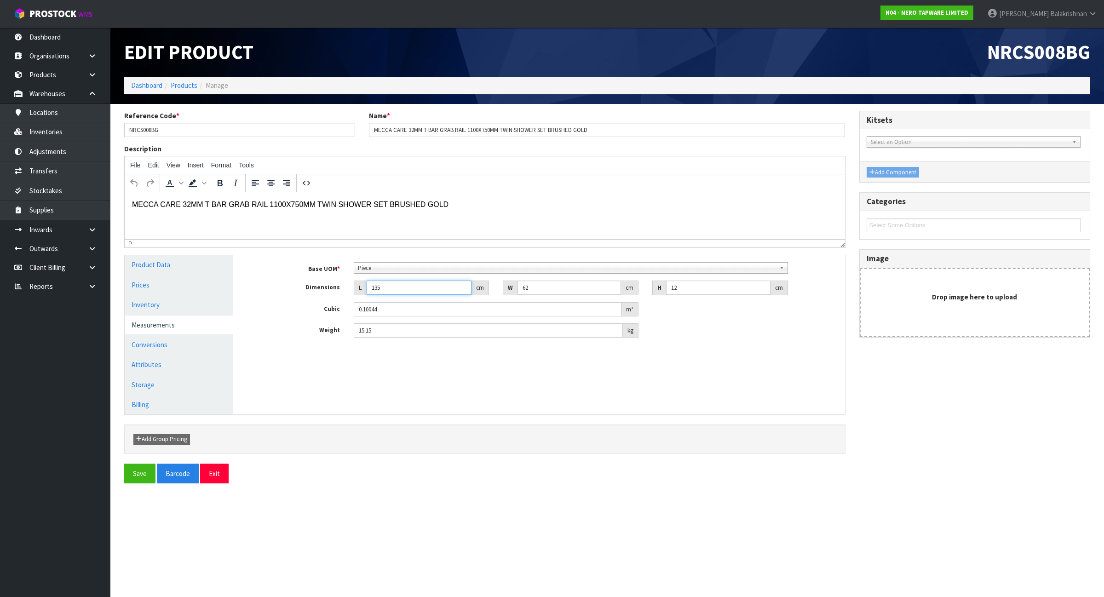
click at [385, 289] on input "135" at bounding box center [419, 288] width 105 height 14
drag, startPoint x: 385, startPoint y: 289, endPoint x: 349, endPoint y: 288, distance: 35.9
click at [349, 288] on div "L 135 cm" at bounding box center [422, 288] width 150 height 15
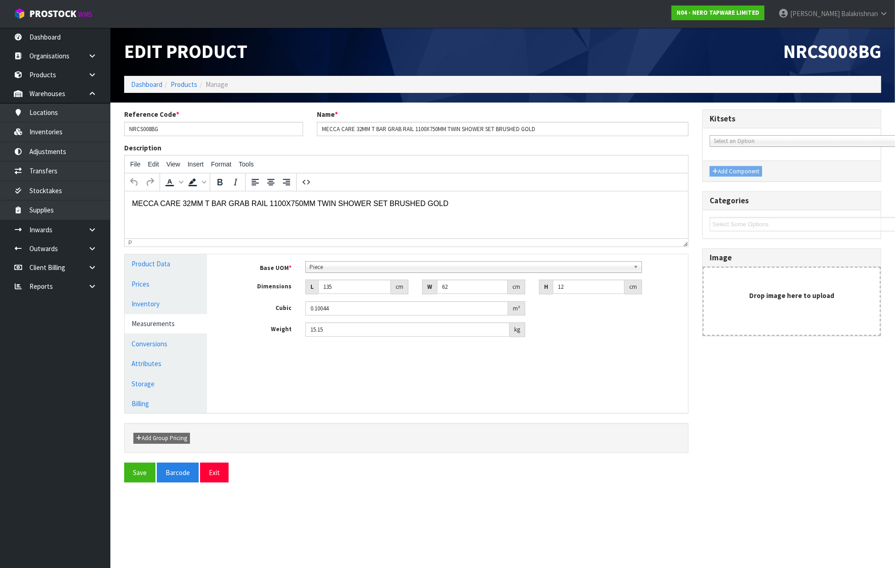
click at [472, 295] on div "Base UOM * Bag Bar Basket Bin Bottle Box Bundle Cabinet Cage Carton Case Coil C…" at bounding box center [455, 299] width 454 height 76
drag, startPoint x: 467, startPoint y: 290, endPoint x: 401, endPoint y: 300, distance: 66.9
click at [401, 300] on div "Base UOM * Bag Bar Basket Bin Bottle Box Bundle Cabinet Cage Carton Case Coil C…" at bounding box center [455, 299] width 454 height 76
click at [583, 290] on input "12" at bounding box center [589, 287] width 72 height 14
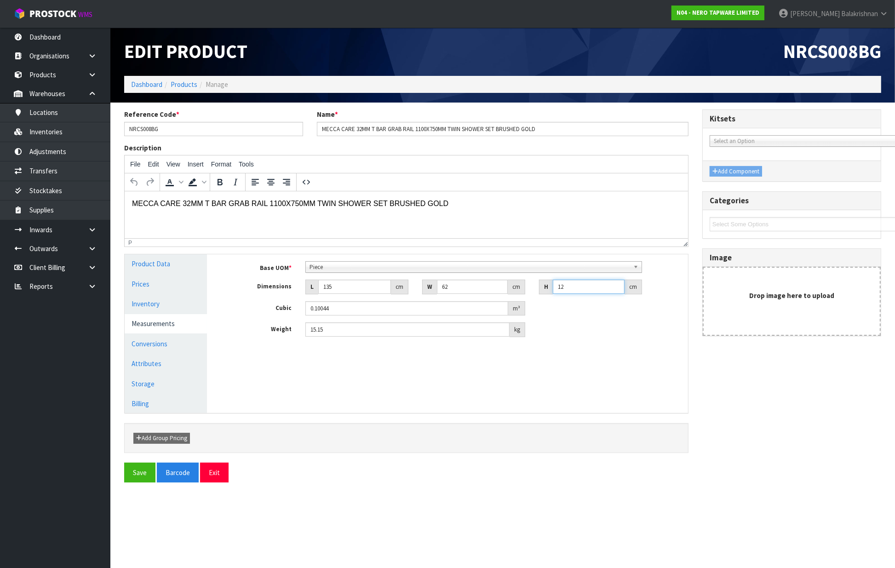
drag, startPoint x: 582, startPoint y: 287, endPoint x: 538, endPoint y: 293, distance: 44.1
click at [538, 293] on div "H 12 cm" at bounding box center [590, 287] width 117 height 15
click at [334, 288] on input "135" at bounding box center [354, 287] width 73 height 14
drag, startPoint x: 334, startPoint y: 288, endPoint x: 298, endPoint y: 294, distance: 36.8
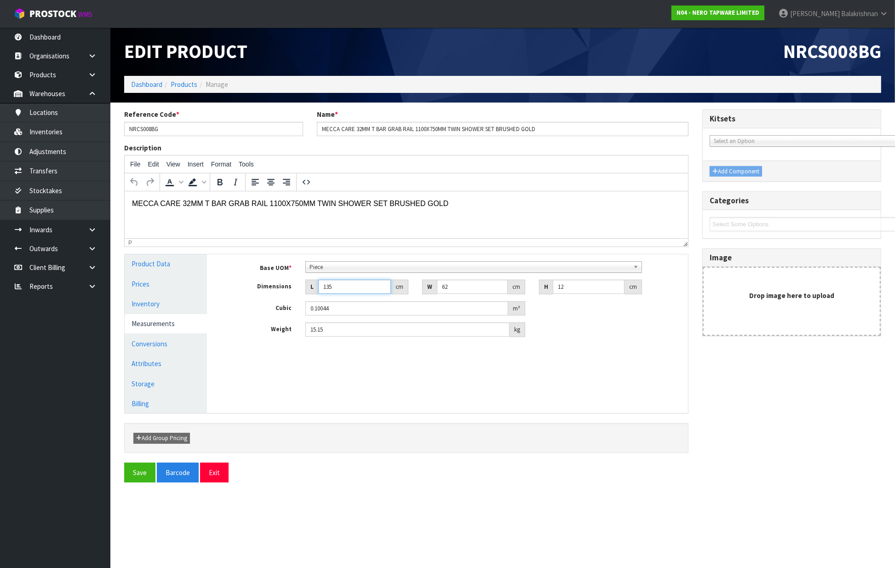
click at [298, 294] on div "Dimensions L 135 cm W 62 cm H 12 cm" at bounding box center [454, 287] width 467 height 15
